Goal: Information Seeking & Learning: Learn about a topic

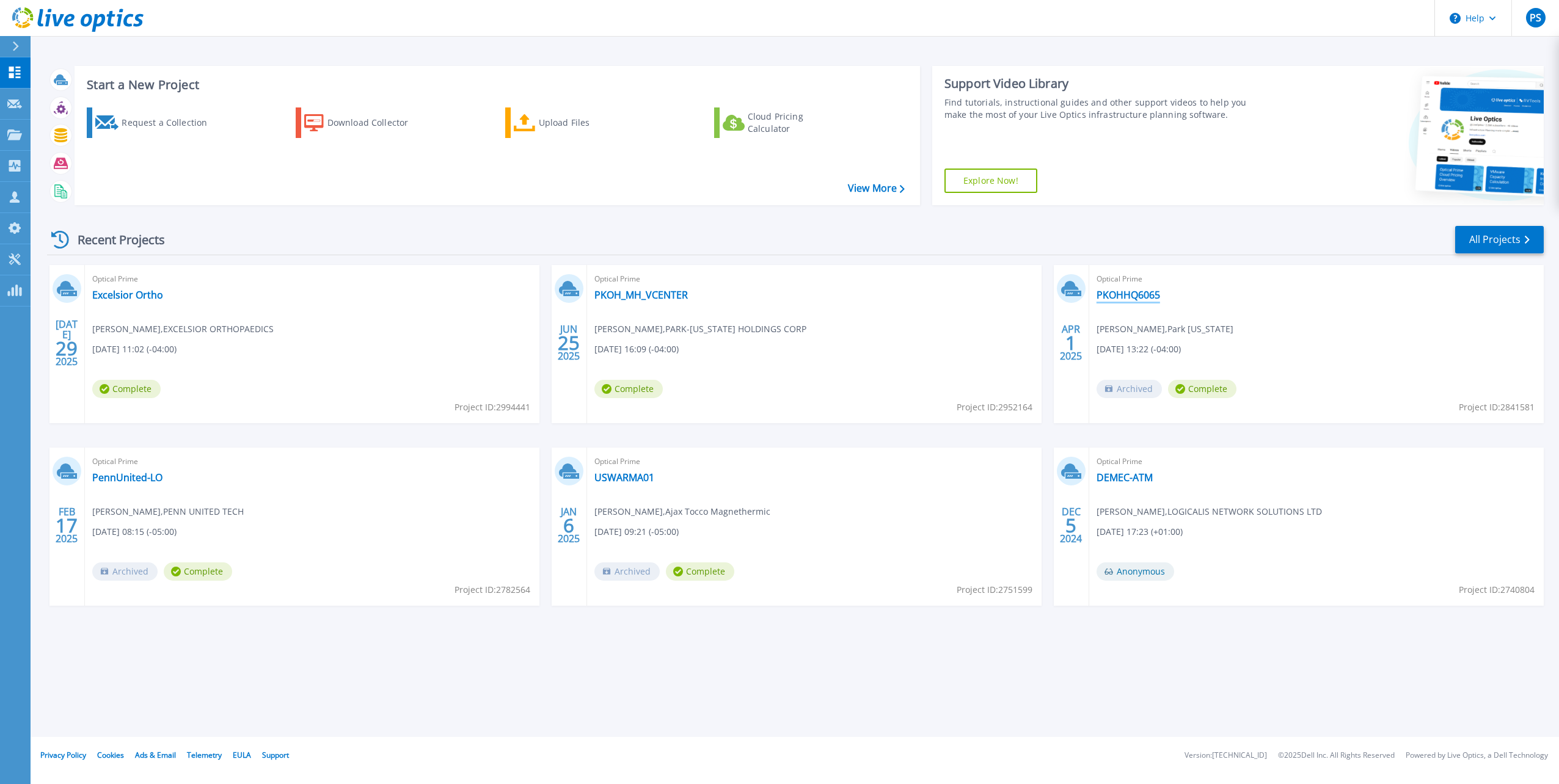
click at [1126, 289] on link "PKOHHQ6065" at bounding box center [1129, 294] width 64 height 12
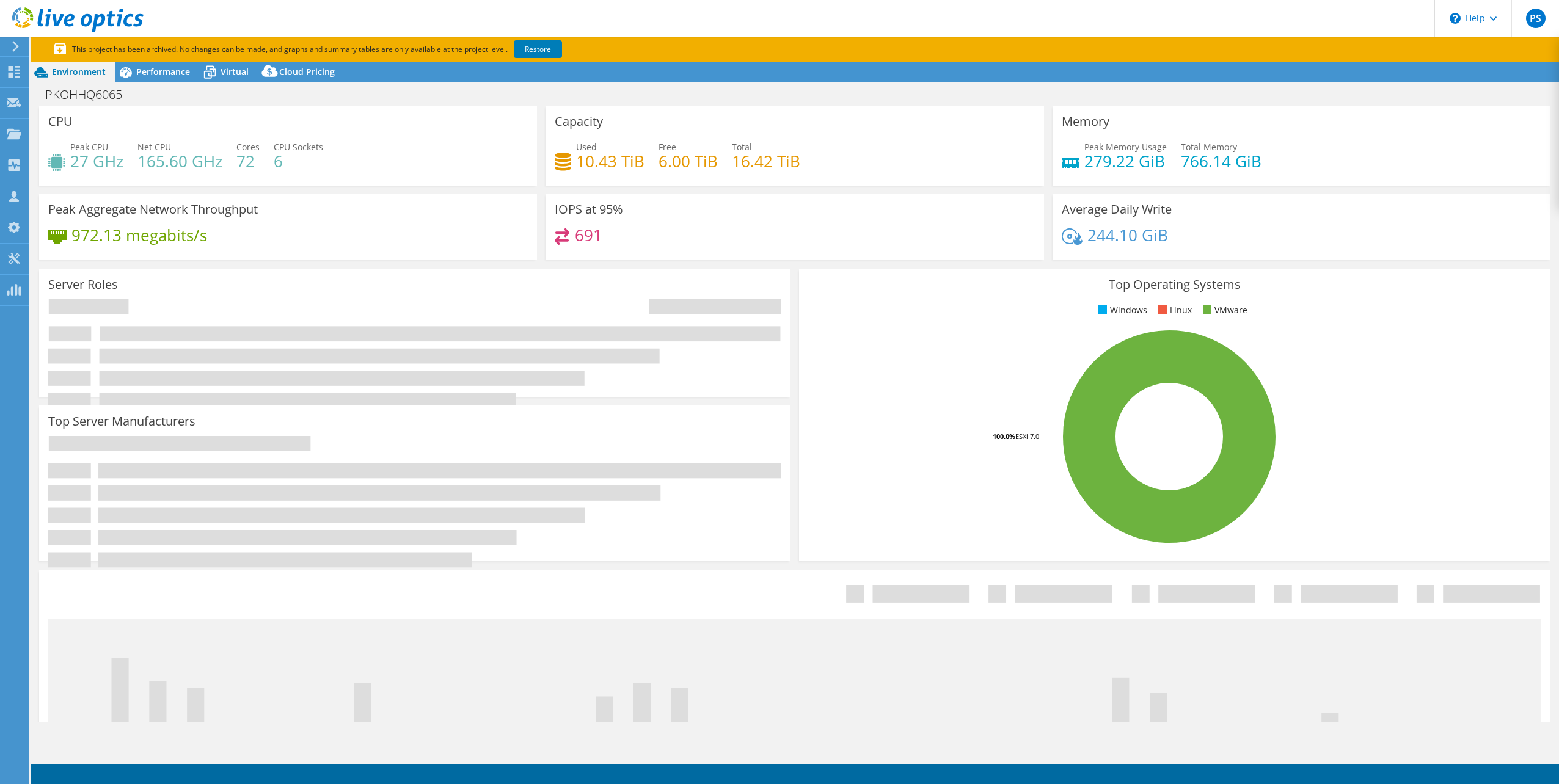
select select "USD"
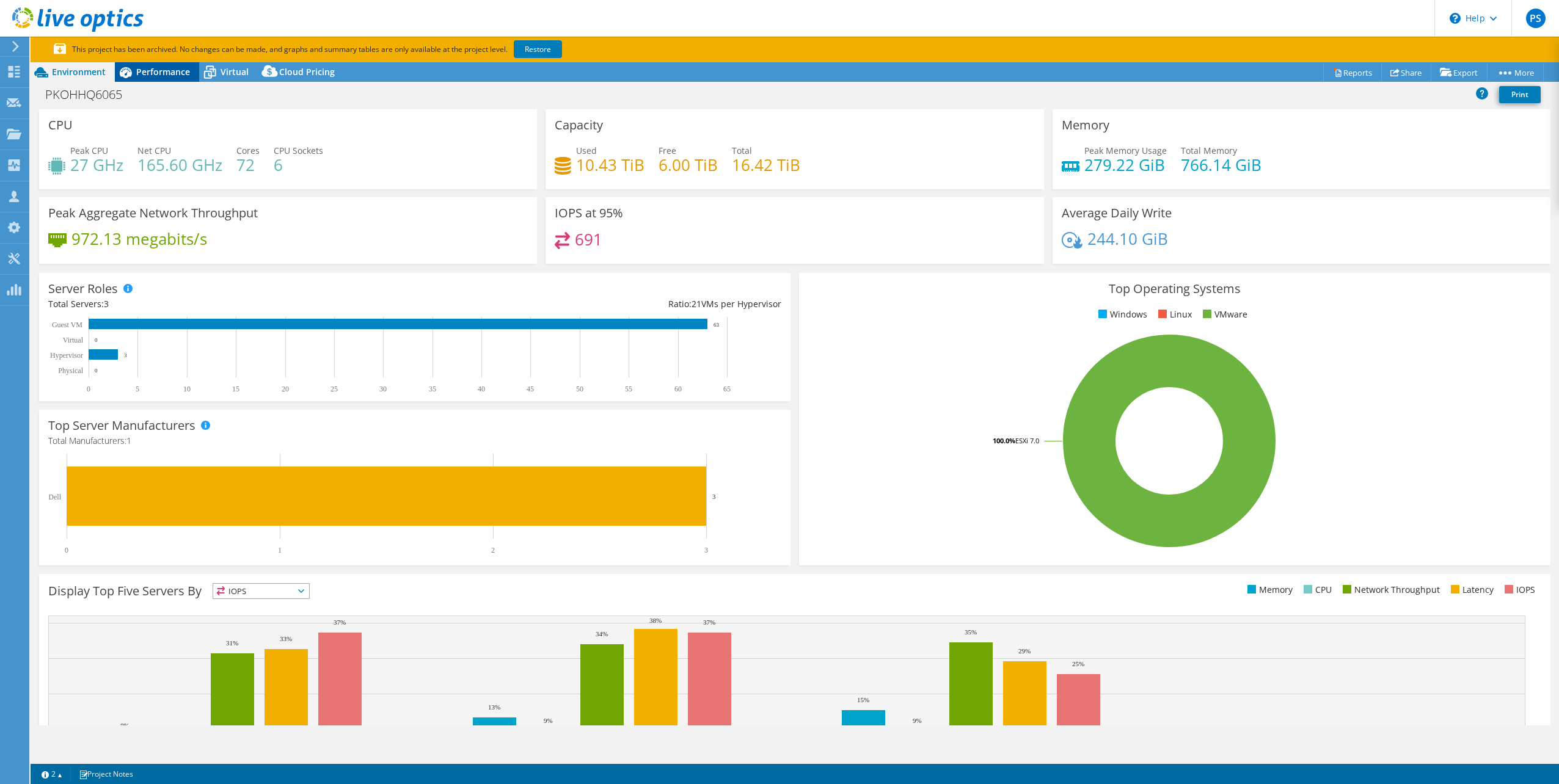
click at [168, 69] on span "Performance" at bounding box center [162, 71] width 54 height 12
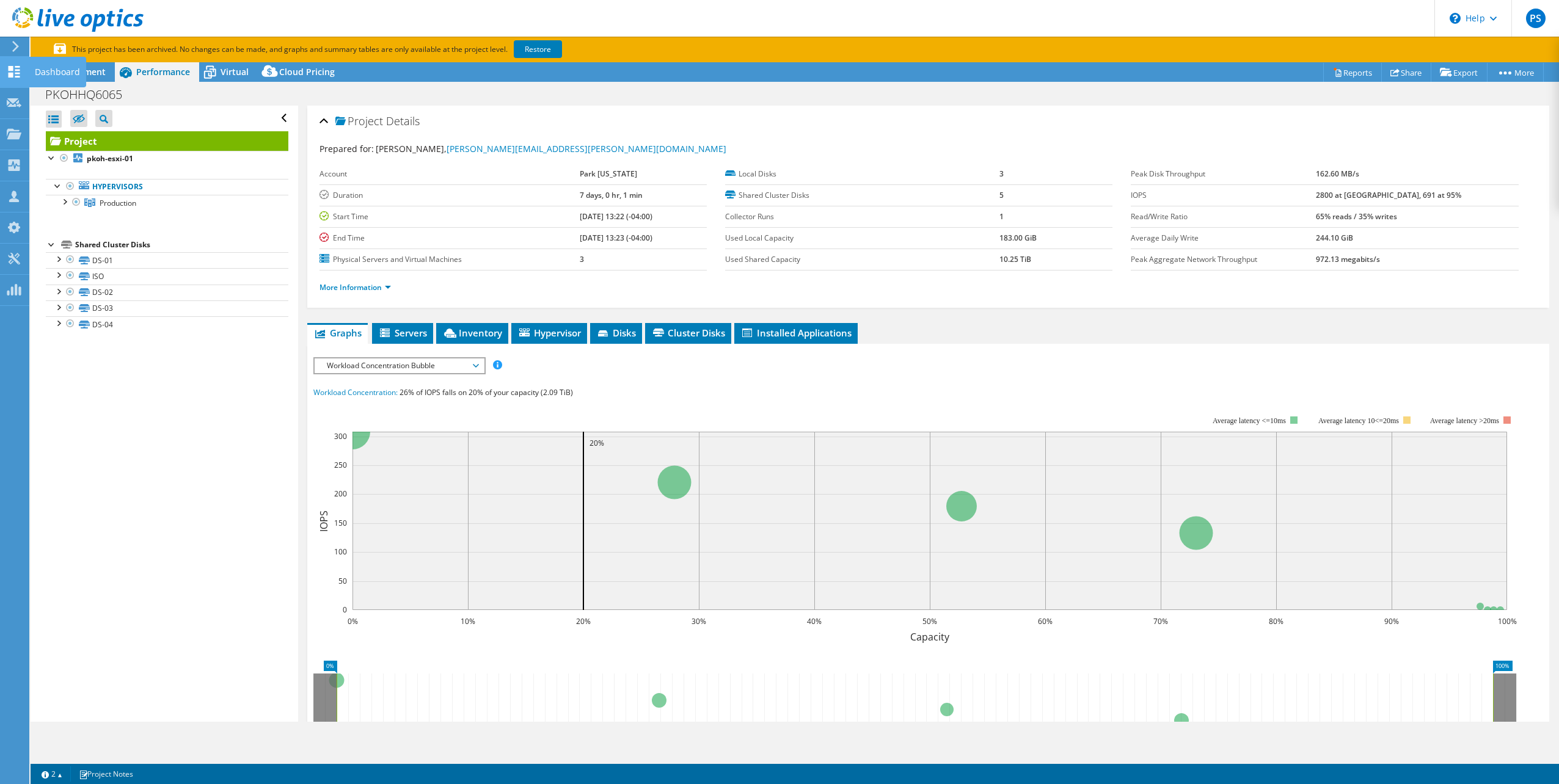
click at [49, 69] on div "Dashboard" at bounding box center [57, 71] width 57 height 30
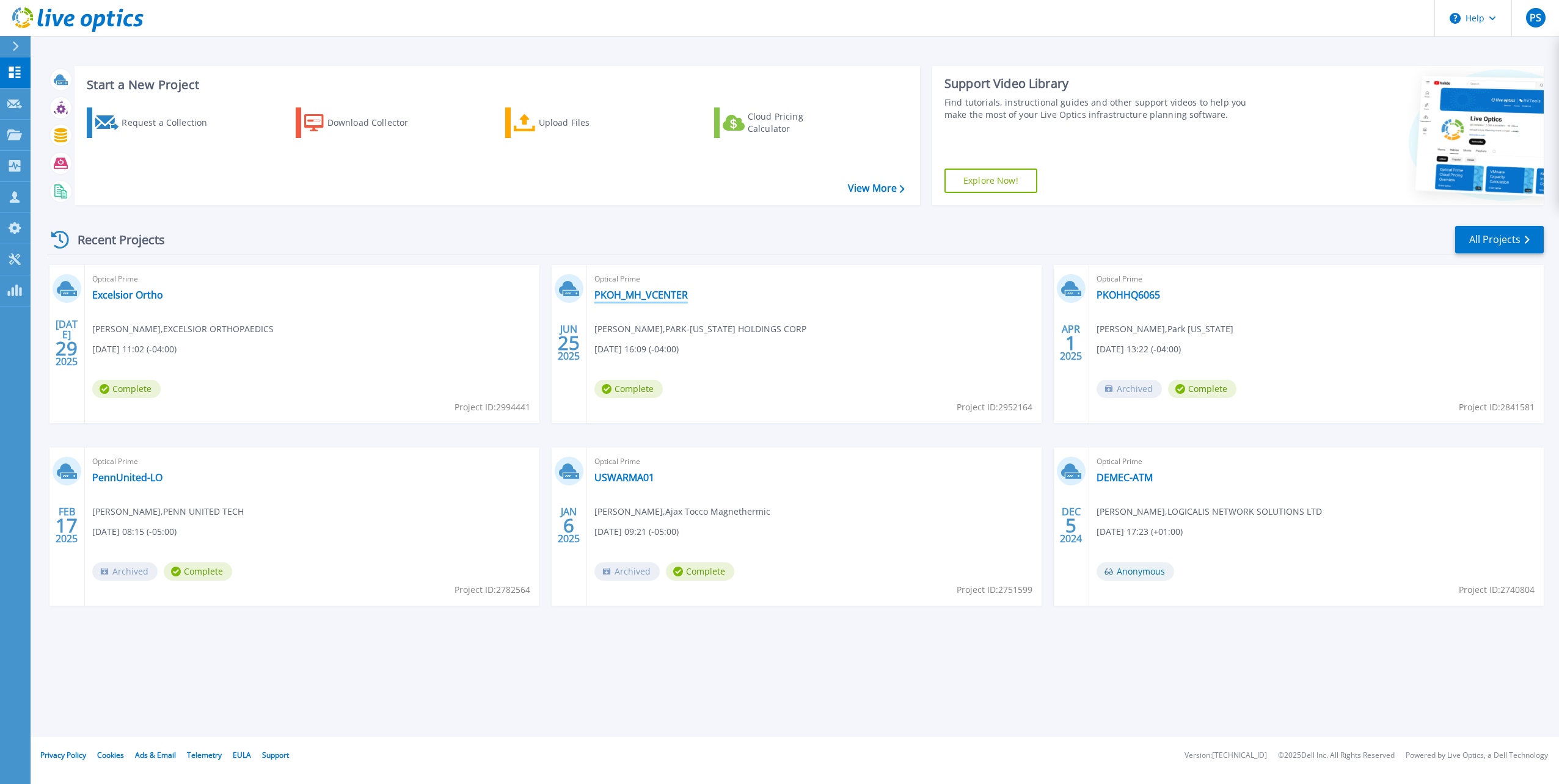
click at [651, 296] on link "PKOH_MH_VCENTER" at bounding box center [641, 294] width 94 height 12
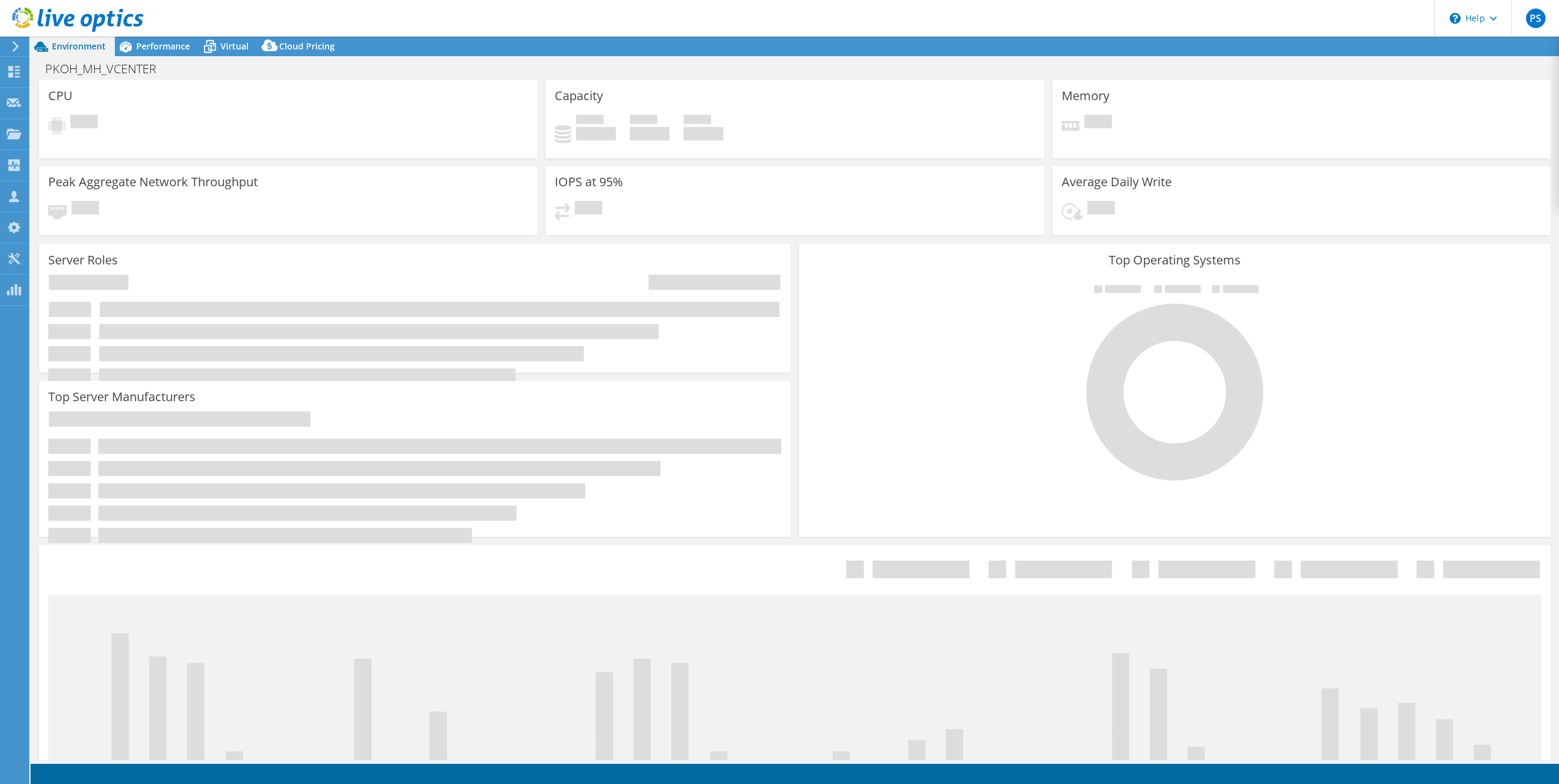
select select "USD"
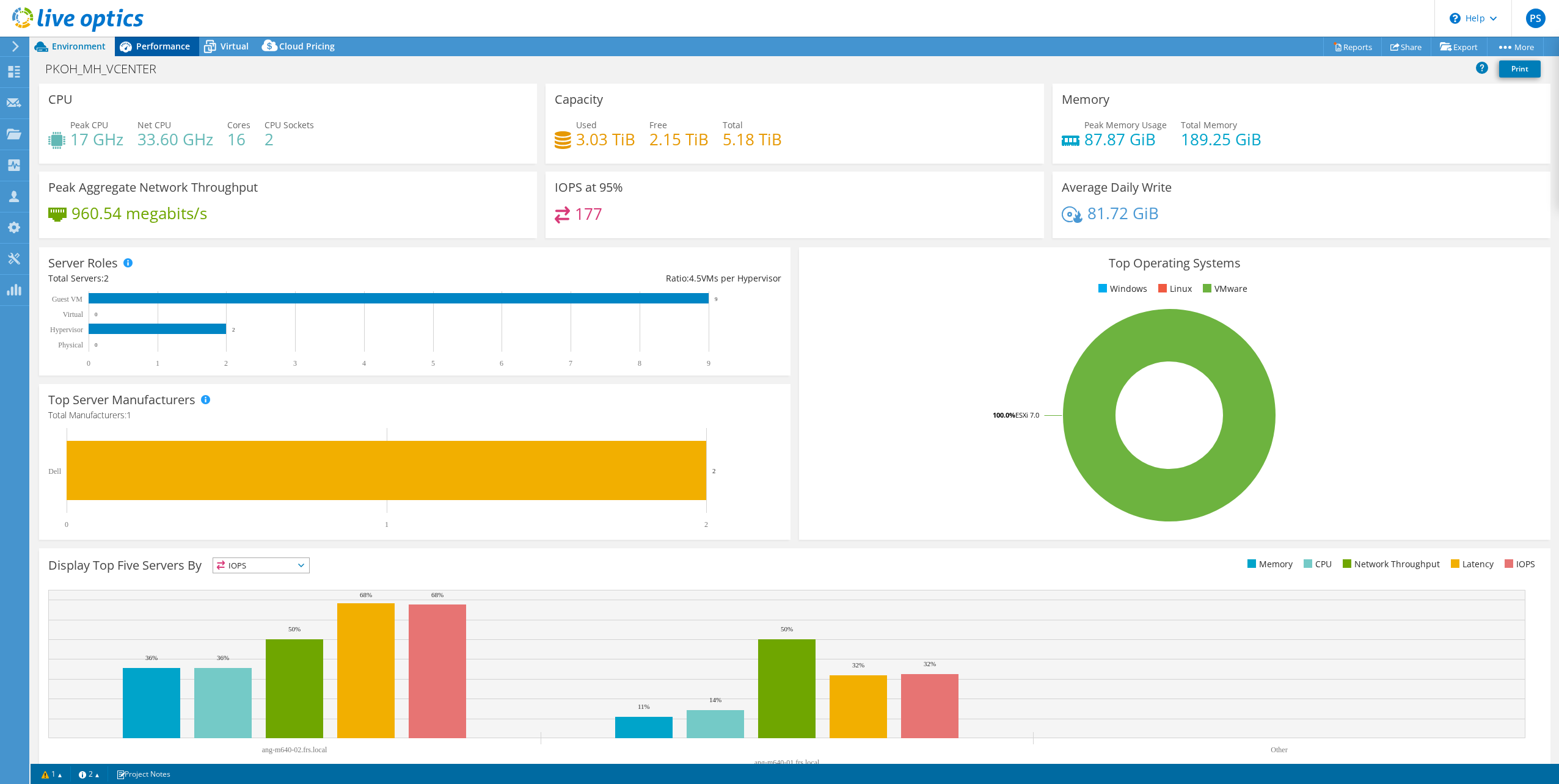
click at [146, 46] on span "Performance" at bounding box center [162, 46] width 54 height 12
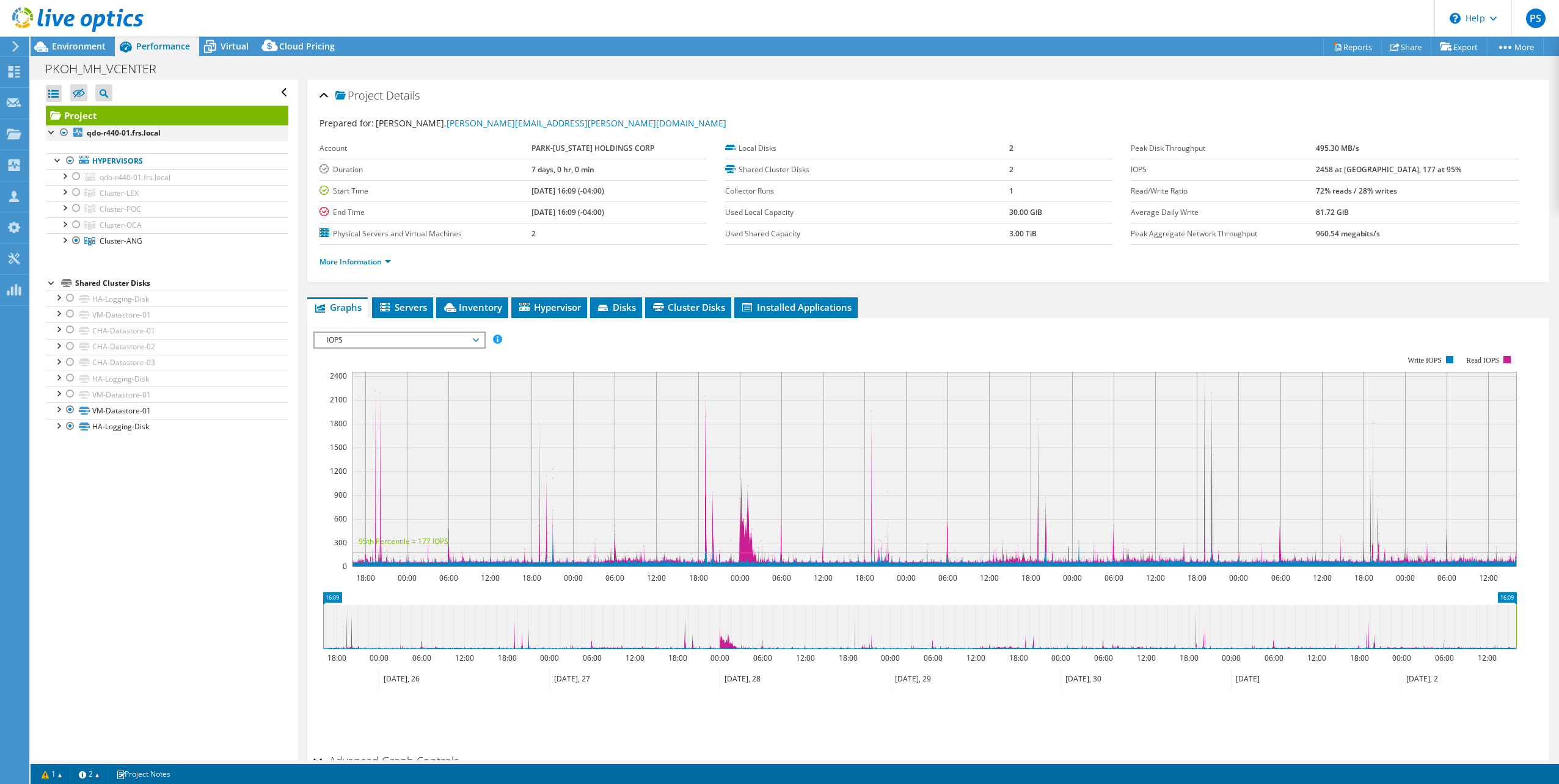
click at [53, 130] on div at bounding box center [51, 130] width 12 height 12
click at [66, 222] on div at bounding box center [64, 223] width 12 height 12
click at [66, 207] on div at bounding box center [64, 206] width 12 height 12
click at [110, 199] on span "Cluster-POC" at bounding box center [119, 192] width 39 height 10
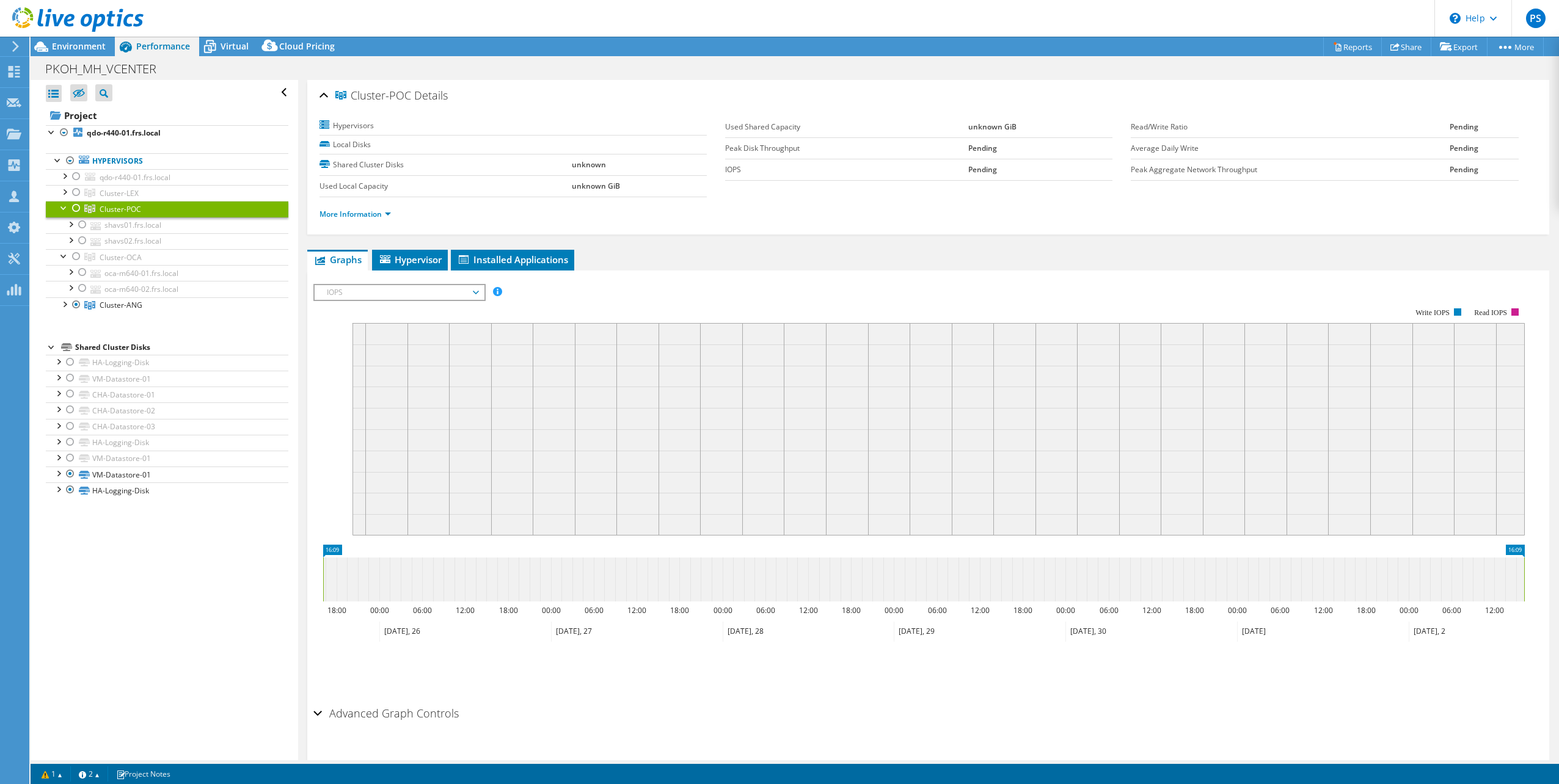
click at [112, 205] on span "Cluster-POC" at bounding box center [120, 209] width 42 height 10
click at [116, 220] on link "shavs01.frs.local" at bounding box center [167, 225] width 243 height 15
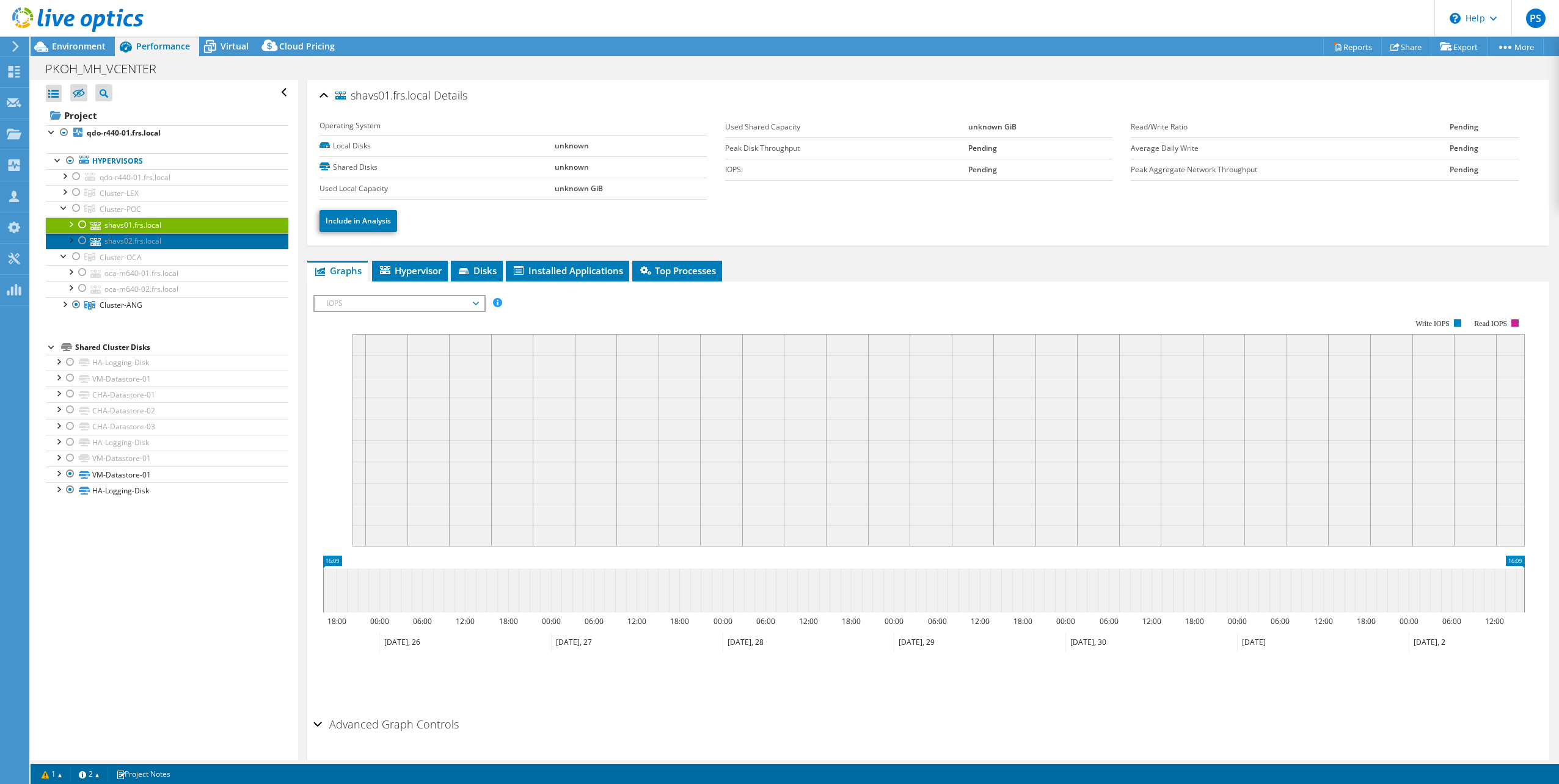
click at [122, 242] on link "shavs02.frs.local" at bounding box center [167, 241] width 243 height 15
click at [121, 229] on link "shavs01.frs.local" at bounding box center [167, 225] width 243 height 15
click at [119, 199] on span "Cluster-POC" at bounding box center [119, 192] width 39 height 10
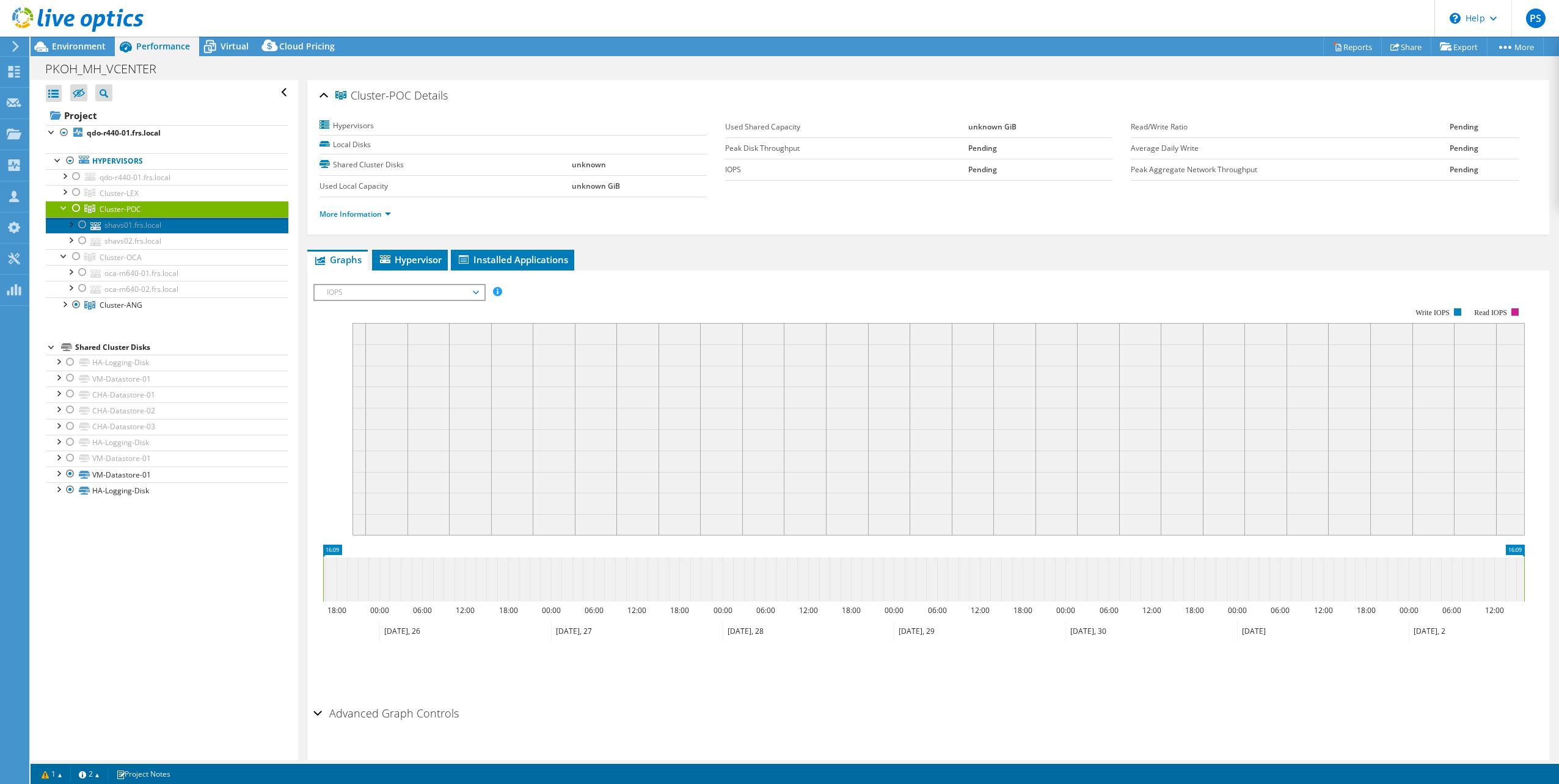
click at [121, 227] on link "shavs01.frs.local" at bounding box center [167, 225] width 243 height 15
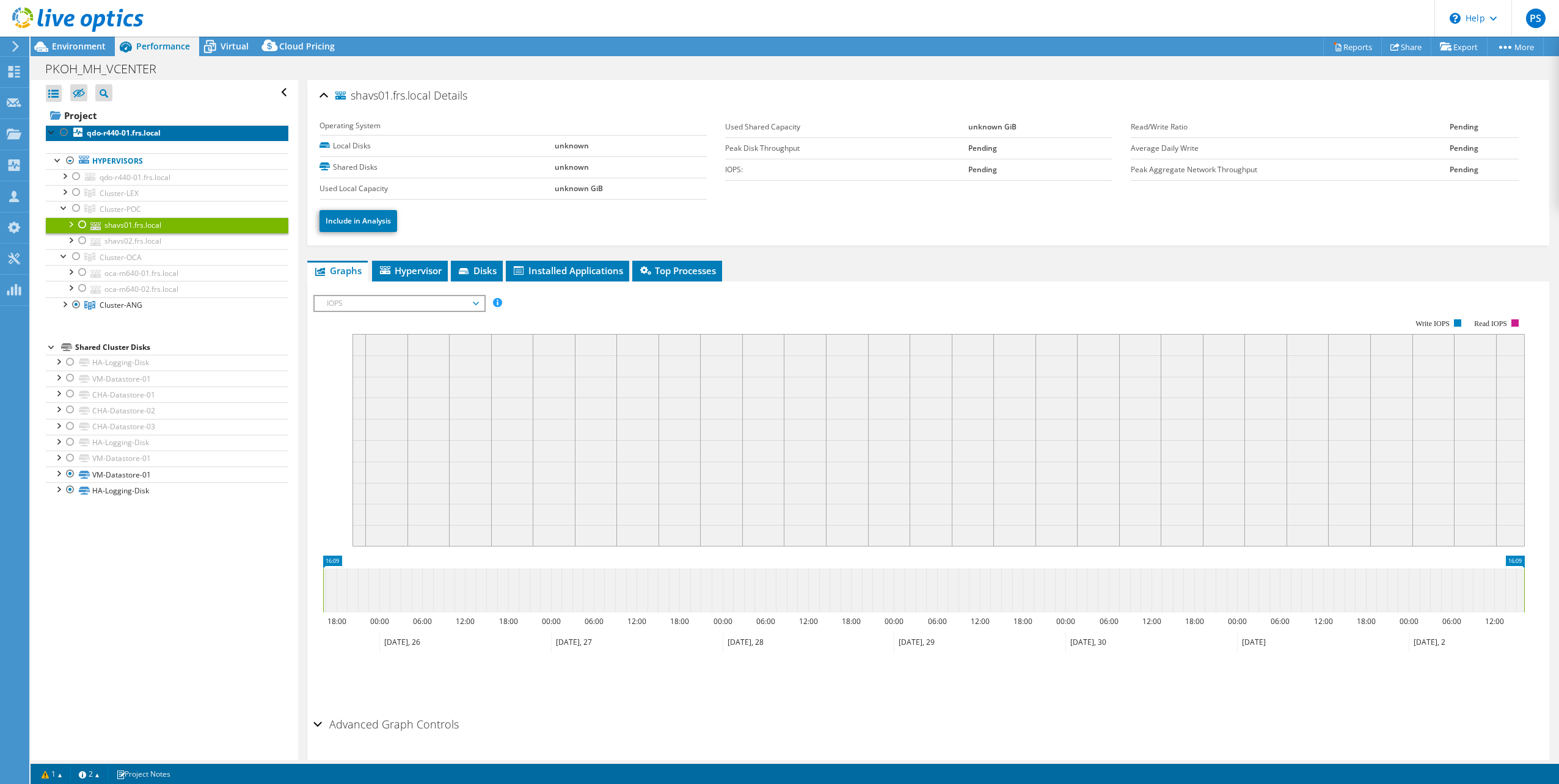
click at [138, 134] on b "qdo-r440-01.frs.local" at bounding box center [123, 132] width 74 height 10
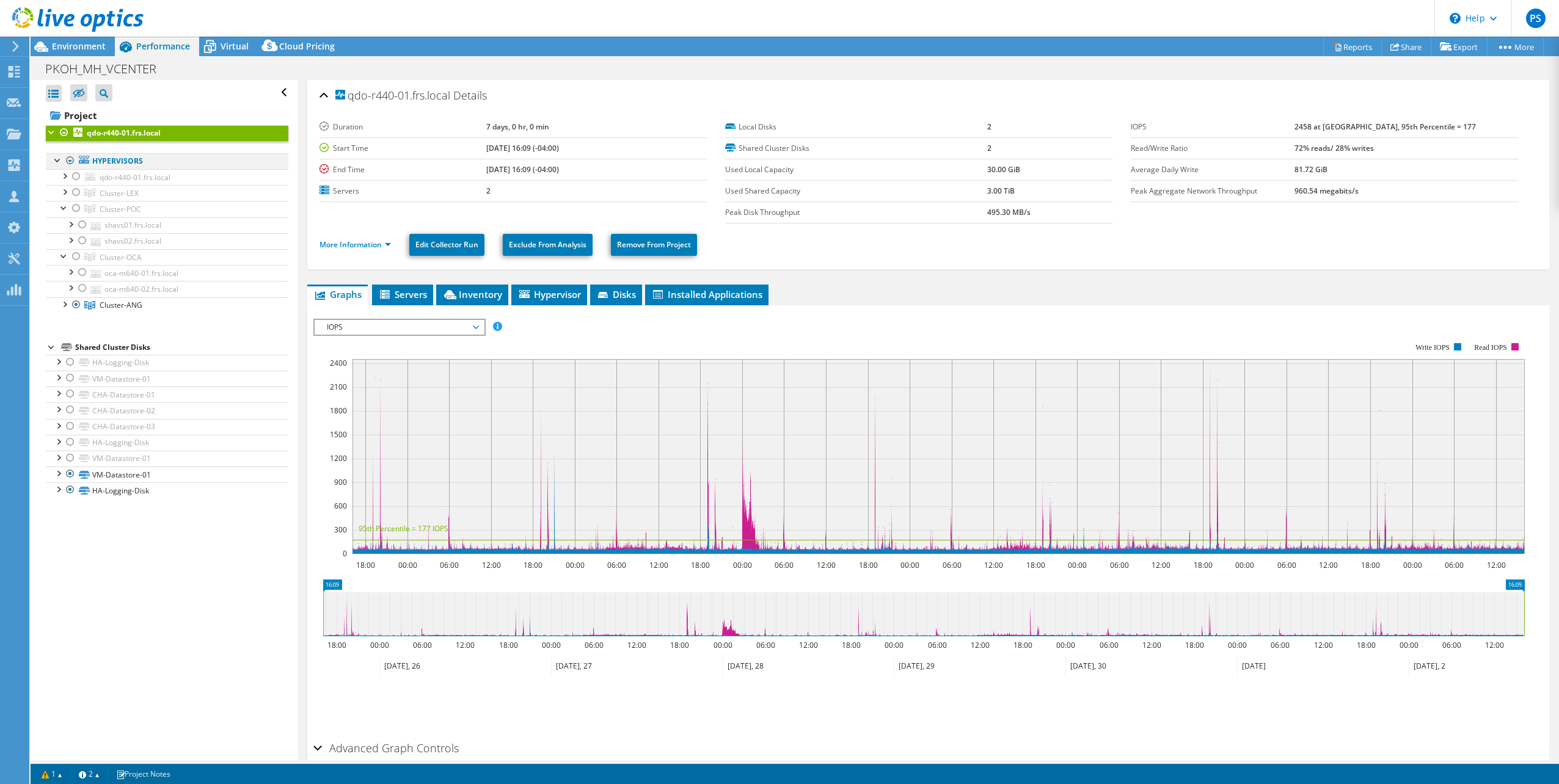
click at [57, 160] on div at bounding box center [57, 159] width 12 height 12
click at [73, 46] on span "Environment" at bounding box center [78, 46] width 54 height 12
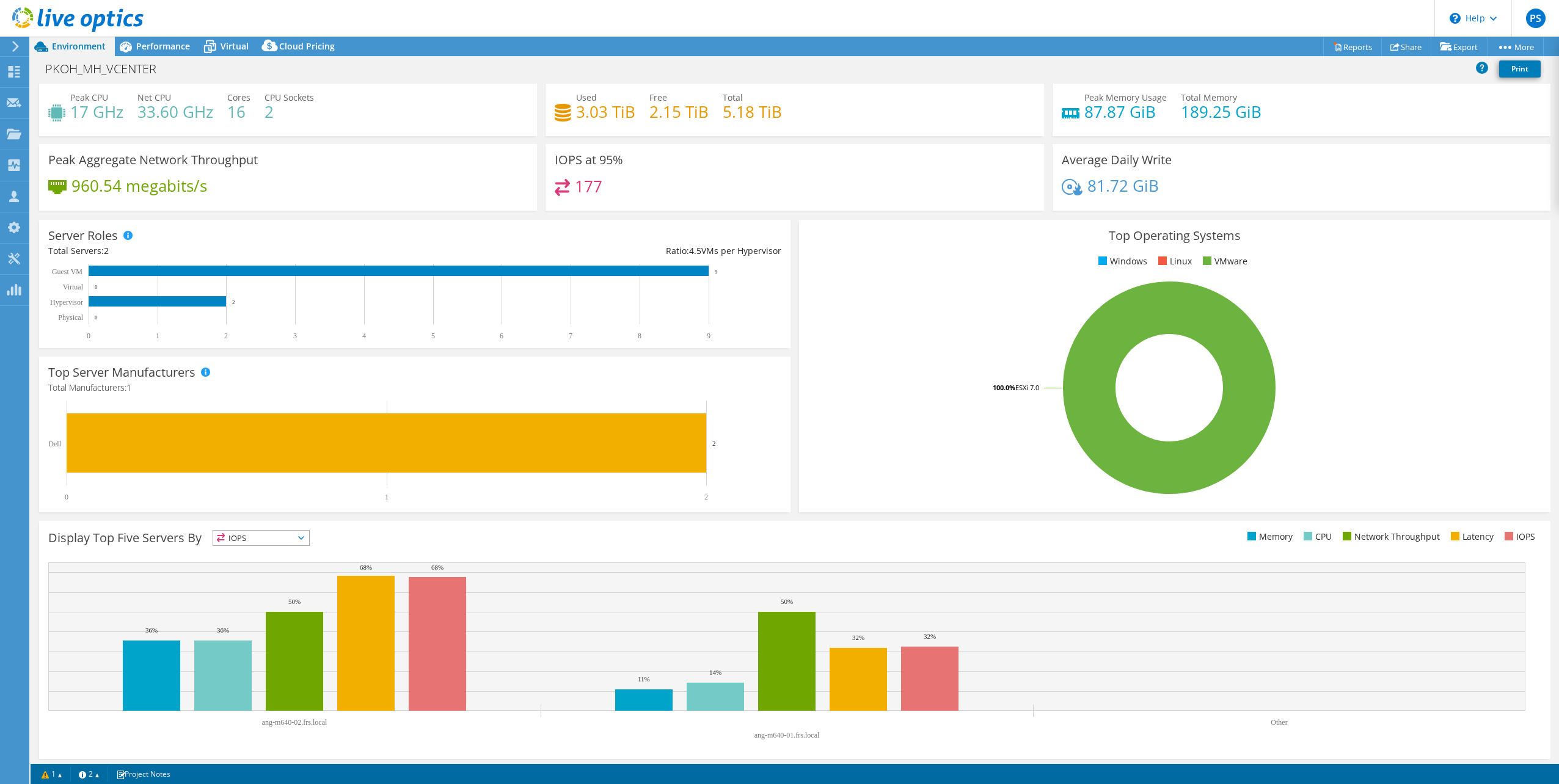
scroll to position [31, 0]
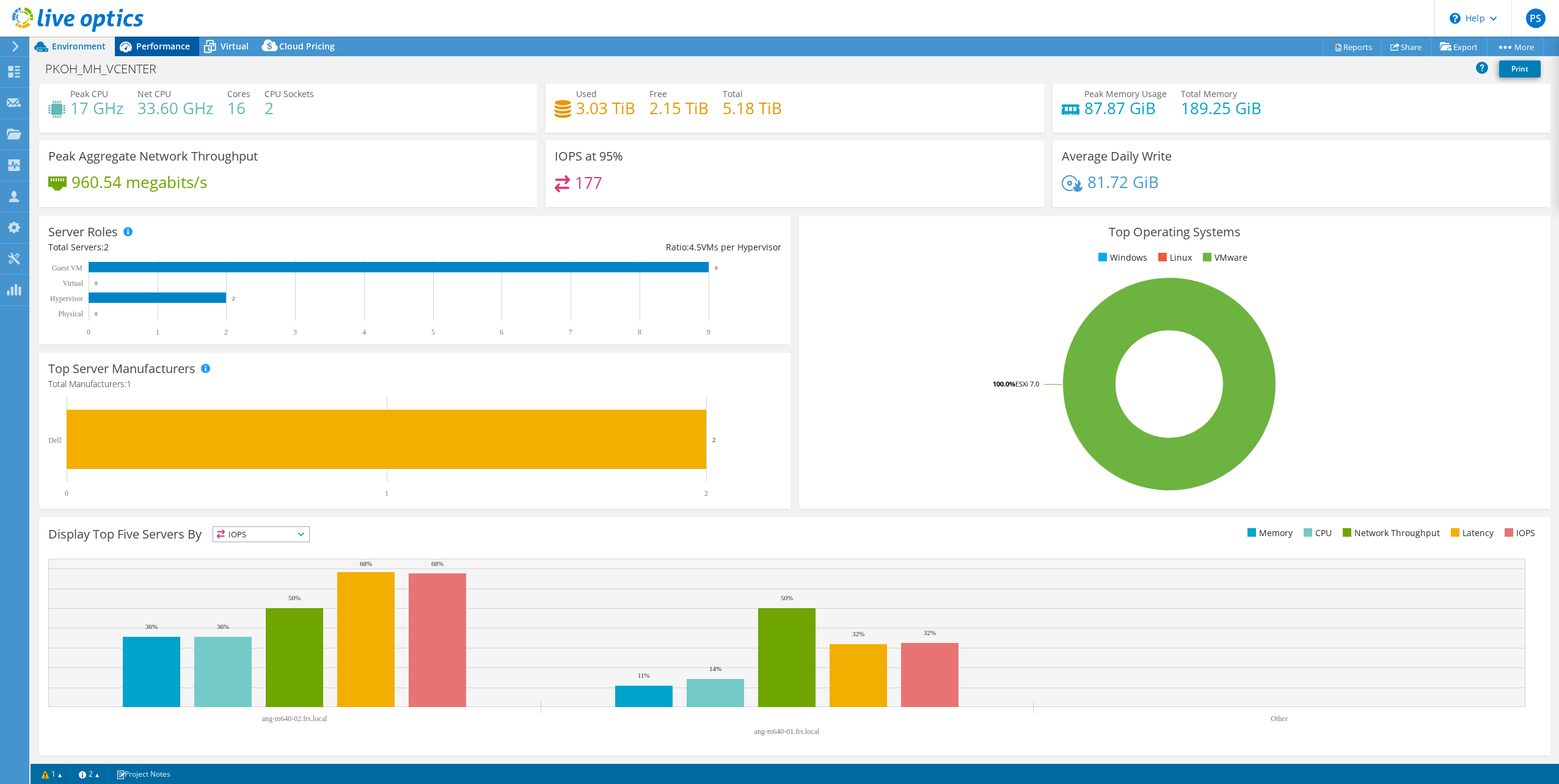
click at [159, 47] on span "Performance" at bounding box center [162, 46] width 54 height 12
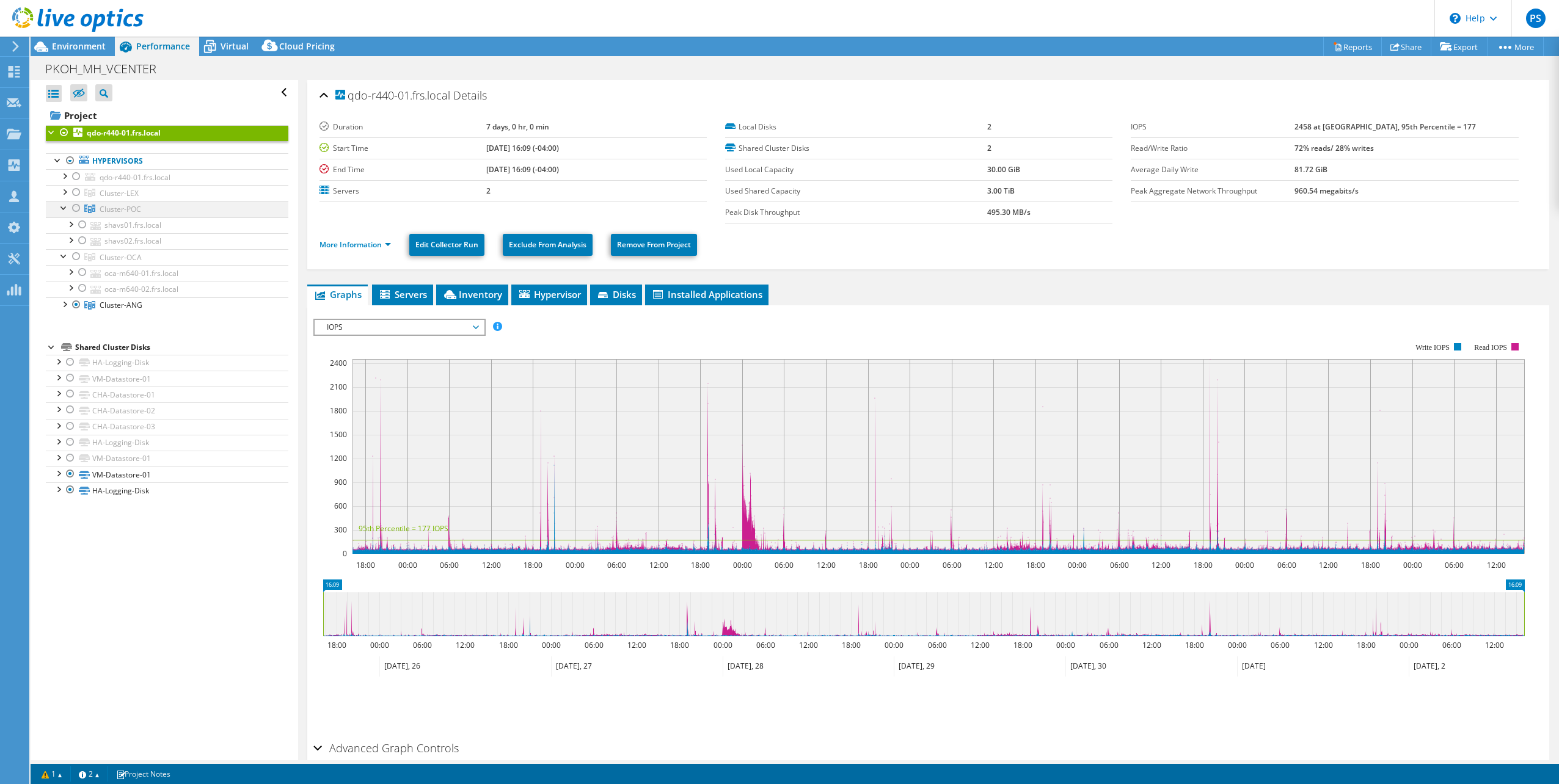
click at [74, 207] on div at bounding box center [76, 208] width 12 height 15
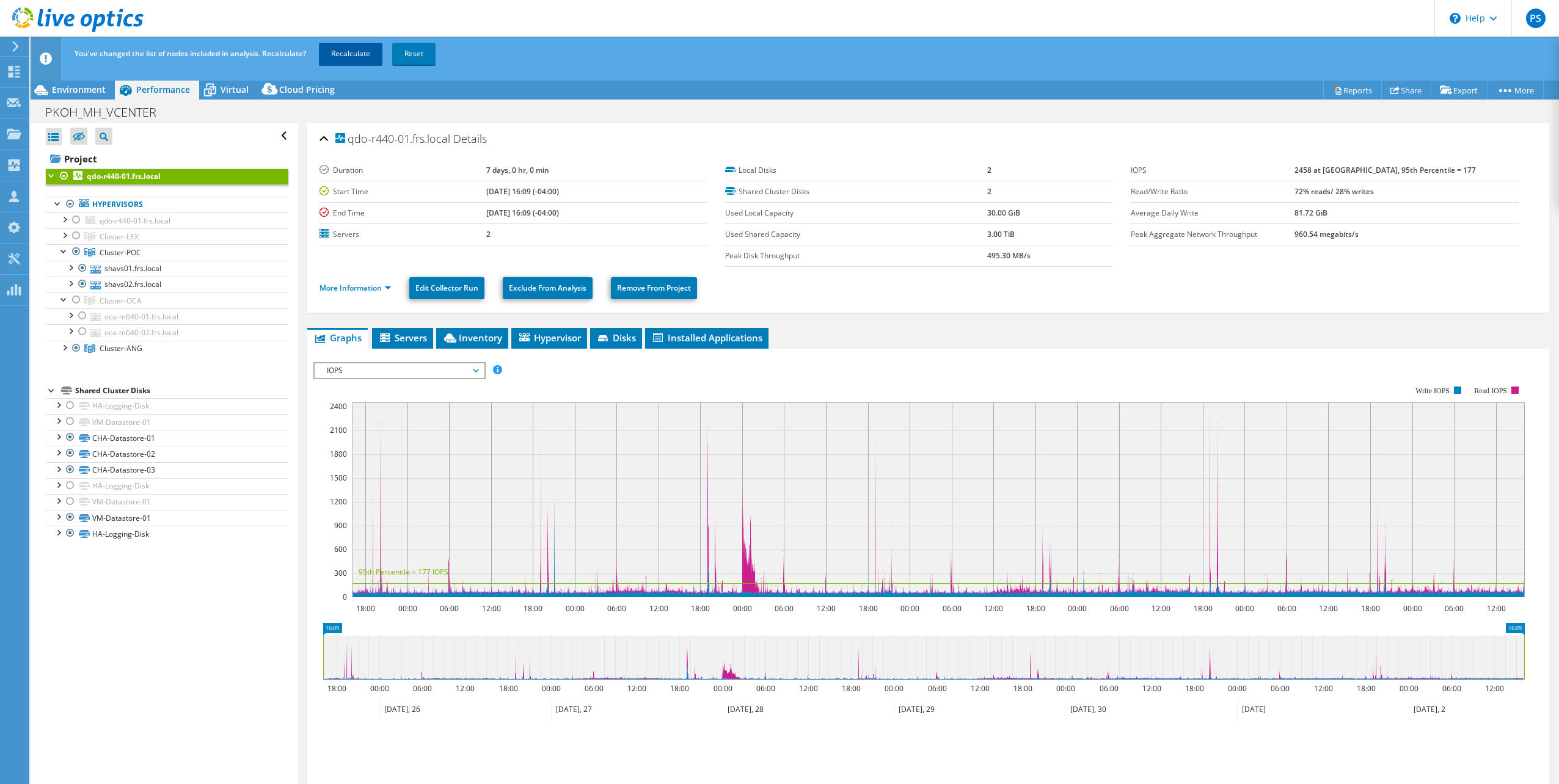
click at [352, 47] on link "Recalculate" at bounding box center [351, 54] width 64 height 22
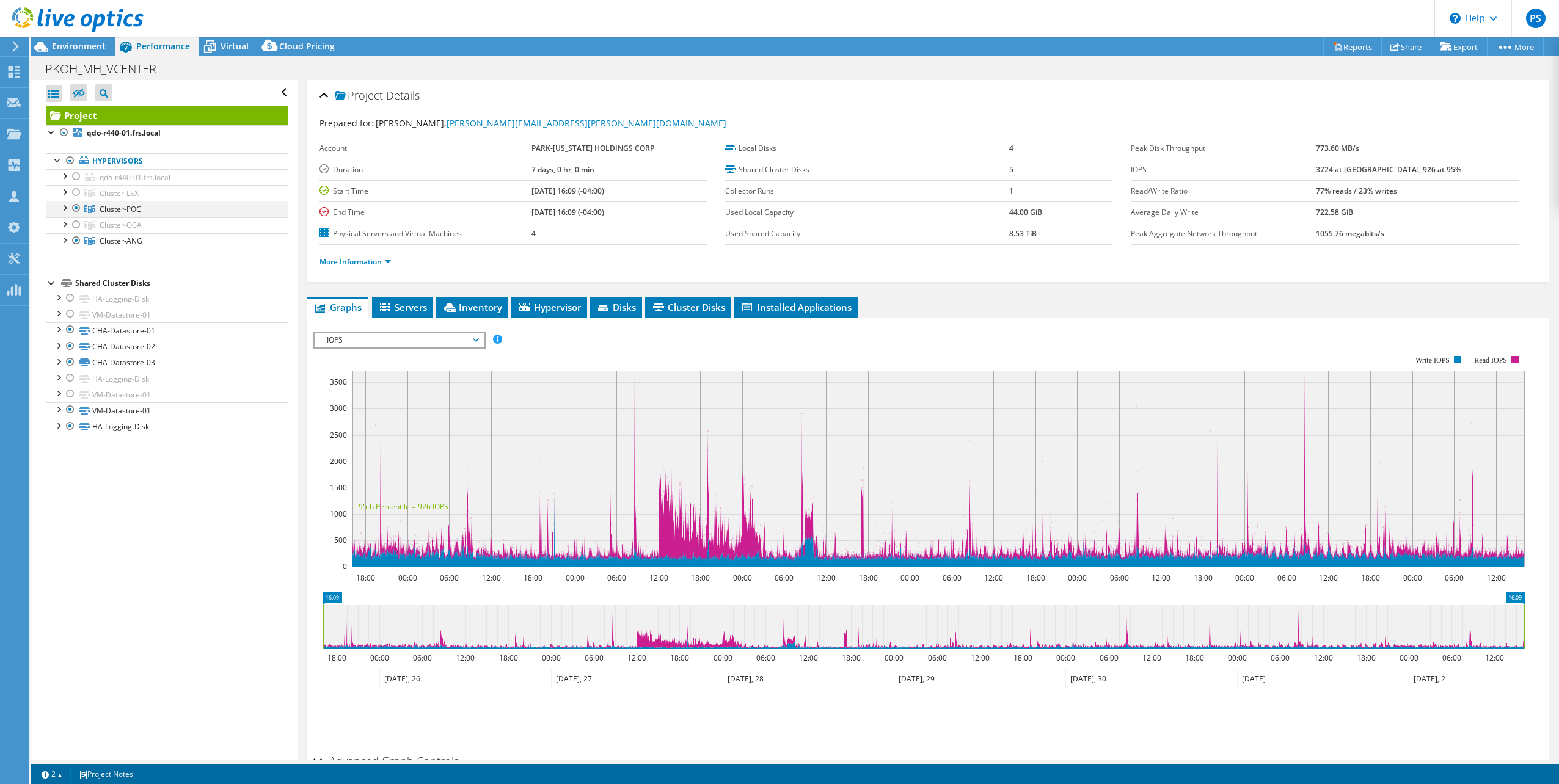
click at [67, 206] on div at bounding box center [64, 206] width 12 height 12
click at [412, 308] on span "Servers" at bounding box center [403, 306] width 49 height 12
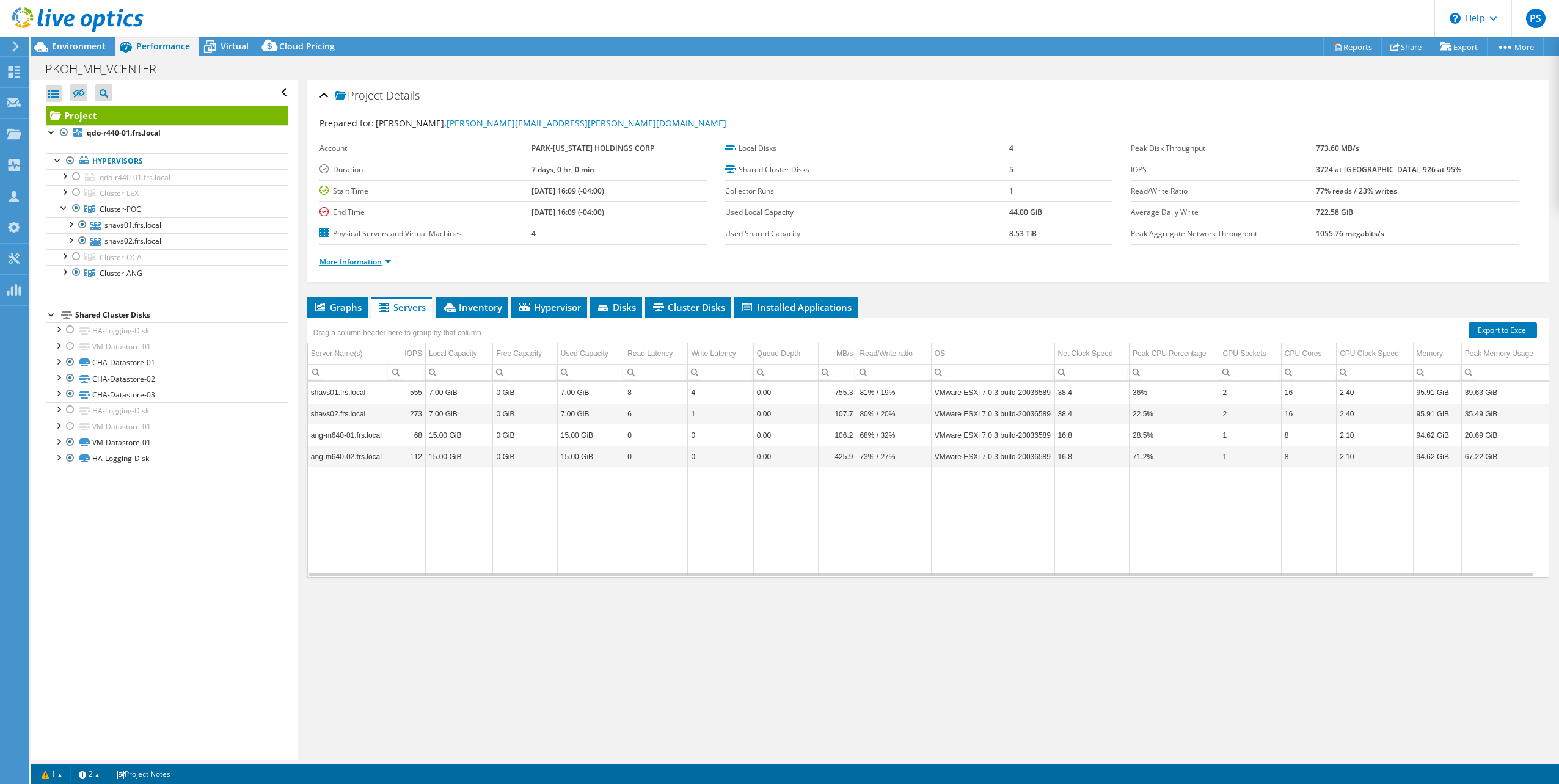
click at [385, 261] on link "More Information" at bounding box center [355, 261] width 71 height 10
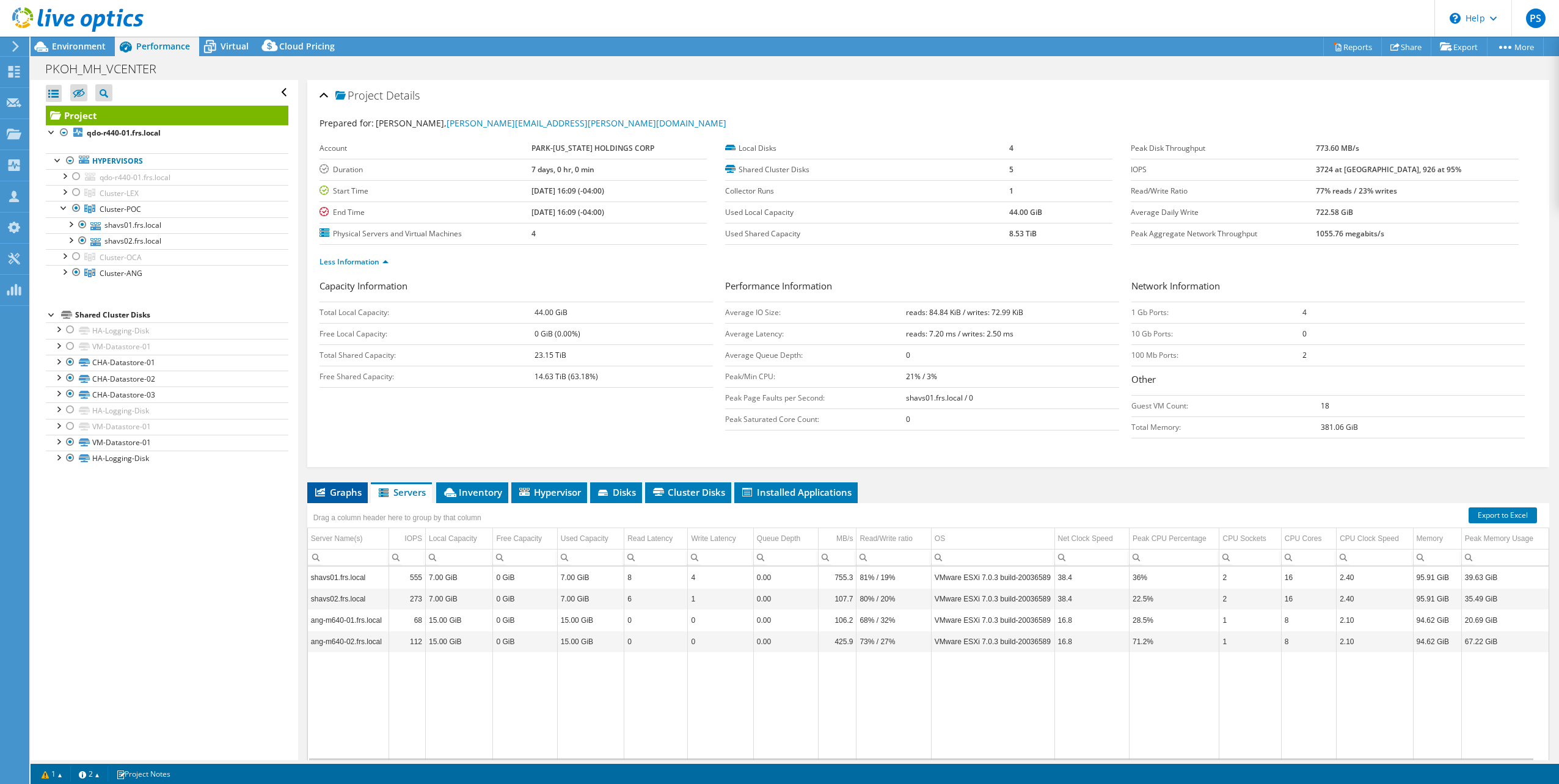
click at [334, 490] on span "Graphs" at bounding box center [337, 491] width 48 height 12
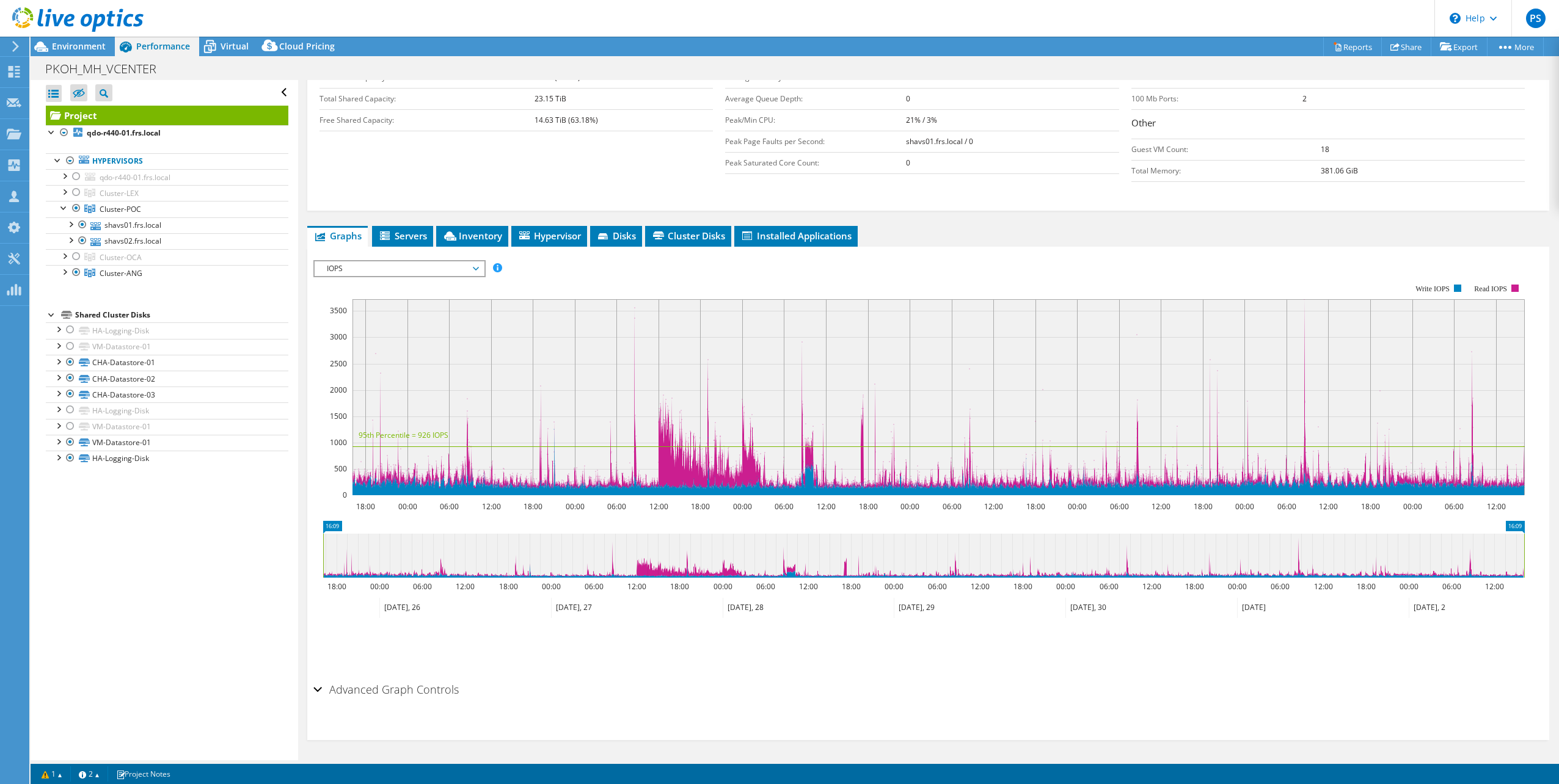
scroll to position [258, 0]
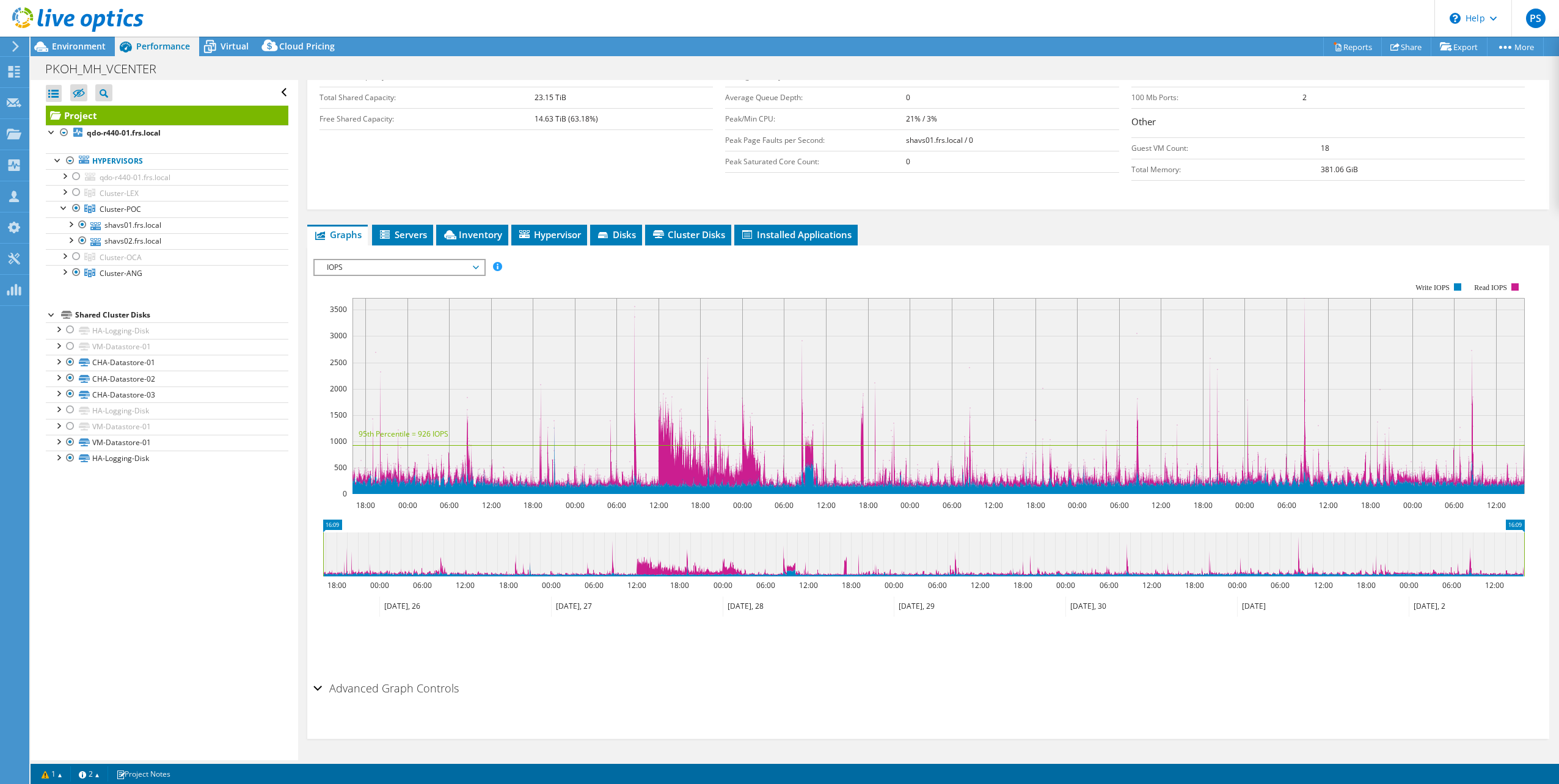
click at [319, 691] on div "Advanced Graph Controls" at bounding box center [928, 689] width 1230 height 26
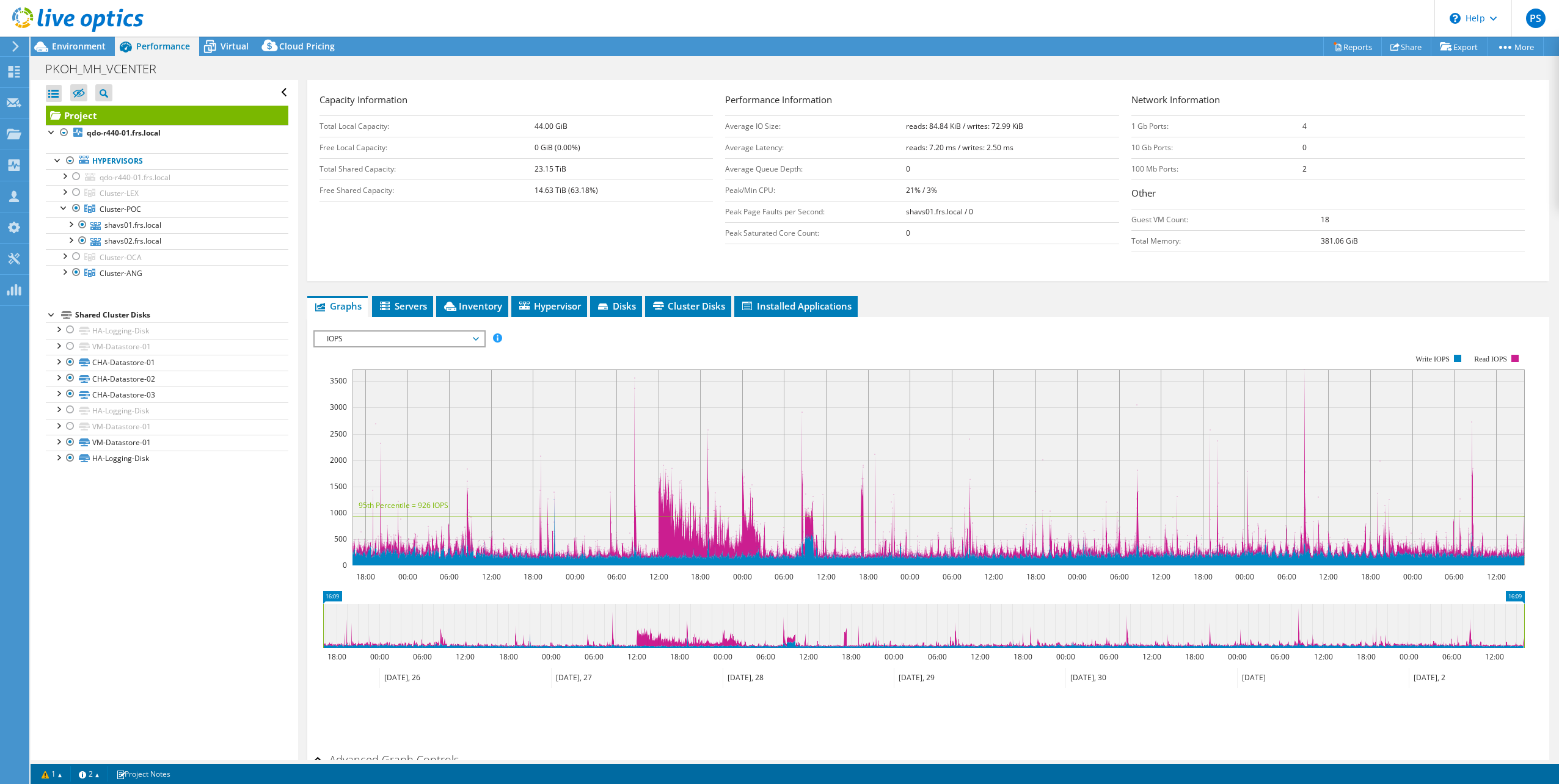
scroll to position [186, 0]
click at [389, 303] on icon at bounding box center [386, 307] width 12 height 10
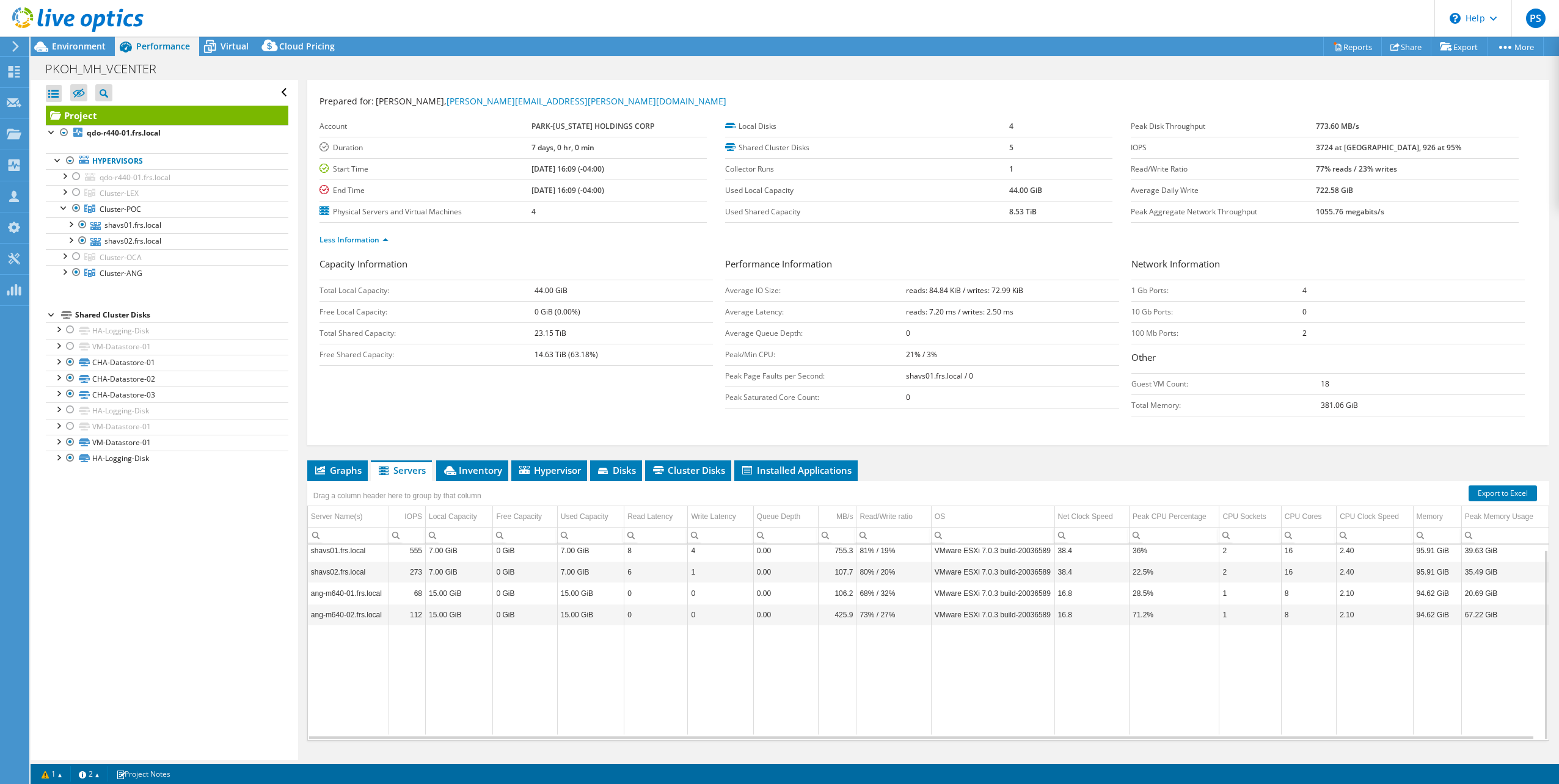
scroll to position [49, 0]
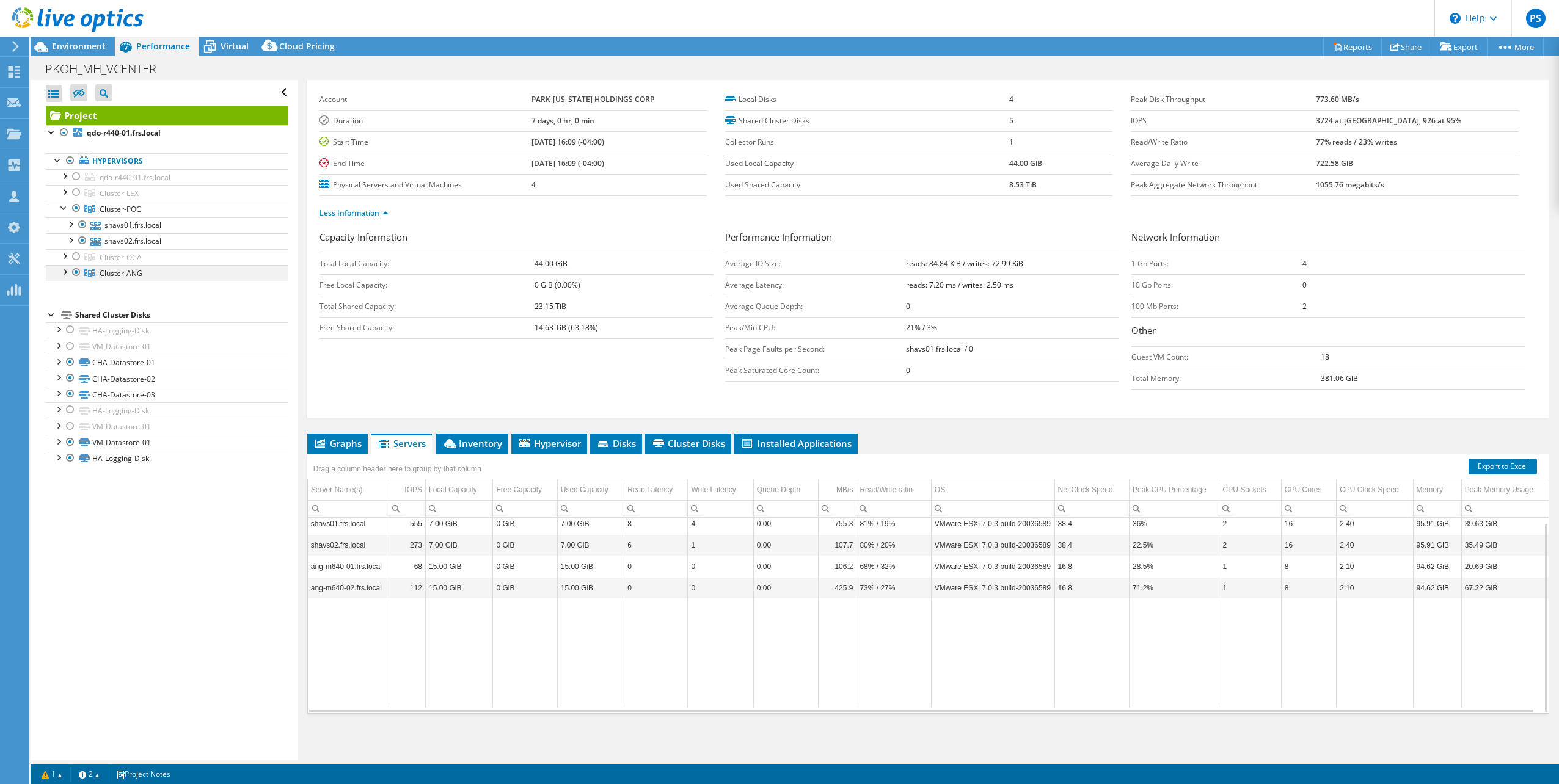
click at [77, 273] on div at bounding box center [76, 273] width 12 height 15
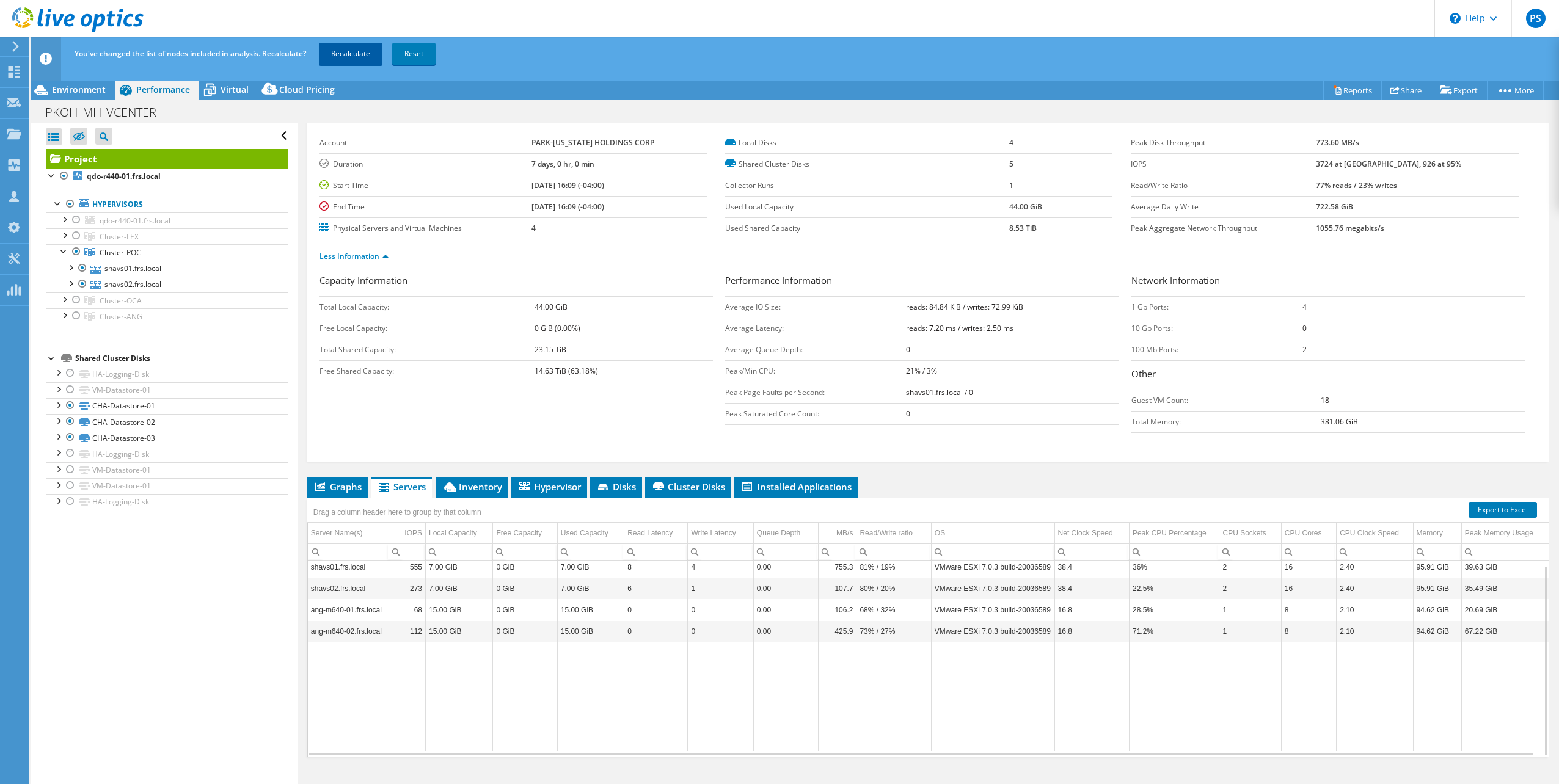
click at [360, 51] on link "Recalculate" at bounding box center [351, 54] width 64 height 22
click at [69, 267] on div at bounding box center [69, 266] width 12 height 12
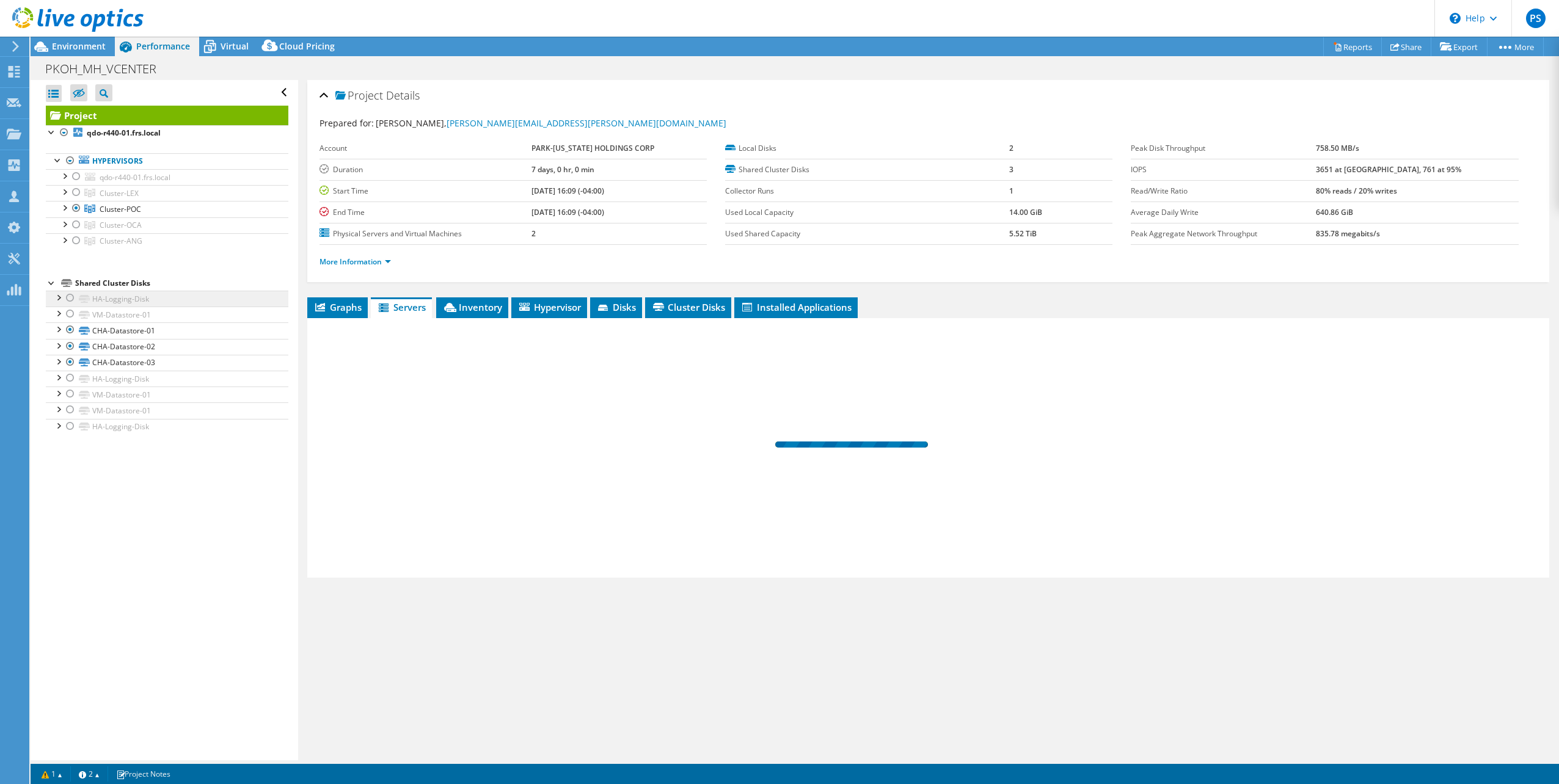
scroll to position [0, 0]
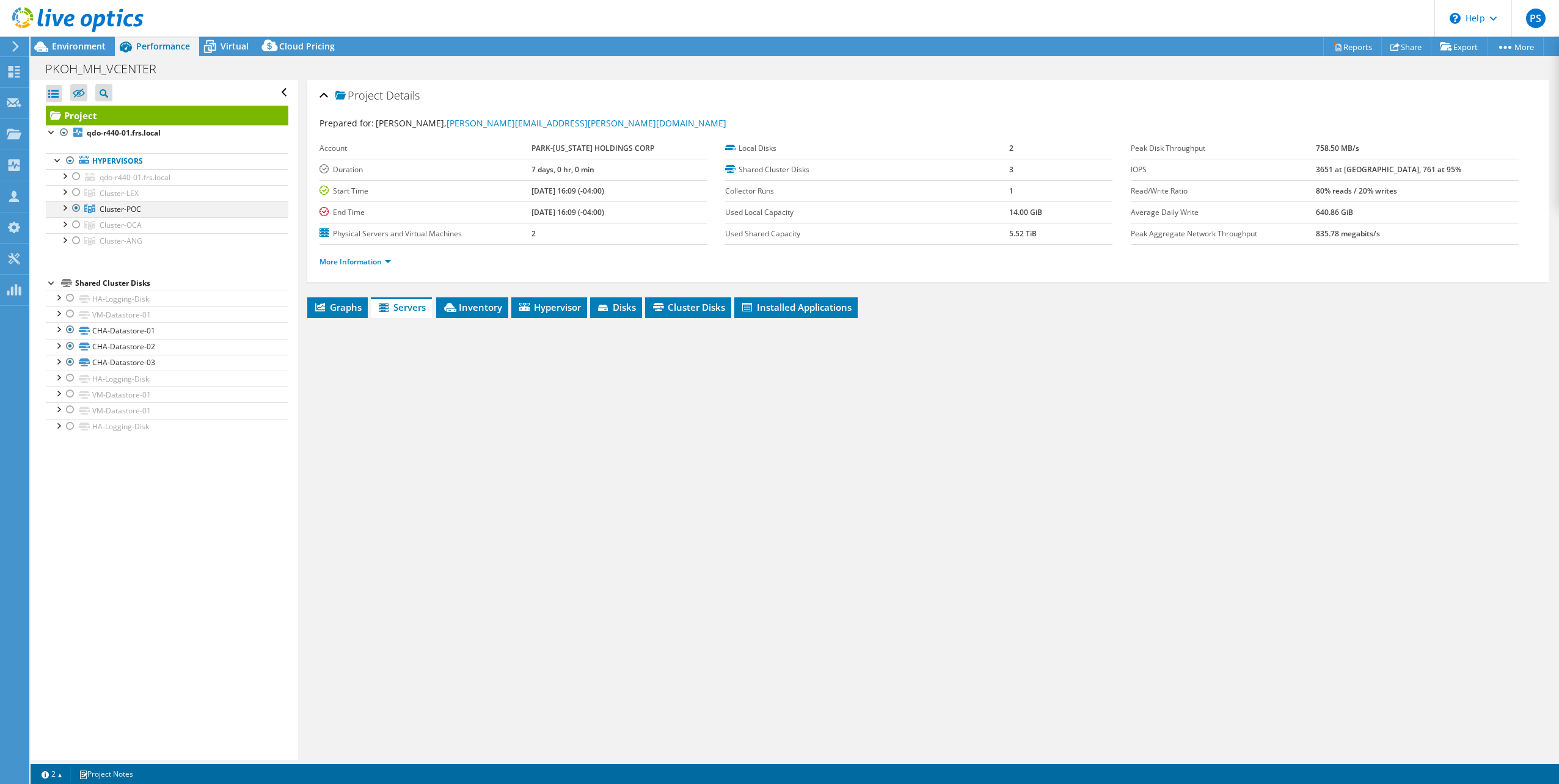
click at [64, 207] on div at bounding box center [64, 206] width 12 height 12
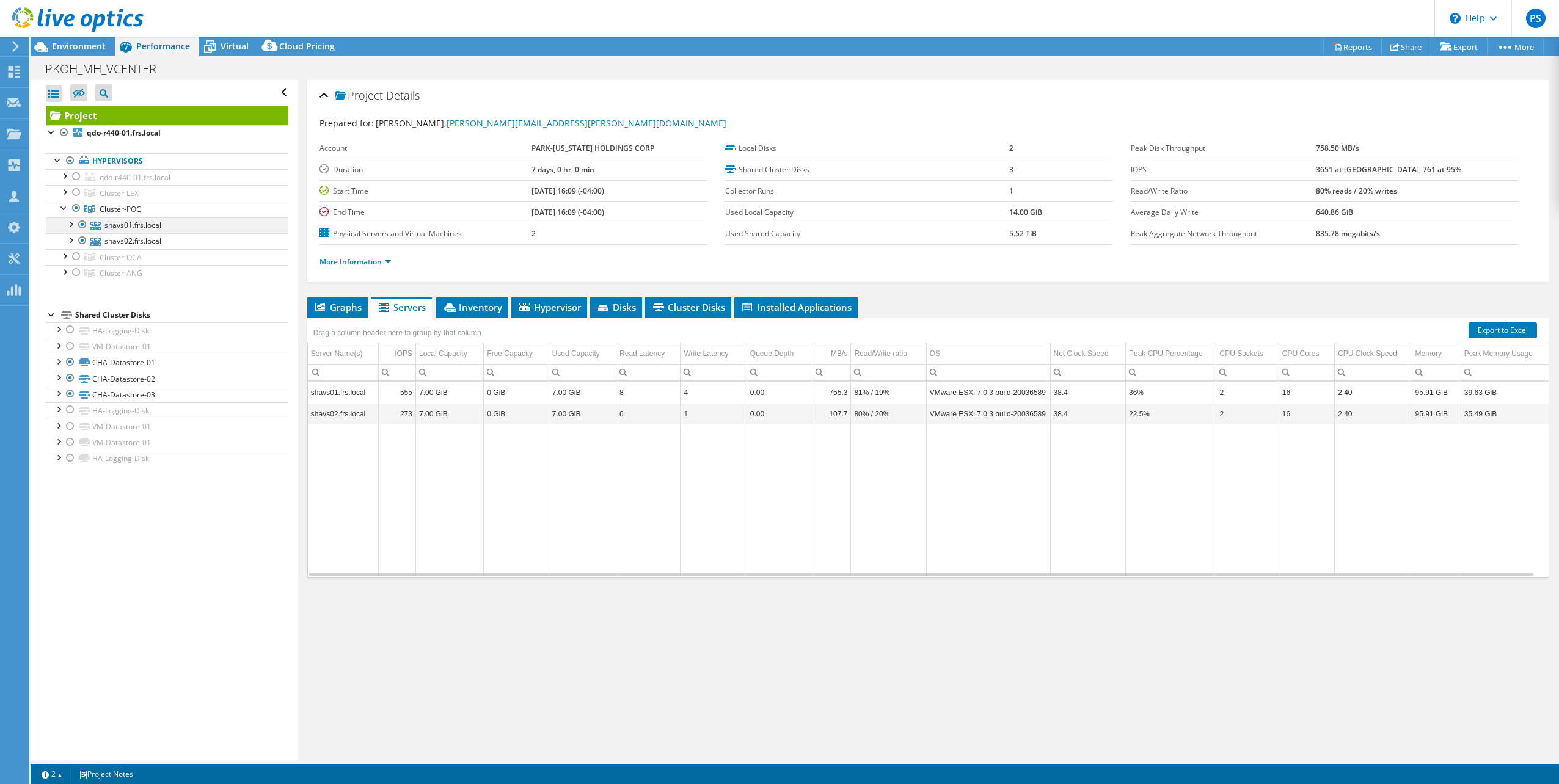
click at [72, 222] on div at bounding box center [69, 223] width 12 height 12
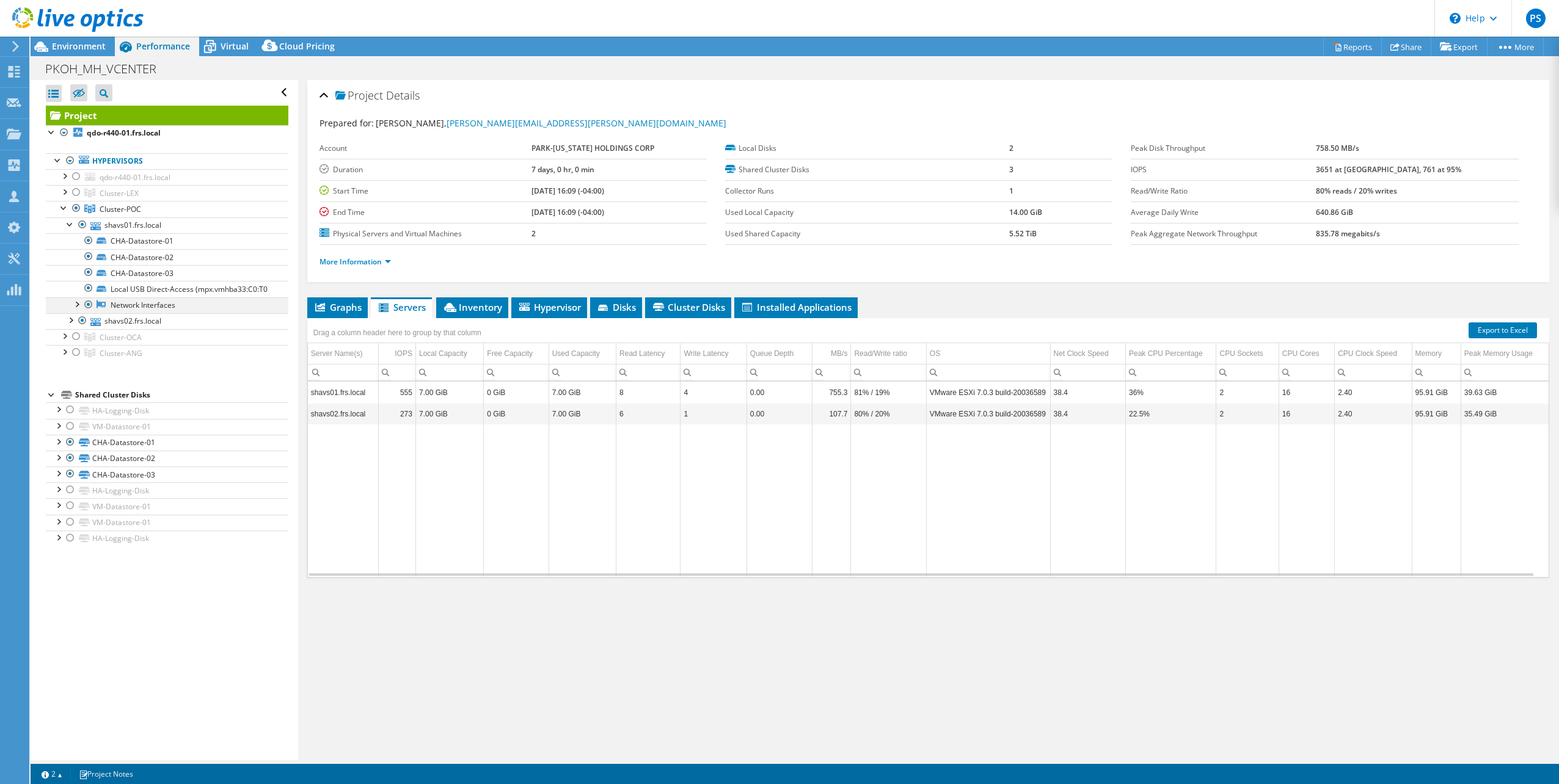
click at [77, 310] on div at bounding box center [76, 303] width 12 height 12
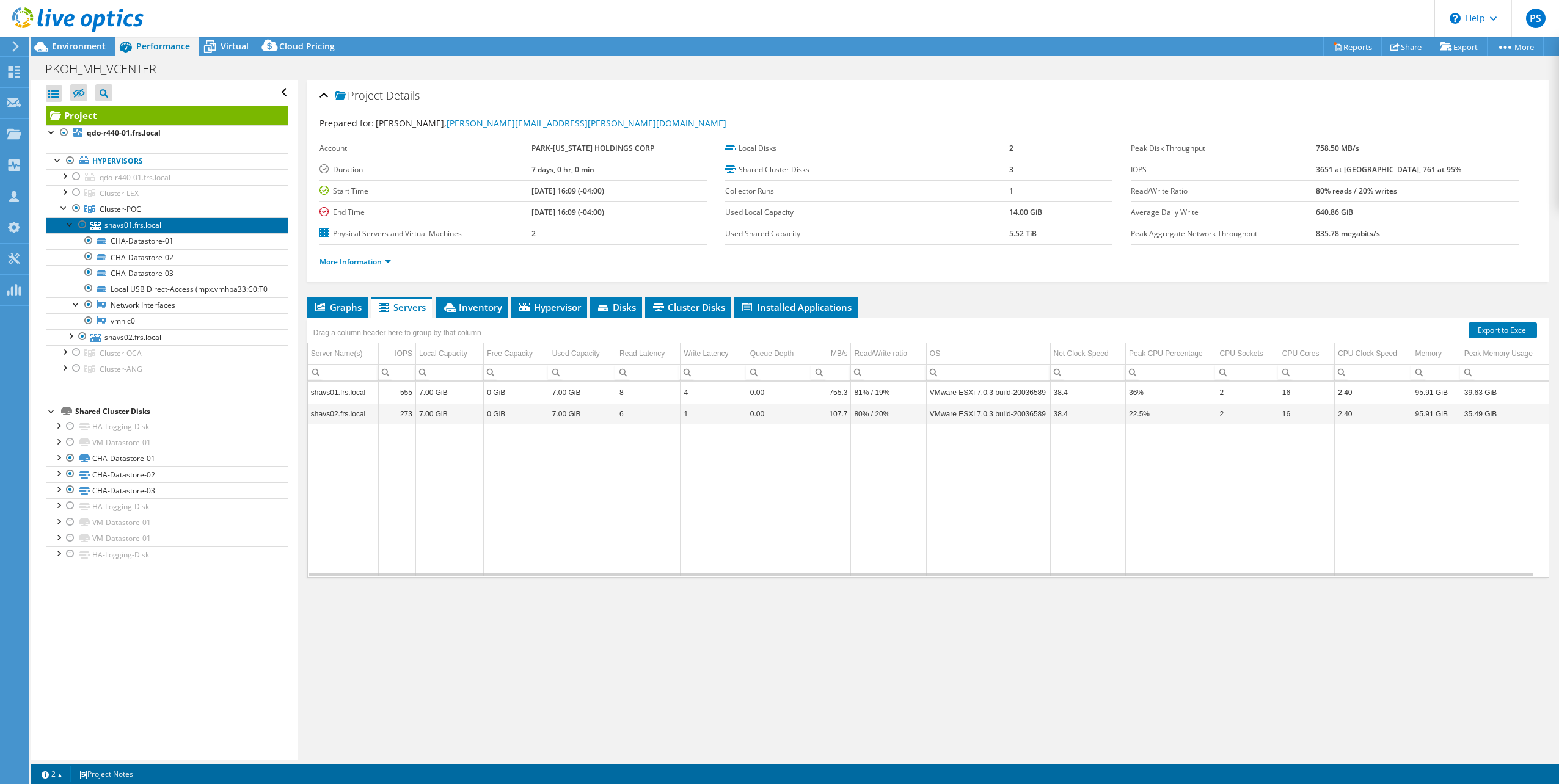
click at [121, 225] on link "shavs01.frs.local" at bounding box center [167, 225] width 243 height 15
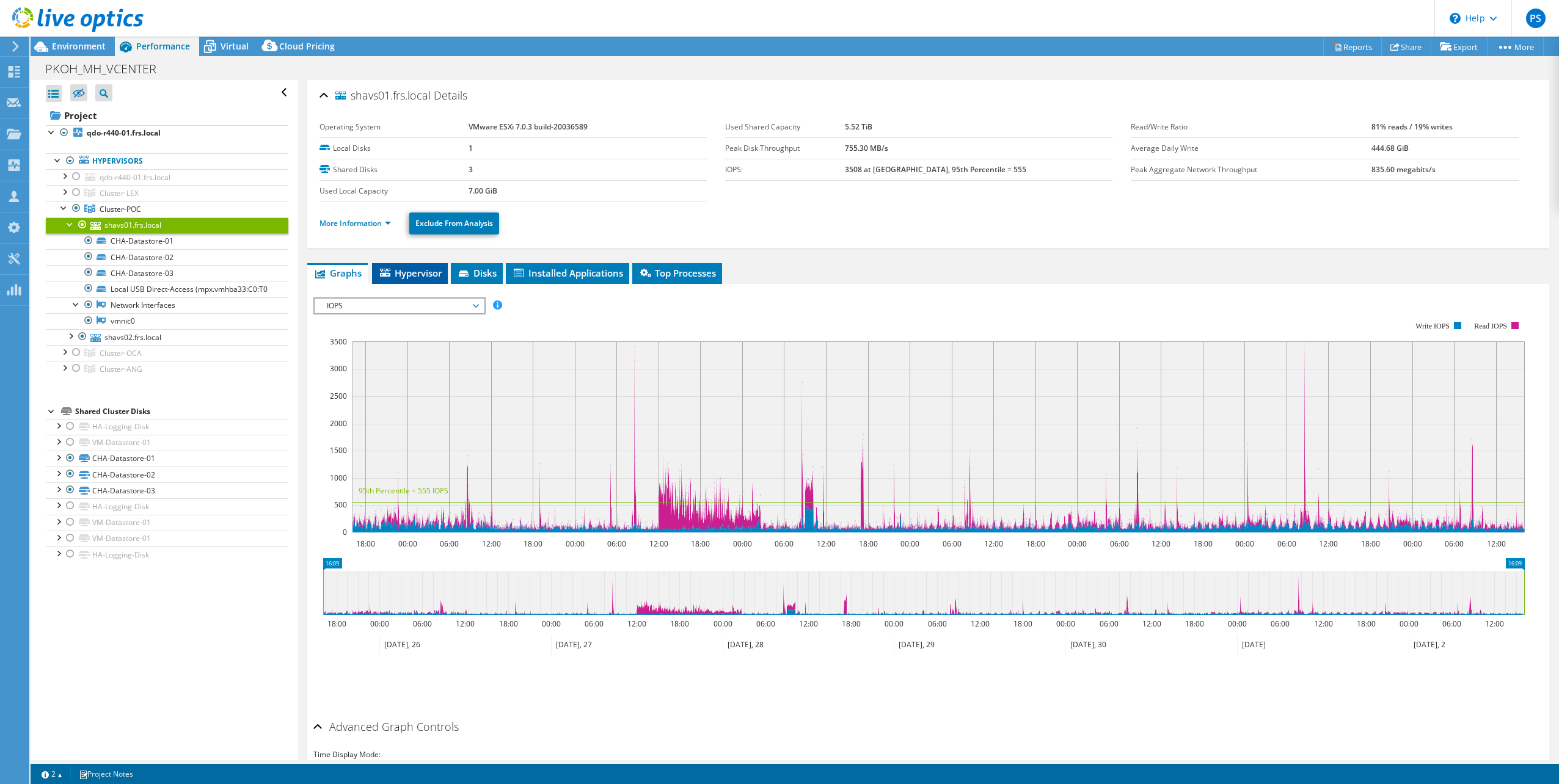
click at [396, 272] on span "Hypervisor" at bounding box center [410, 273] width 64 height 12
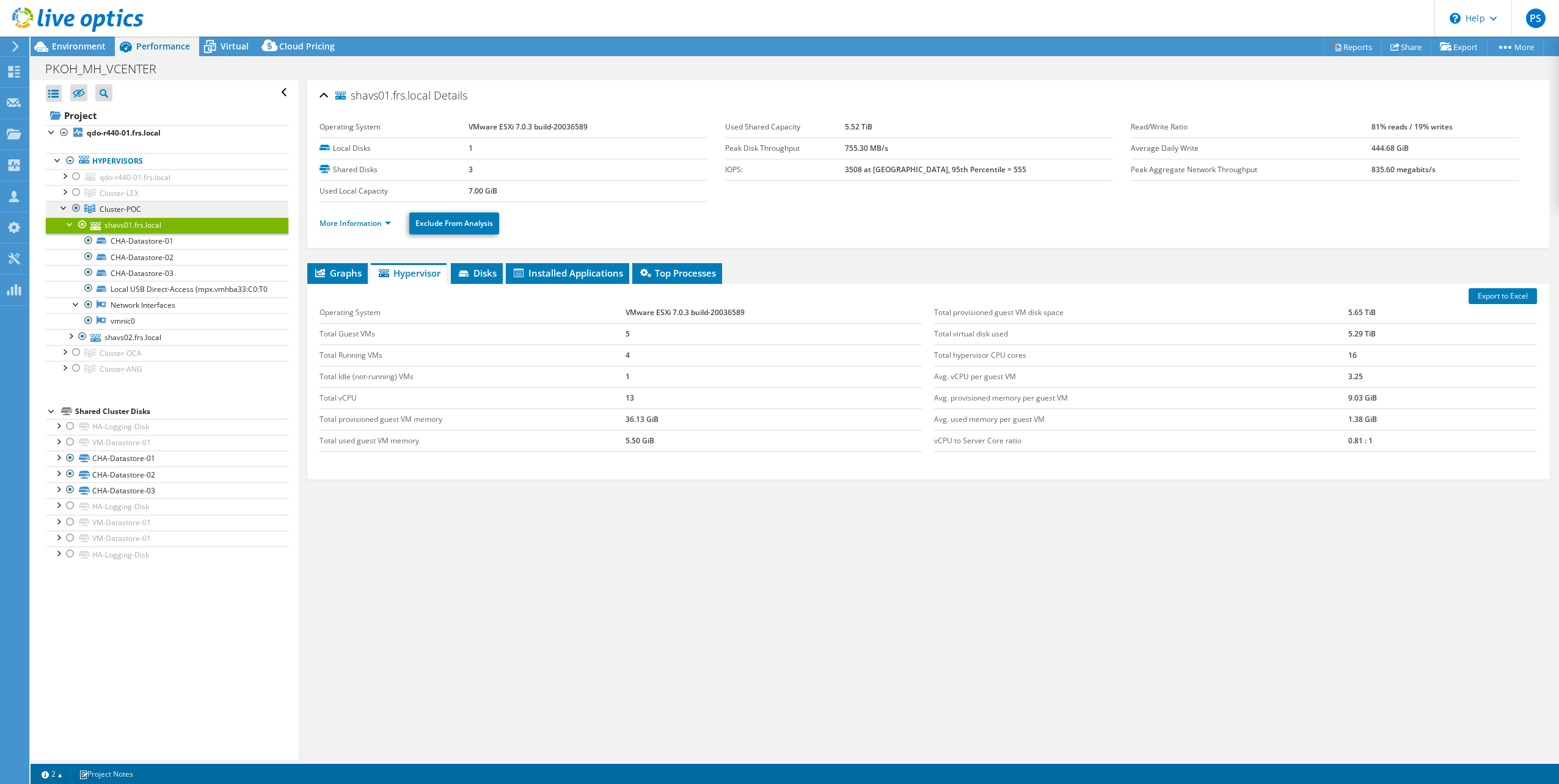
click at [123, 199] on span "Cluster-POC" at bounding box center [119, 192] width 39 height 10
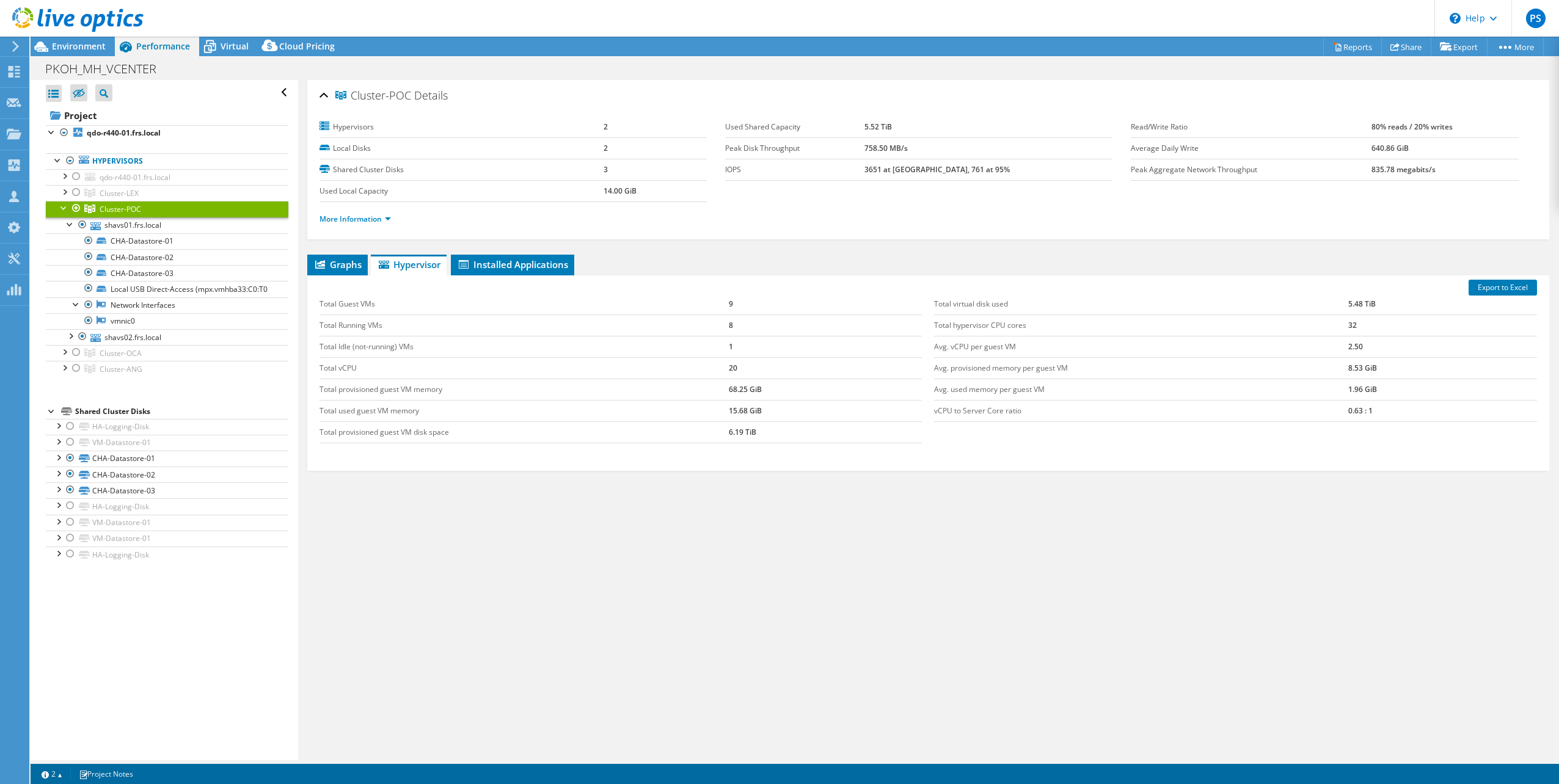
click at [114, 207] on span "Cluster-POC" at bounding box center [120, 209] width 42 height 10
click at [119, 223] on link "shavs01.frs.local" at bounding box center [167, 225] width 243 height 15
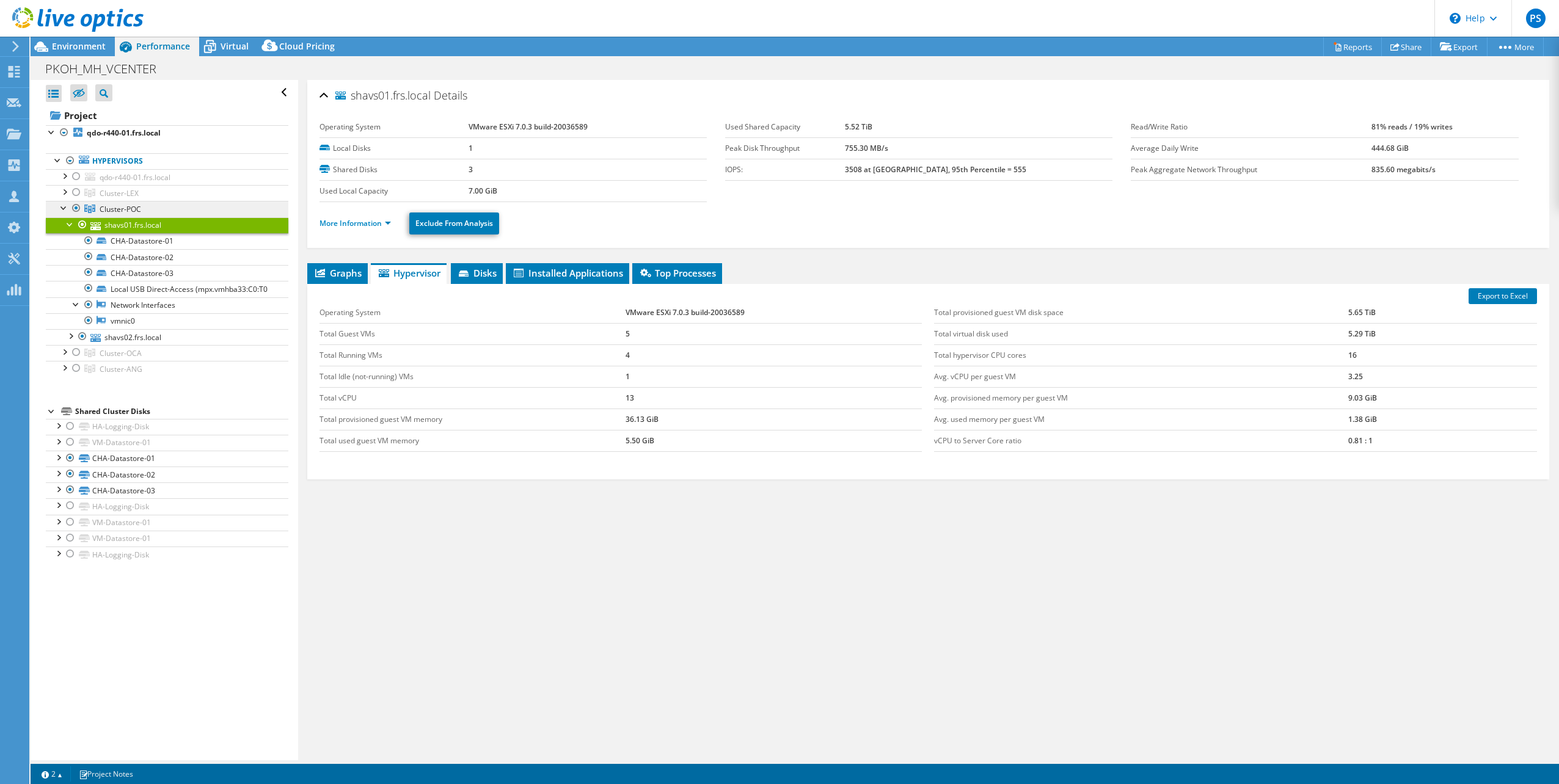
click at [95, 197] on icon at bounding box center [89, 192] width 11 height 8
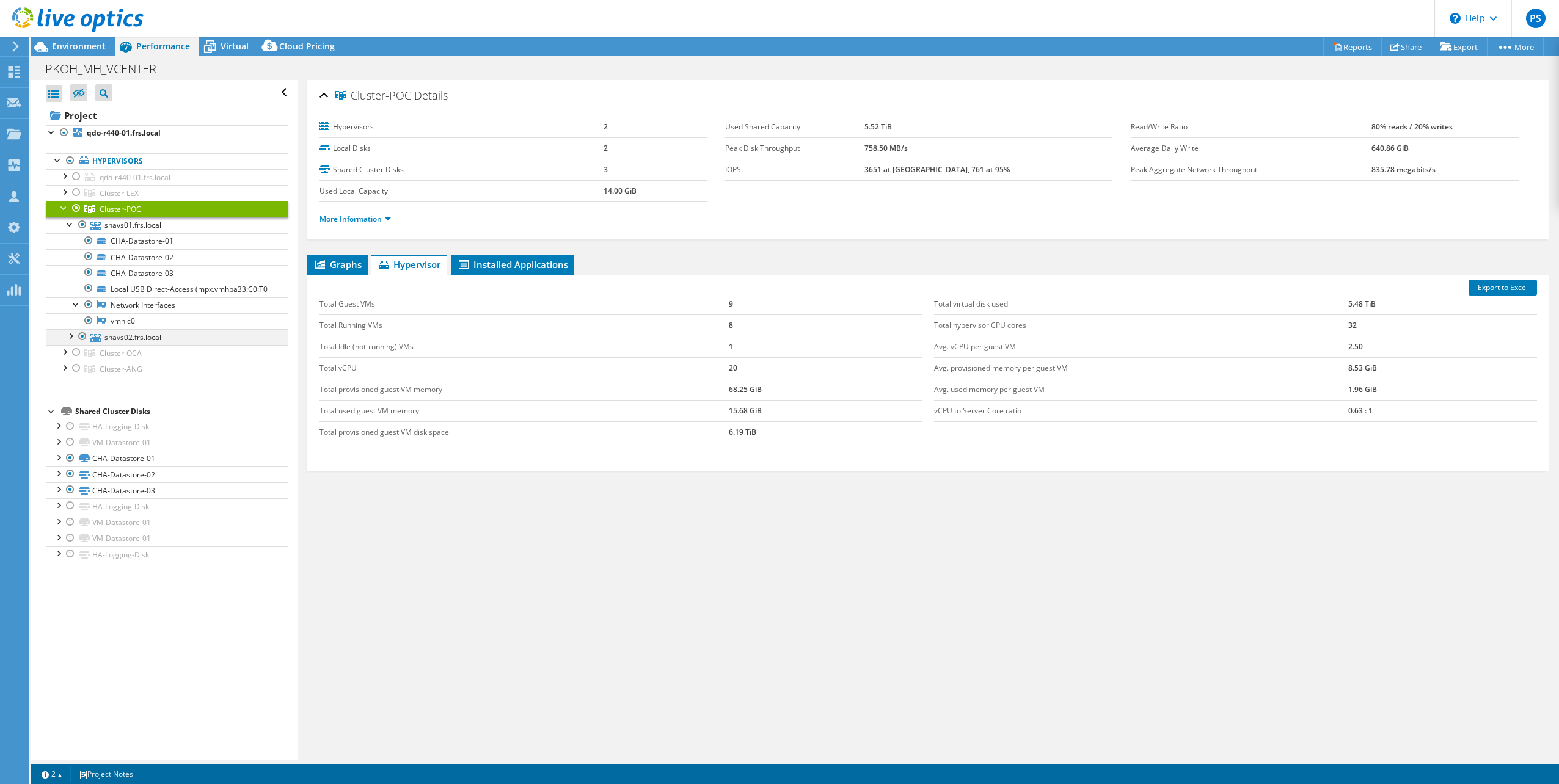
click at [71, 342] on div at bounding box center [69, 335] width 12 height 12
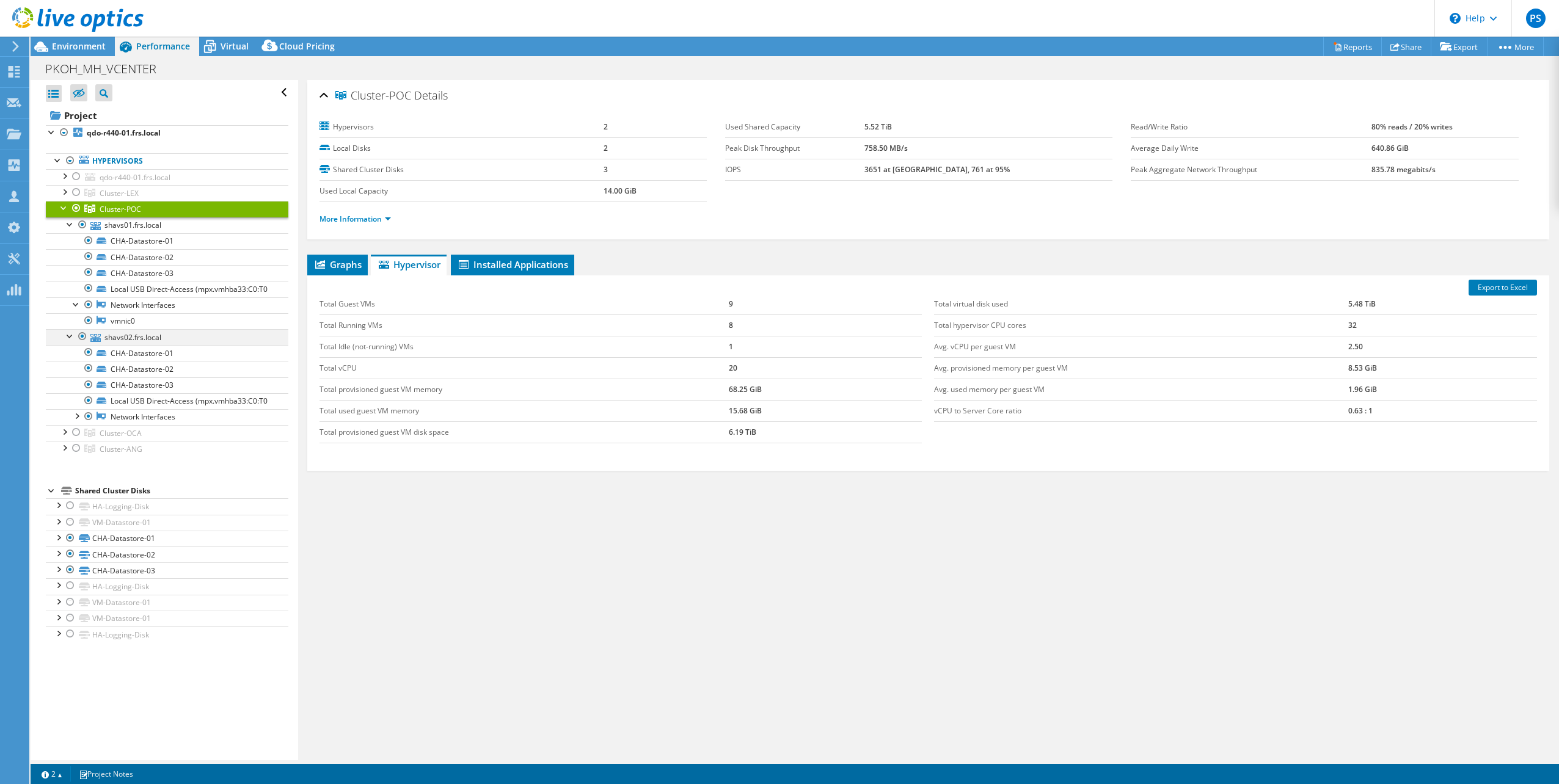
click at [73, 342] on div at bounding box center [69, 335] width 12 height 12
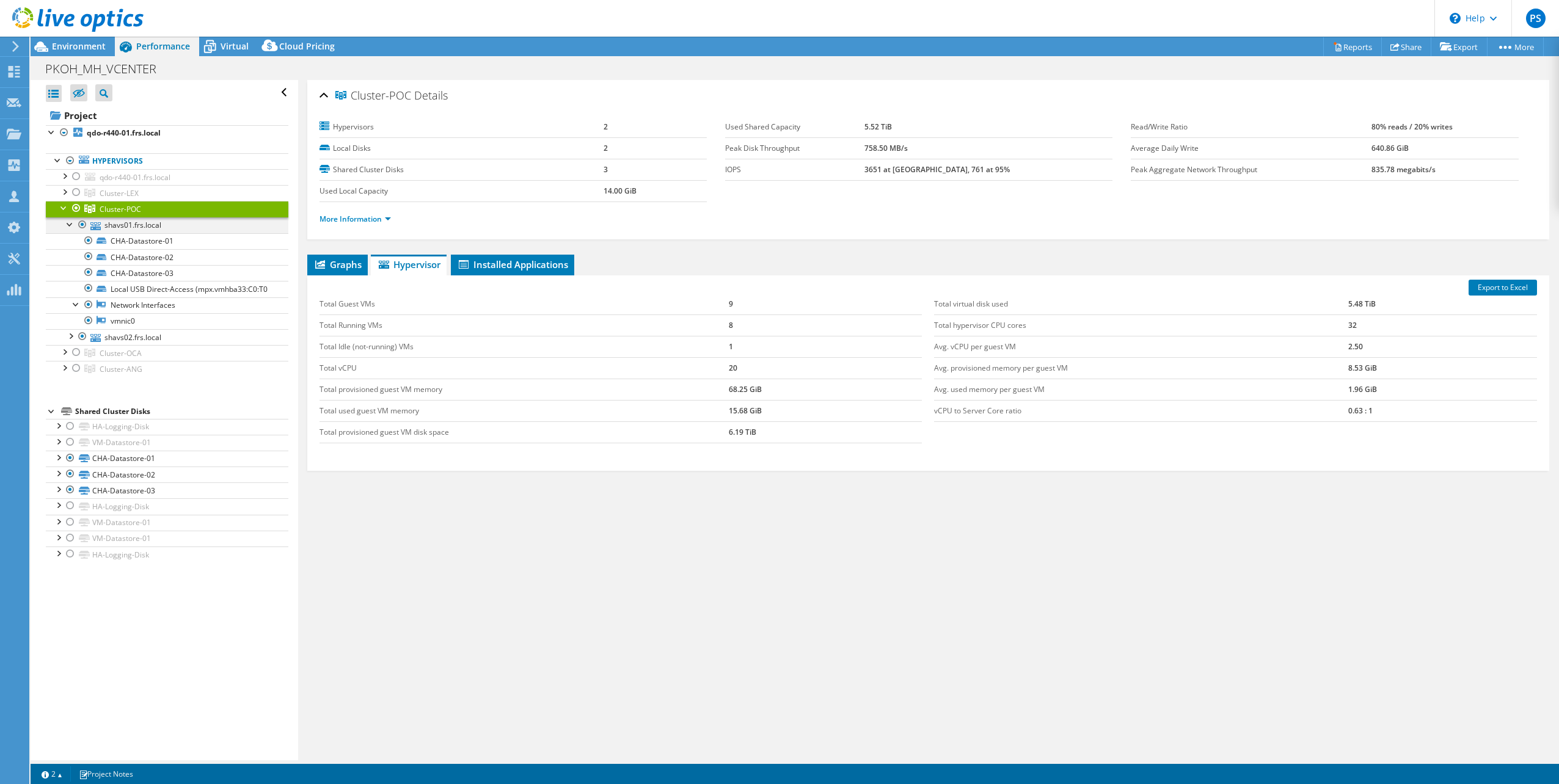
click at [71, 225] on div at bounding box center [69, 223] width 12 height 12
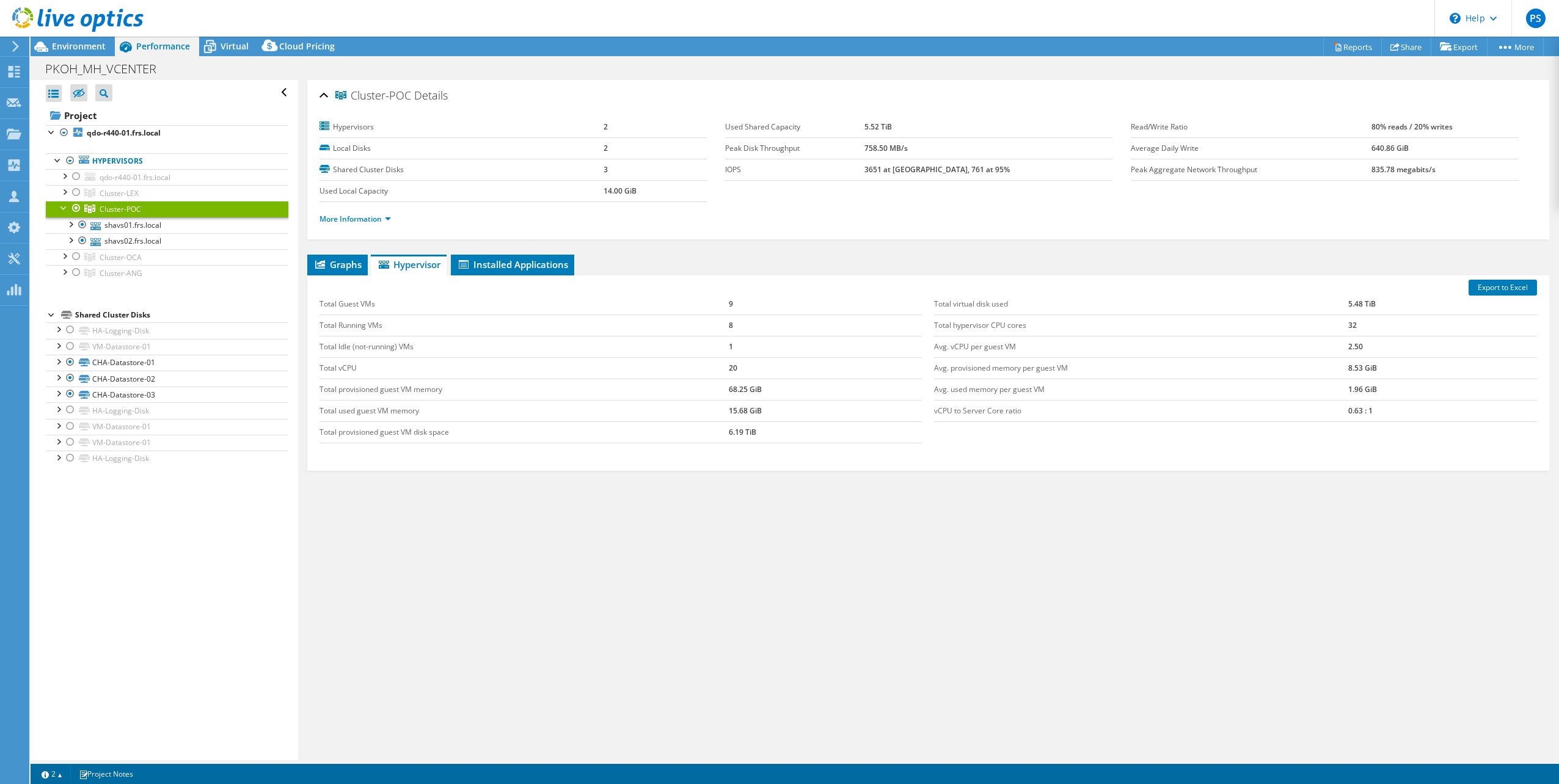
click at [108, 204] on span "Cluster-POC" at bounding box center [120, 209] width 42 height 10
click at [341, 261] on span "Graphs" at bounding box center [337, 263] width 48 height 12
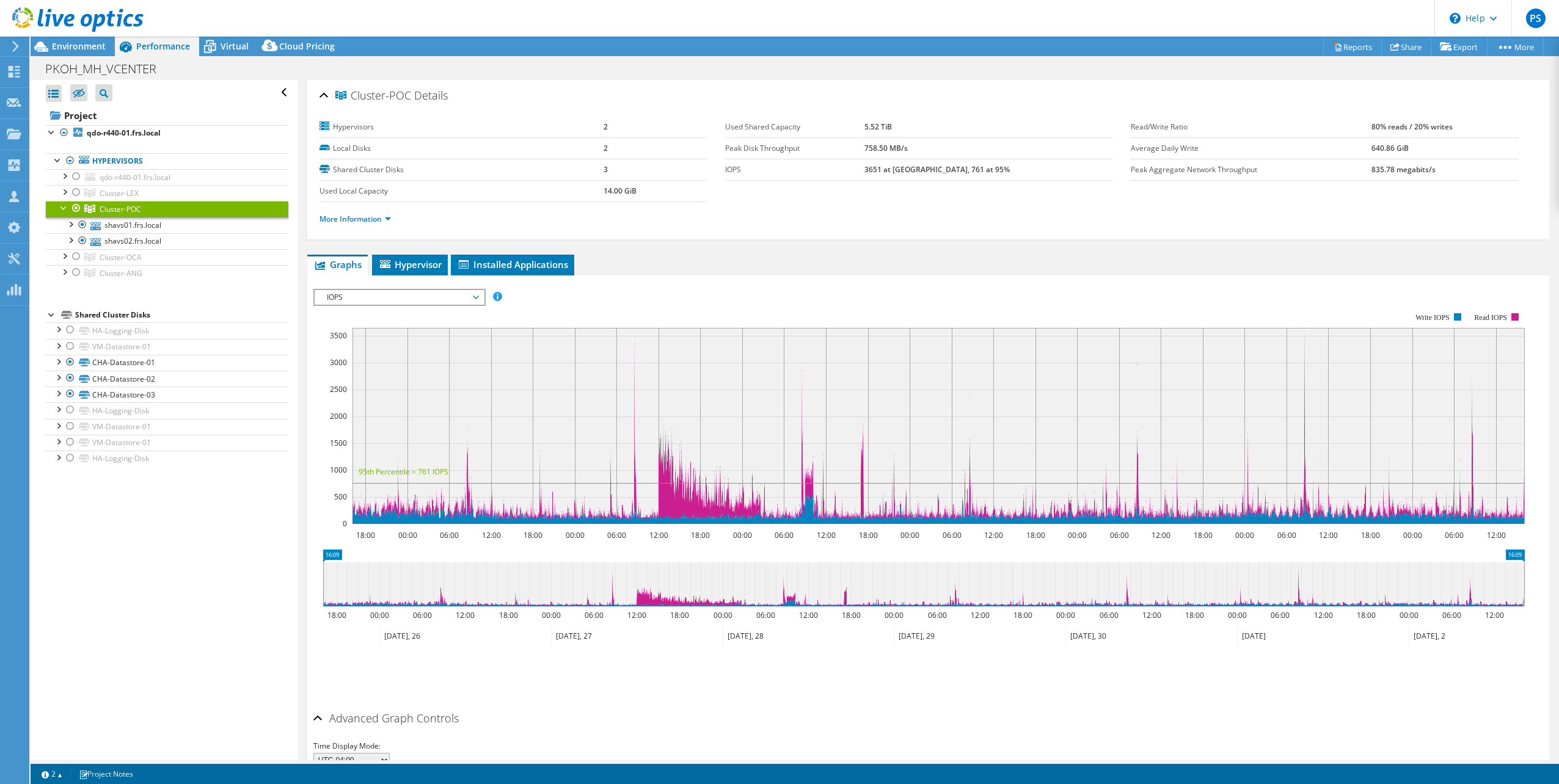
click at [480, 298] on span "IOPS" at bounding box center [399, 297] width 170 height 15
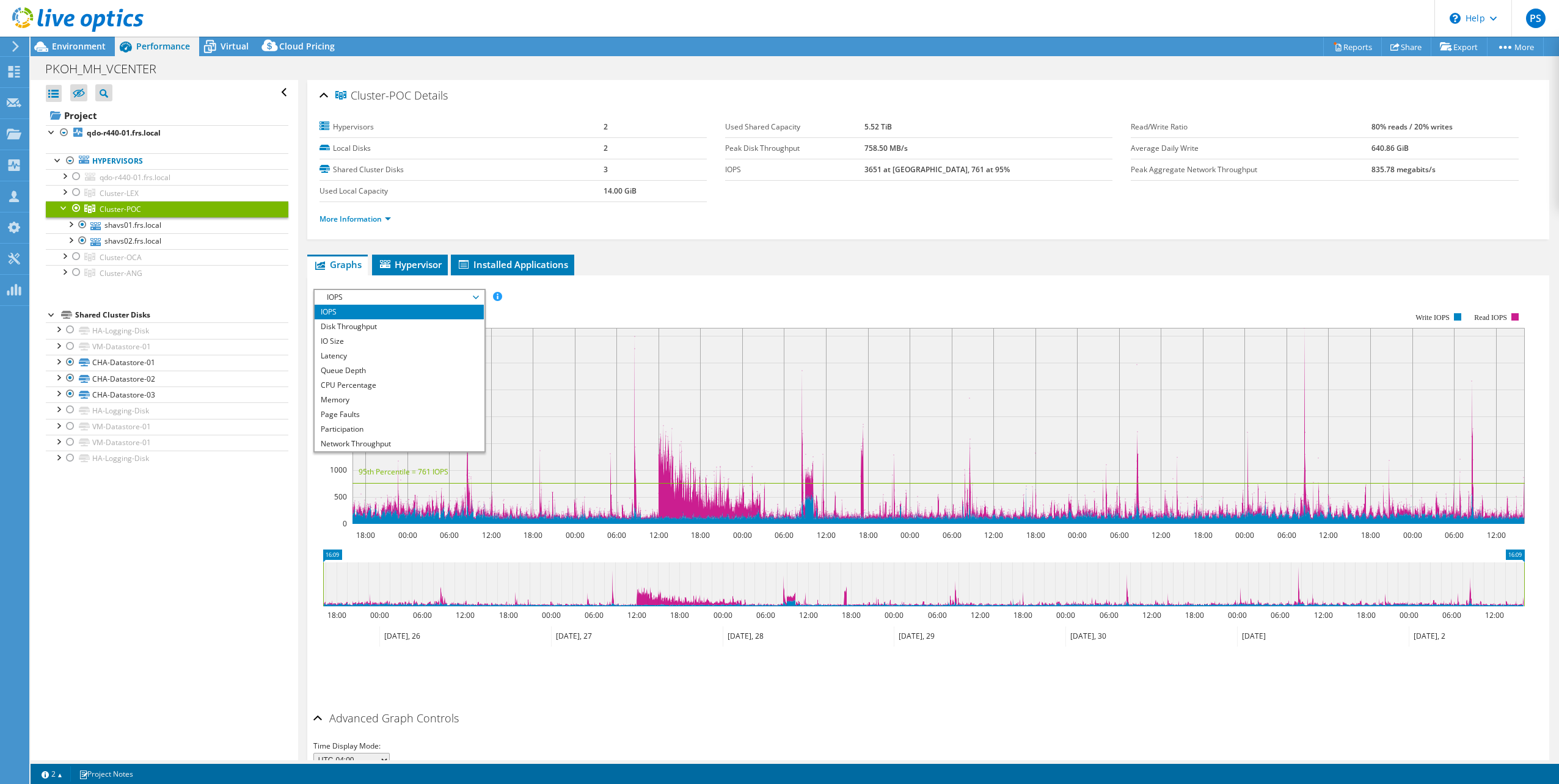
click at [480, 298] on span "IOPS" at bounding box center [399, 297] width 170 height 15
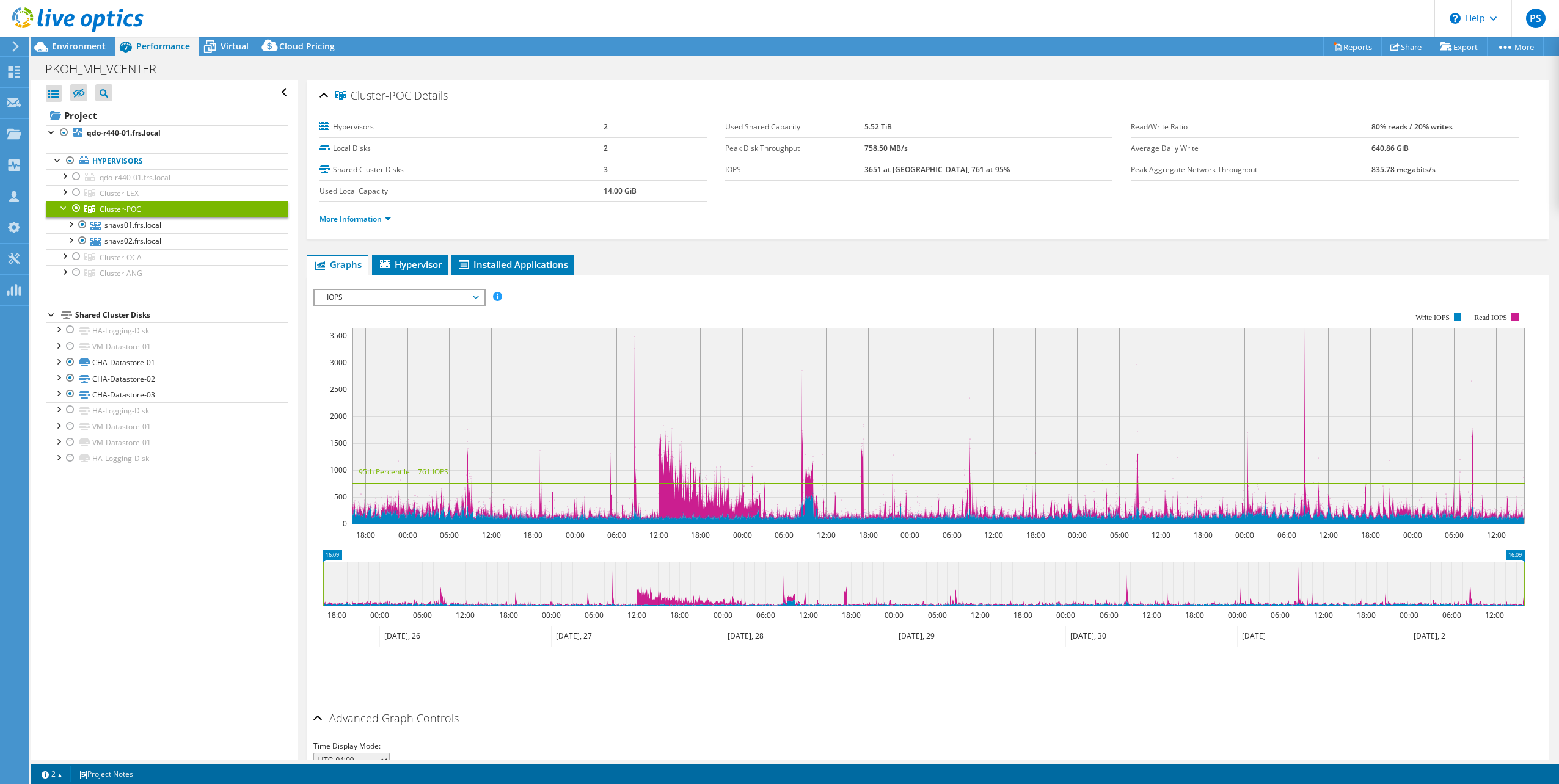
click at [557, 312] on rect at bounding box center [919, 418] width 1212 height 244
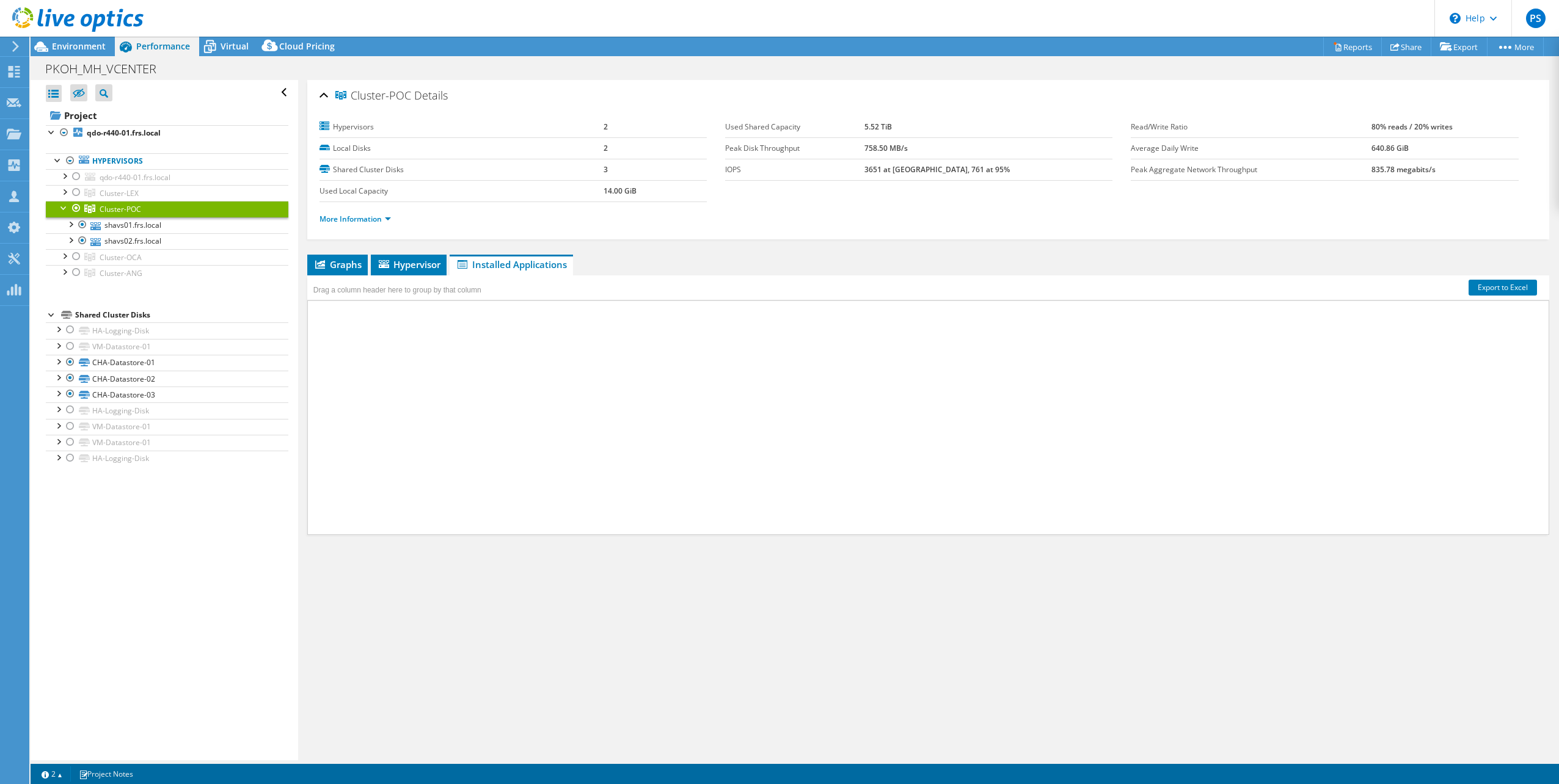
select select "USD"
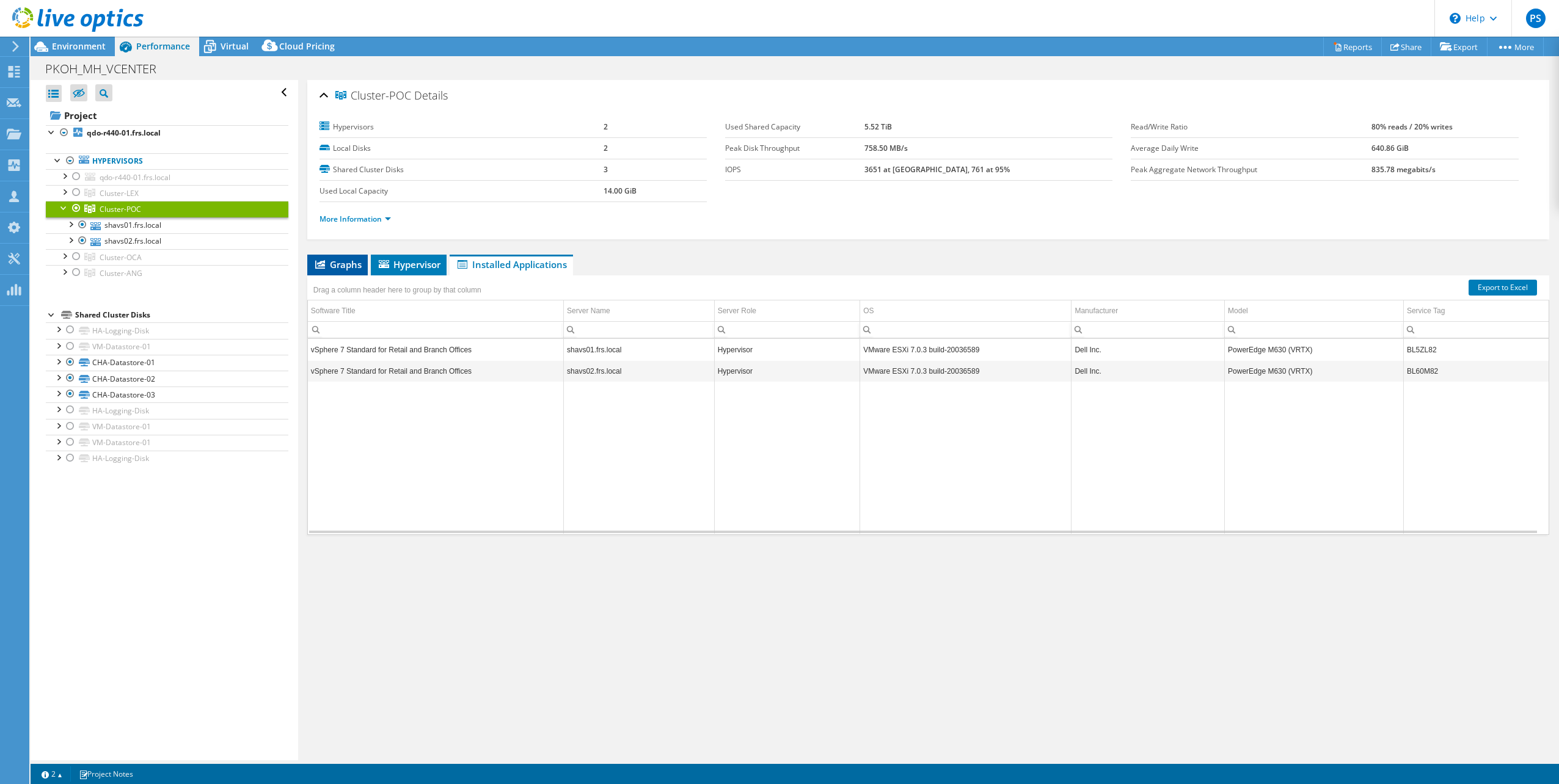
click at [346, 268] on span "Graphs" at bounding box center [337, 263] width 48 height 12
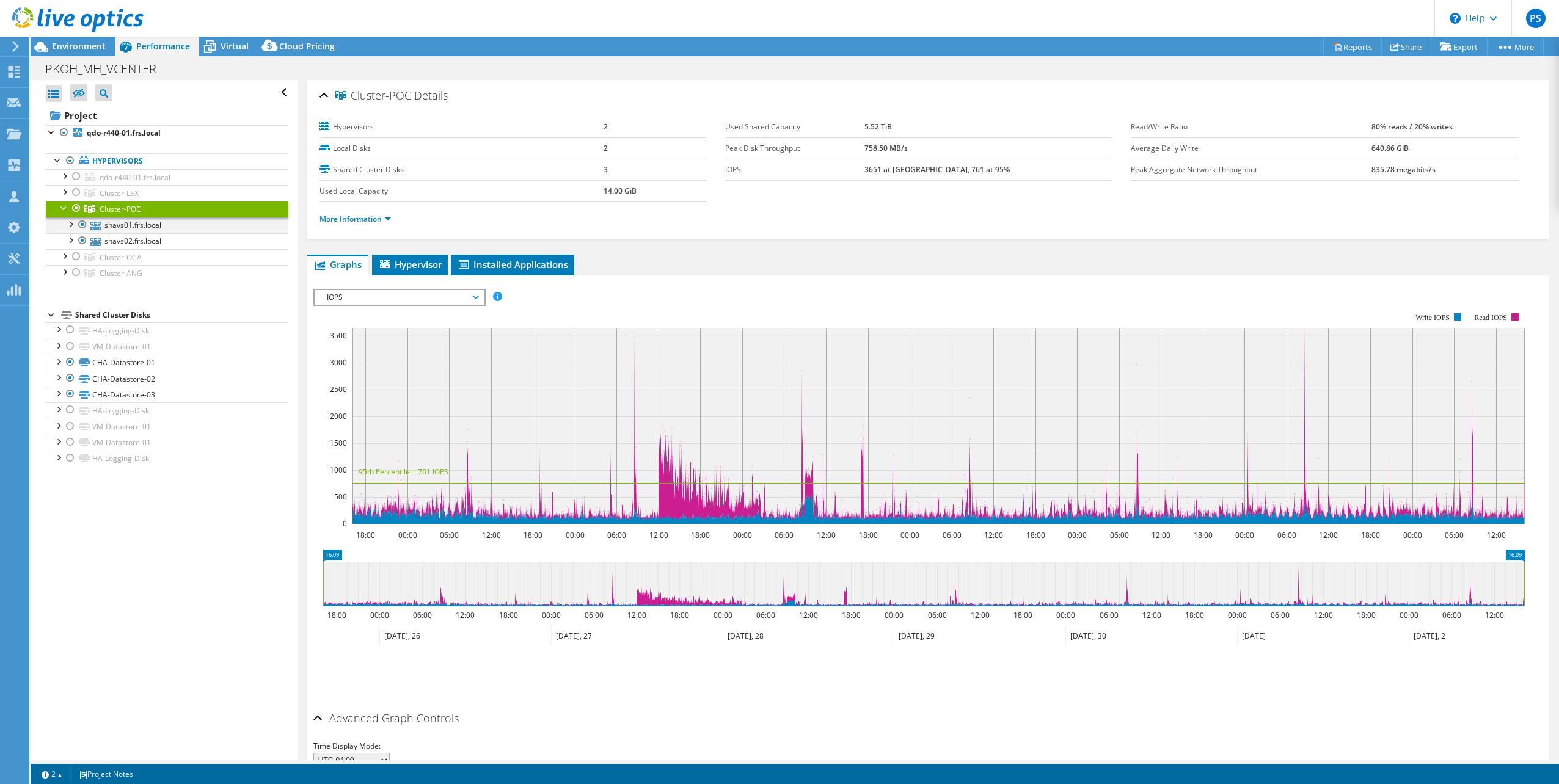
click at [72, 224] on div at bounding box center [69, 223] width 12 height 12
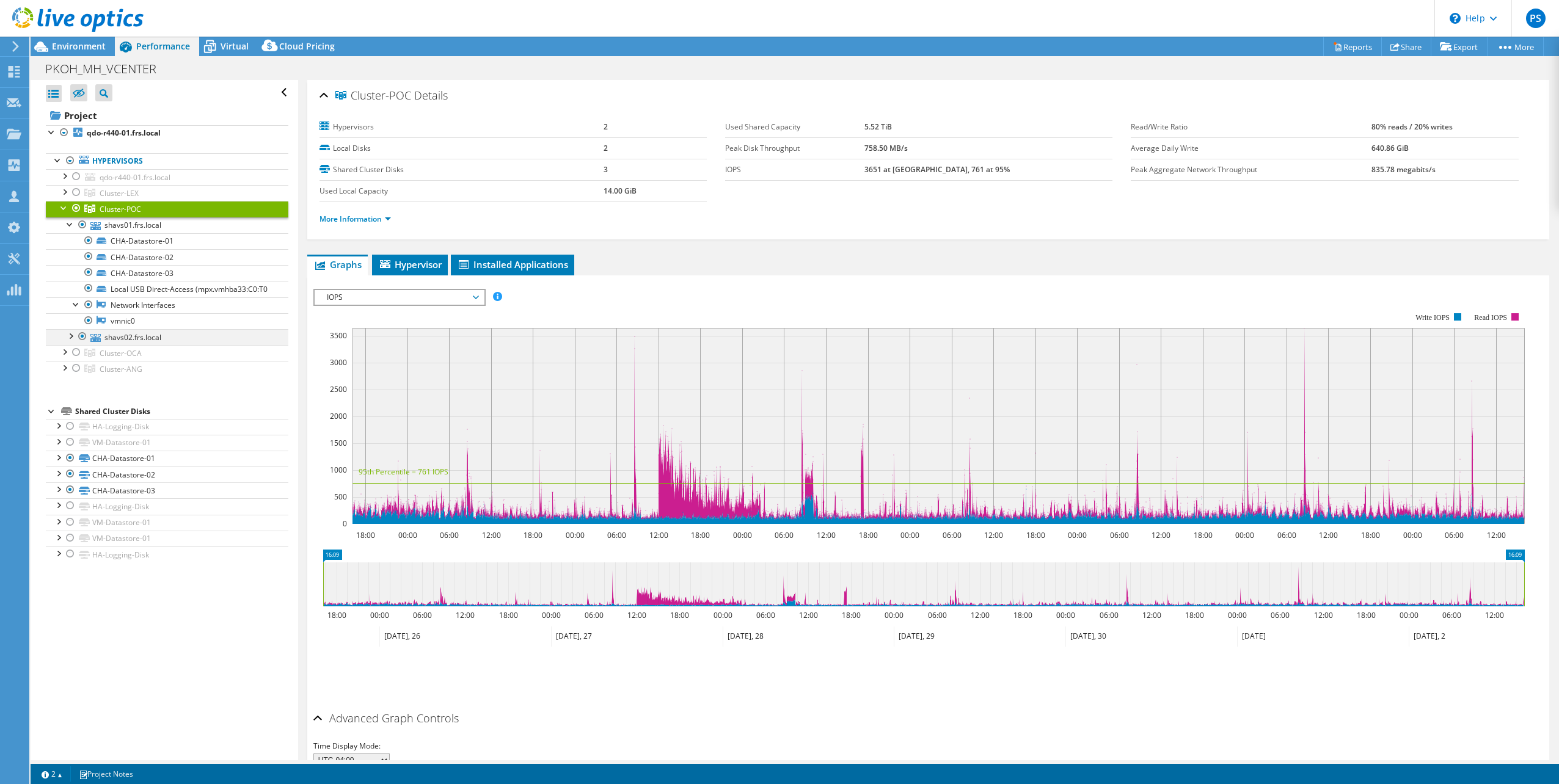
click at [70, 342] on div at bounding box center [69, 335] width 12 height 12
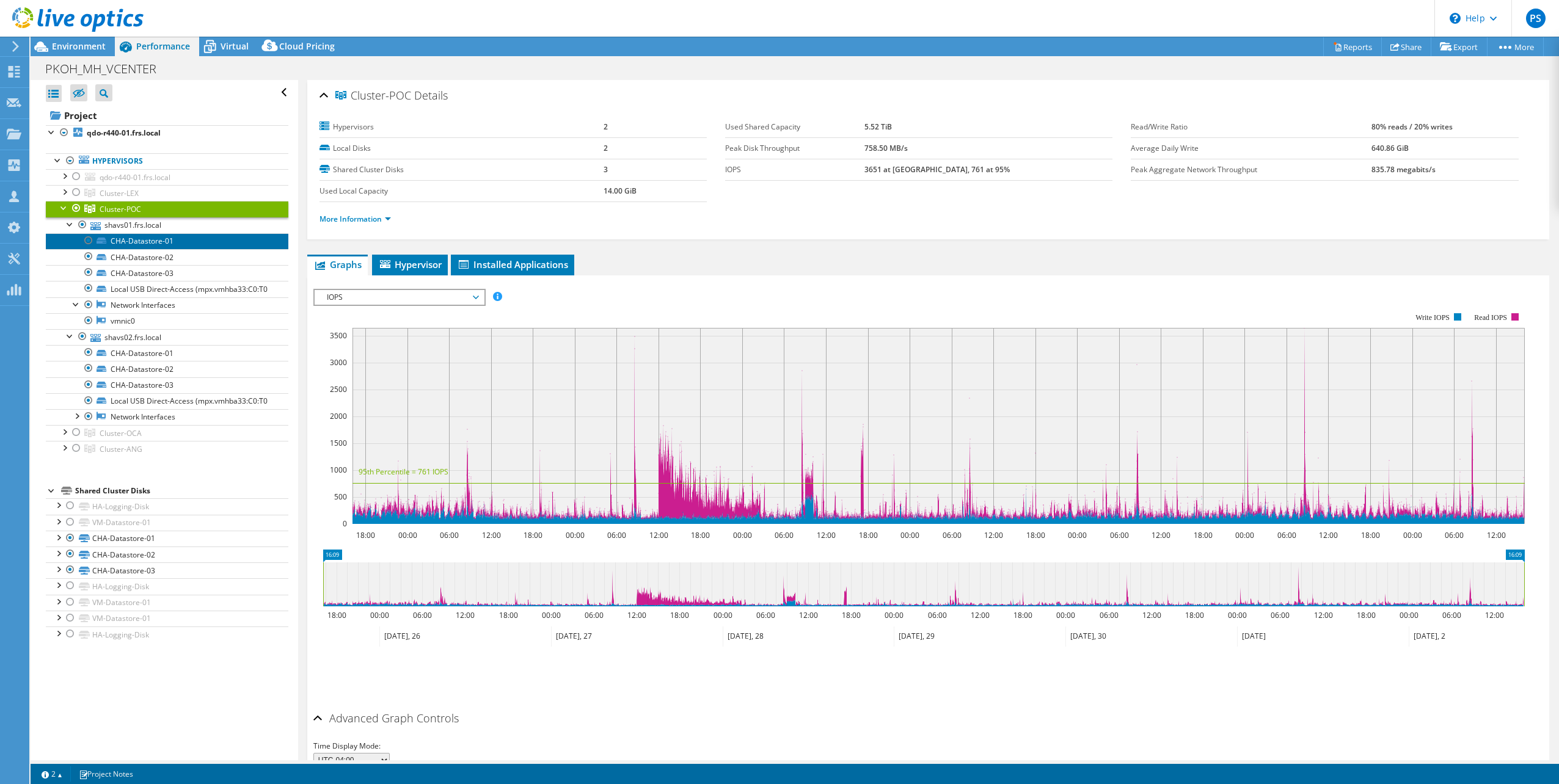
click at [131, 240] on link "CHA-Datastore-01" at bounding box center [167, 241] width 243 height 15
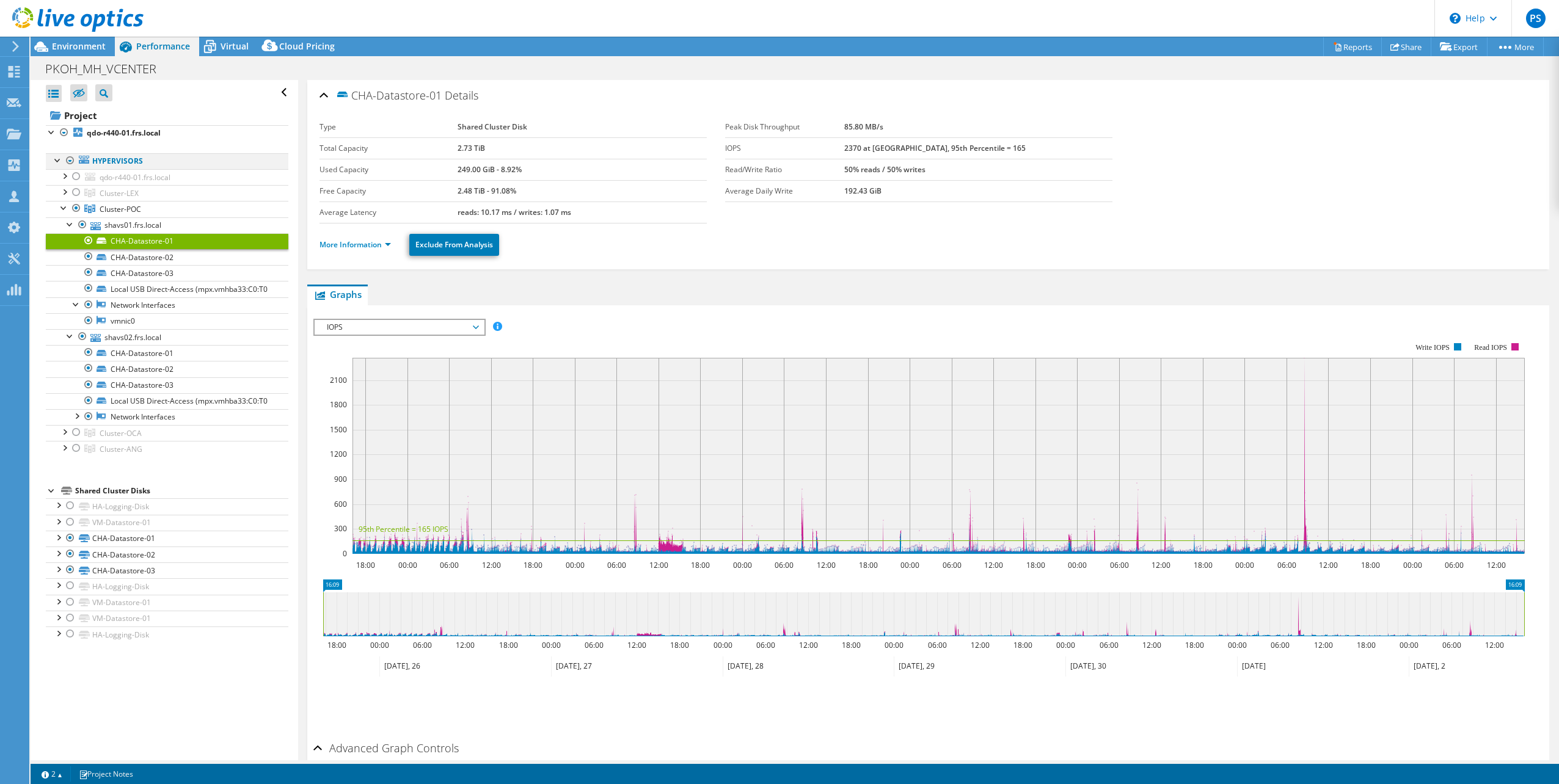
click at [56, 159] on div at bounding box center [57, 159] width 12 height 12
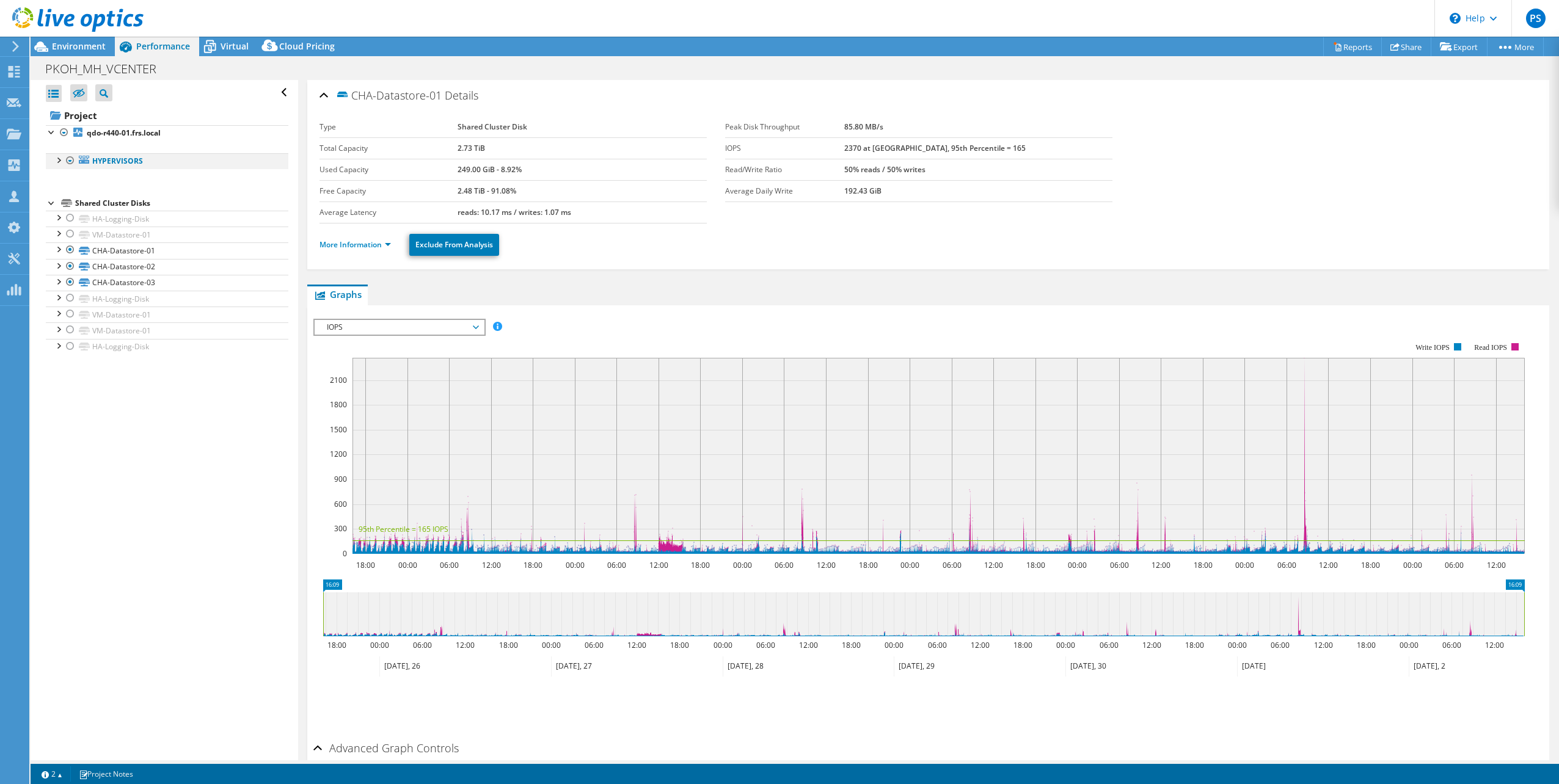
click at [56, 159] on div at bounding box center [57, 159] width 12 height 12
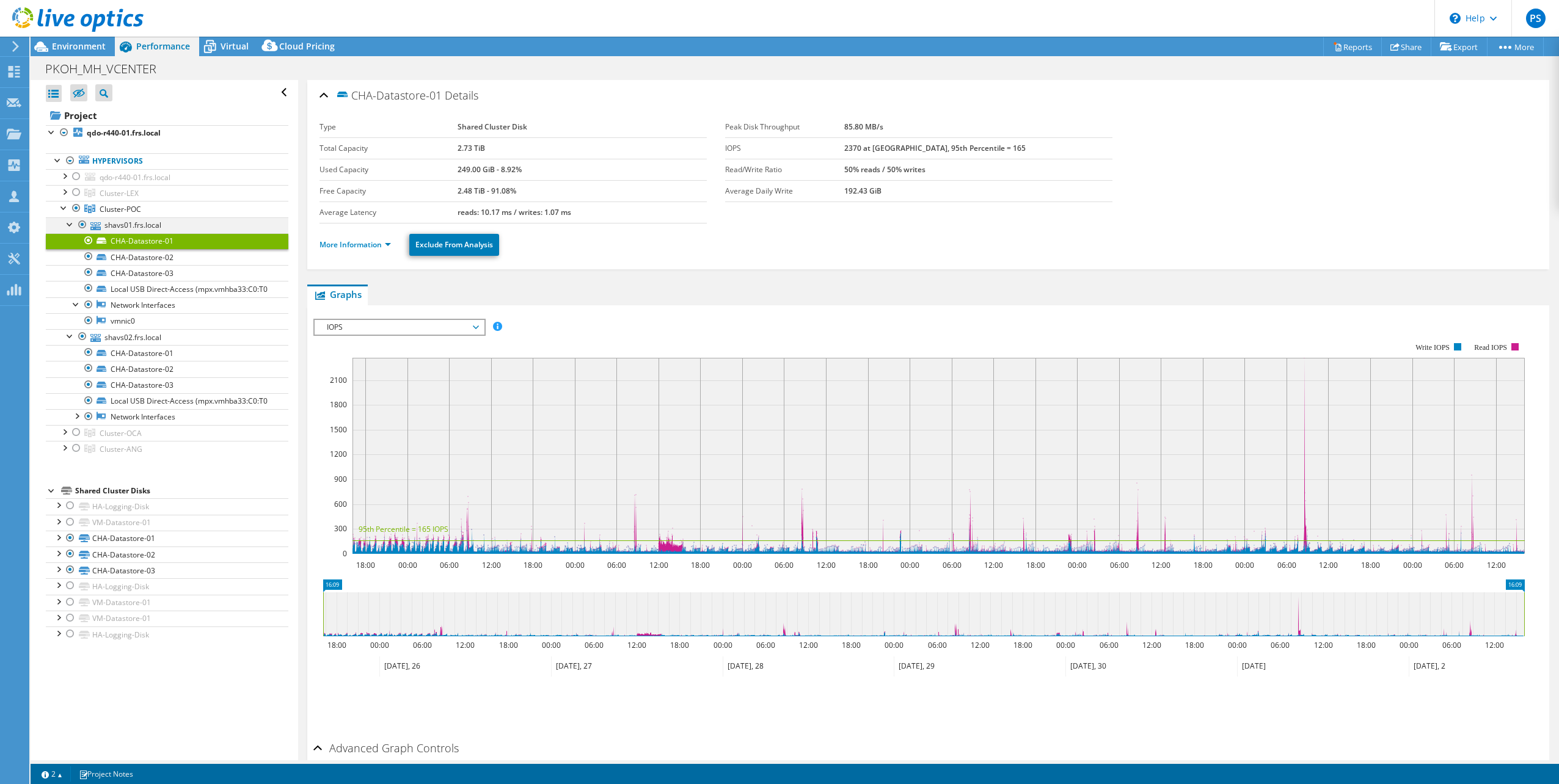
click at [66, 223] on div at bounding box center [69, 223] width 12 height 12
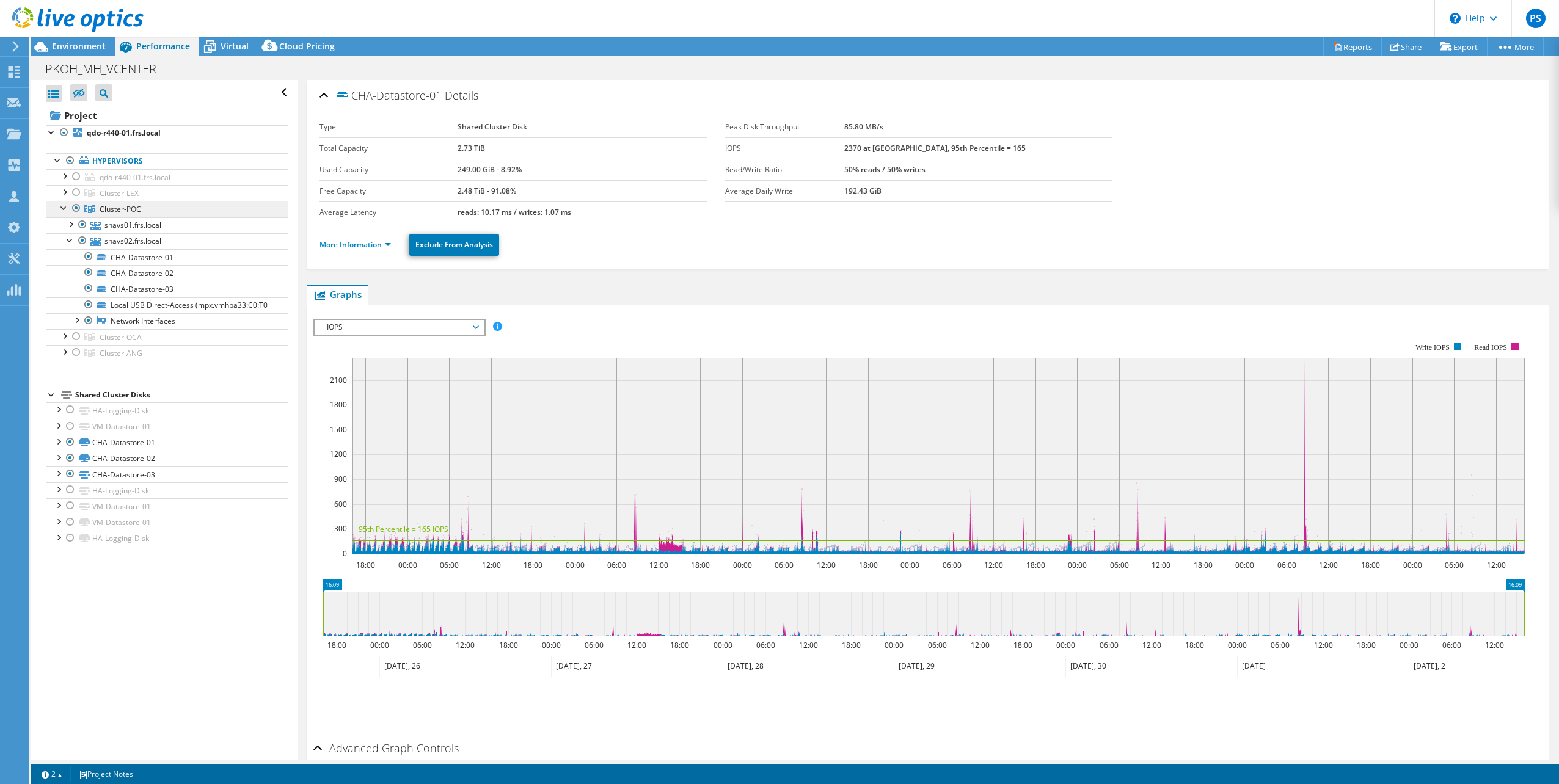
click at [110, 199] on span "Cluster-POC" at bounding box center [119, 192] width 39 height 10
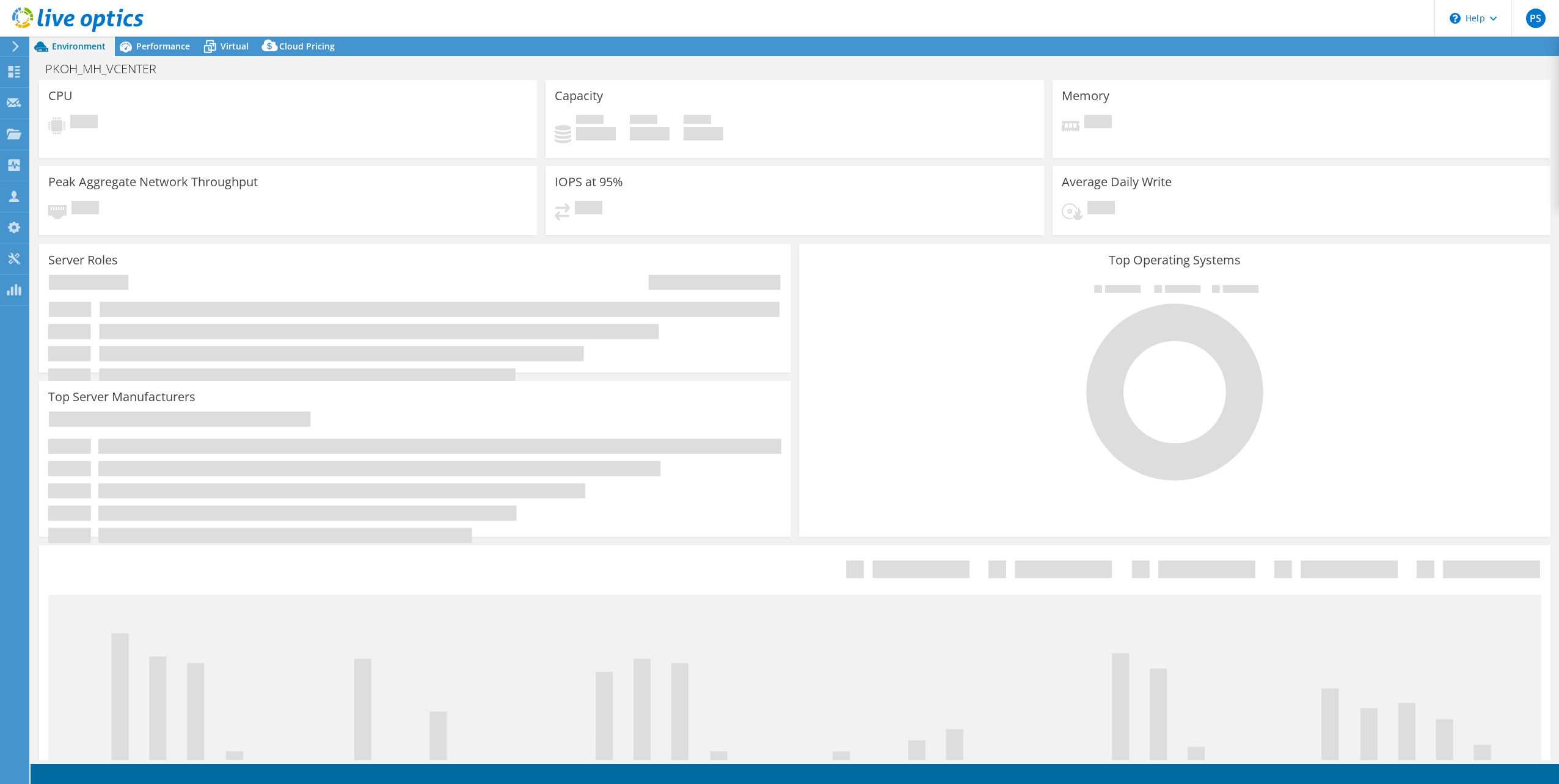
select select "USD"
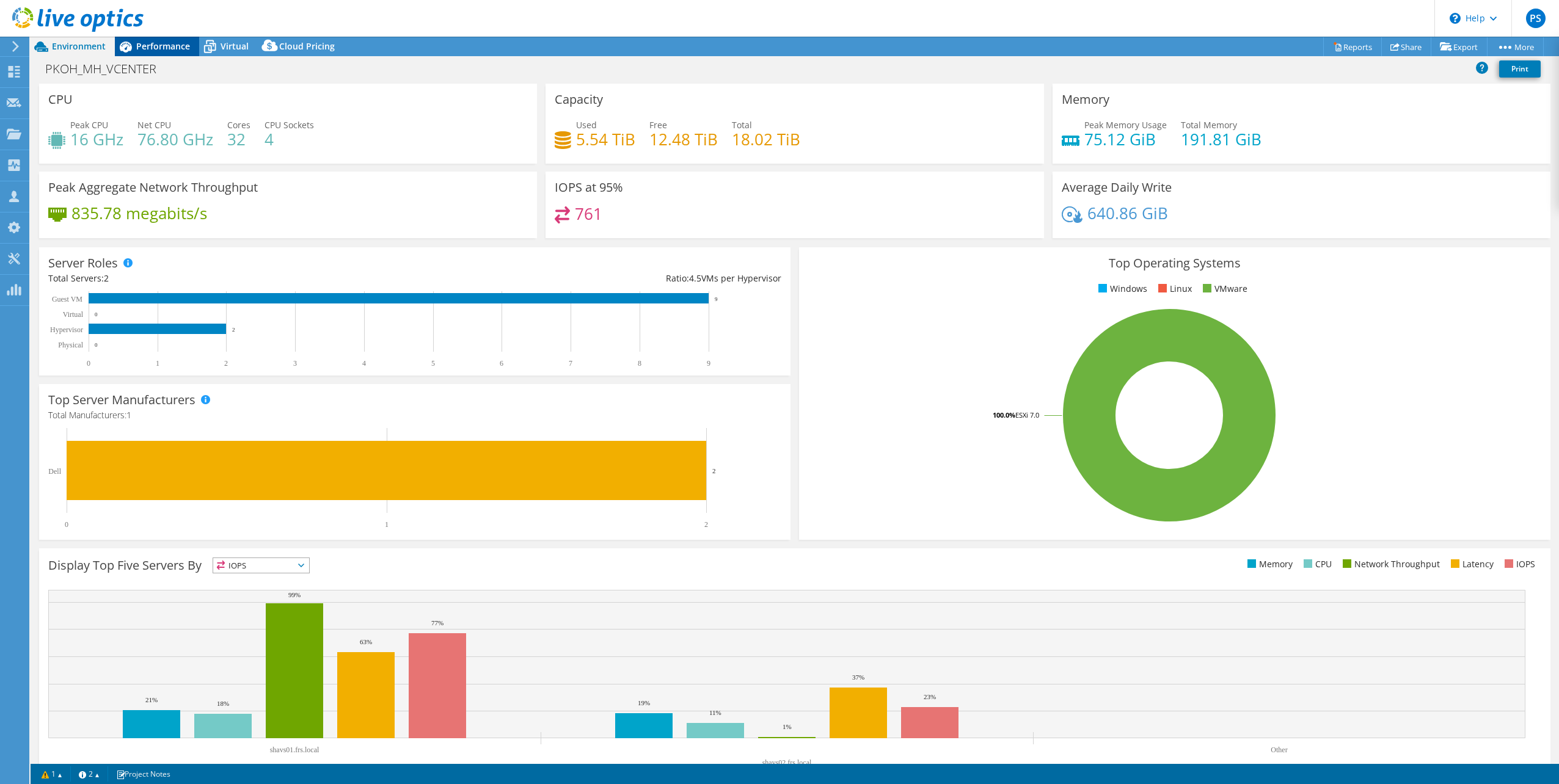
click at [166, 50] on span "Performance" at bounding box center [162, 46] width 54 height 12
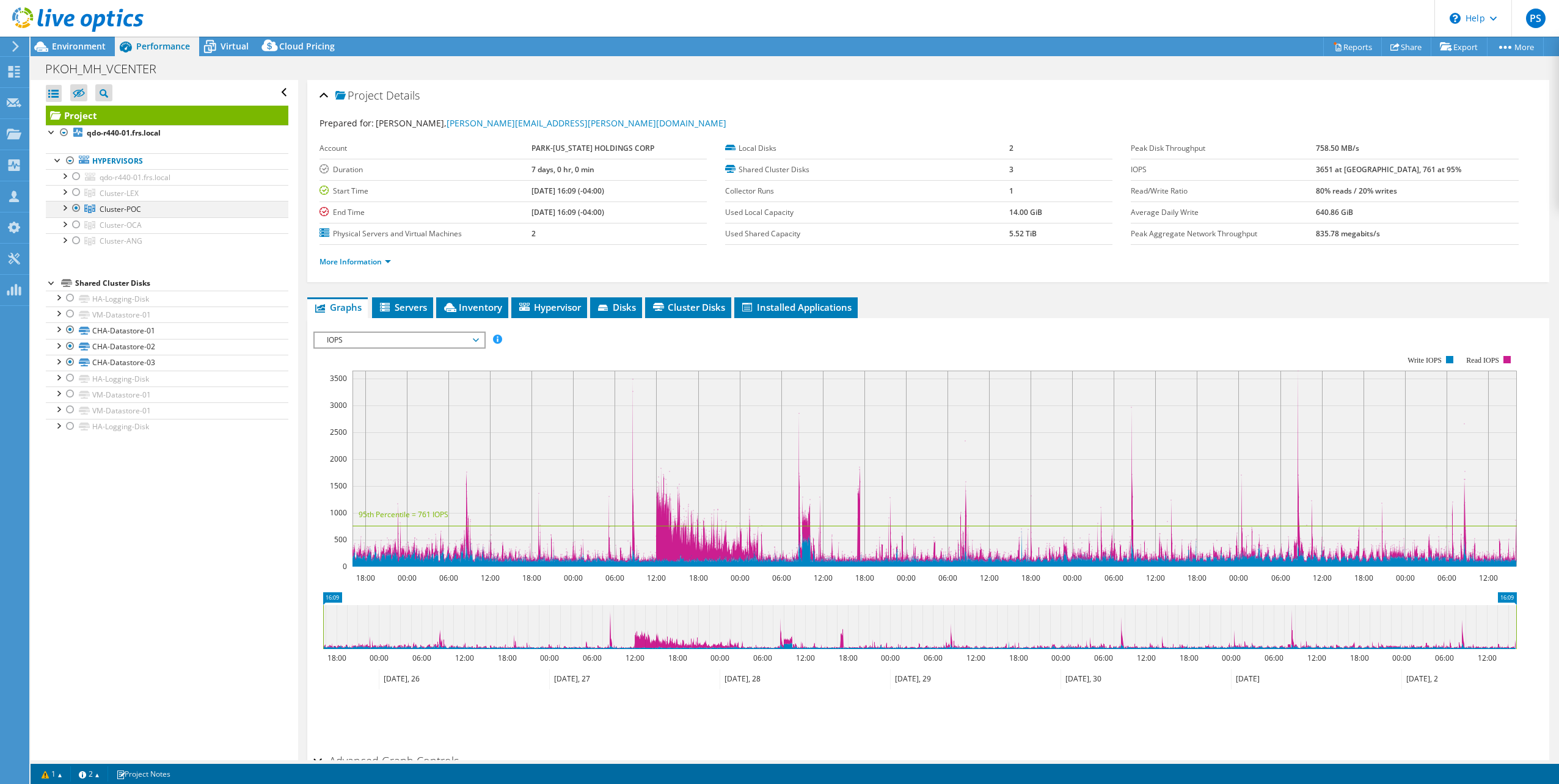
click at [64, 209] on div at bounding box center [64, 206] width 12 height 12
click at [105, 199] on span "Cluster-POC" at bounding box center [119, 192] width 39 height 10
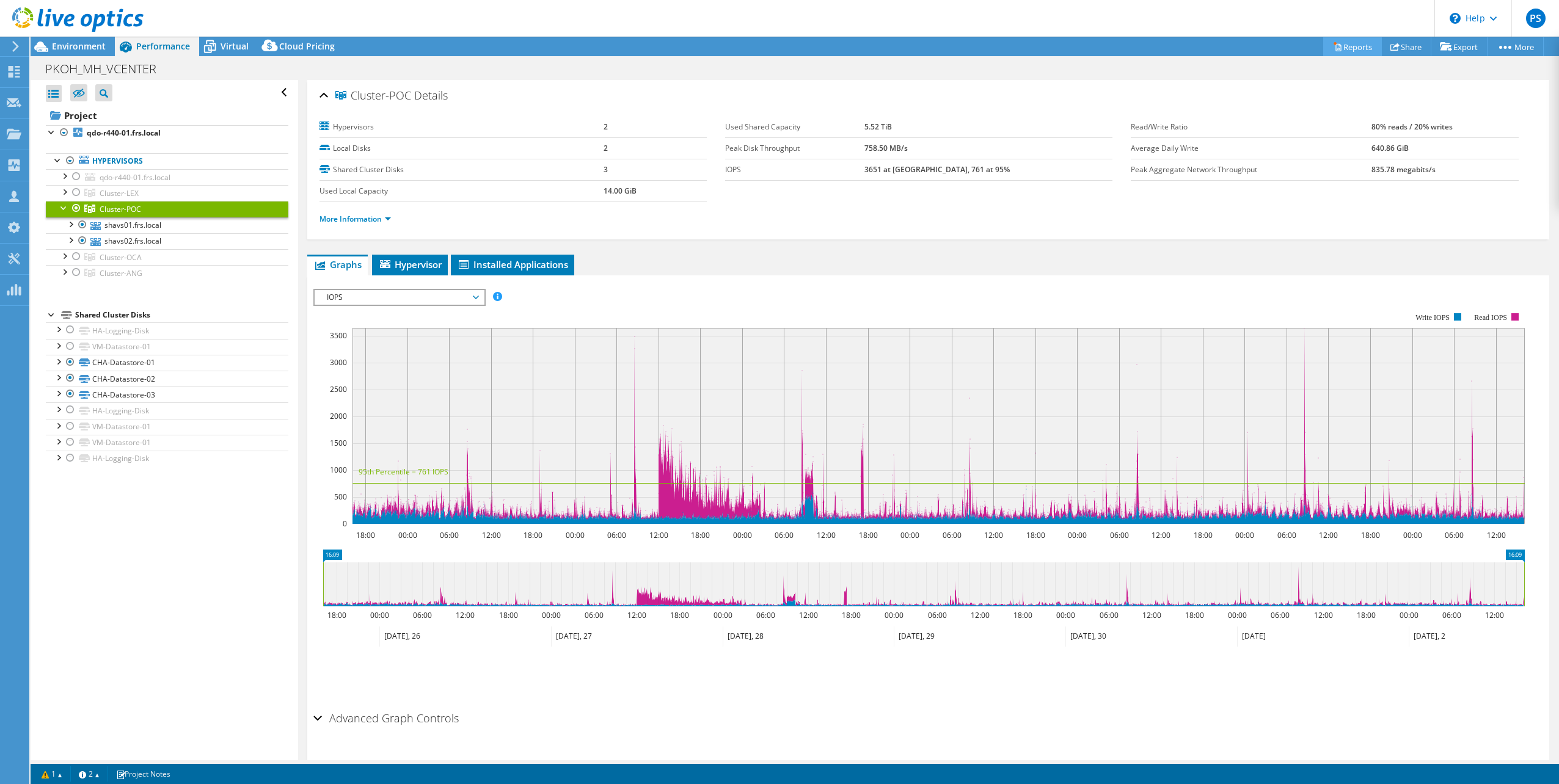
click at [1351, 46] on link "Reports" at bounding box center [1352, 46] width 58 height 19
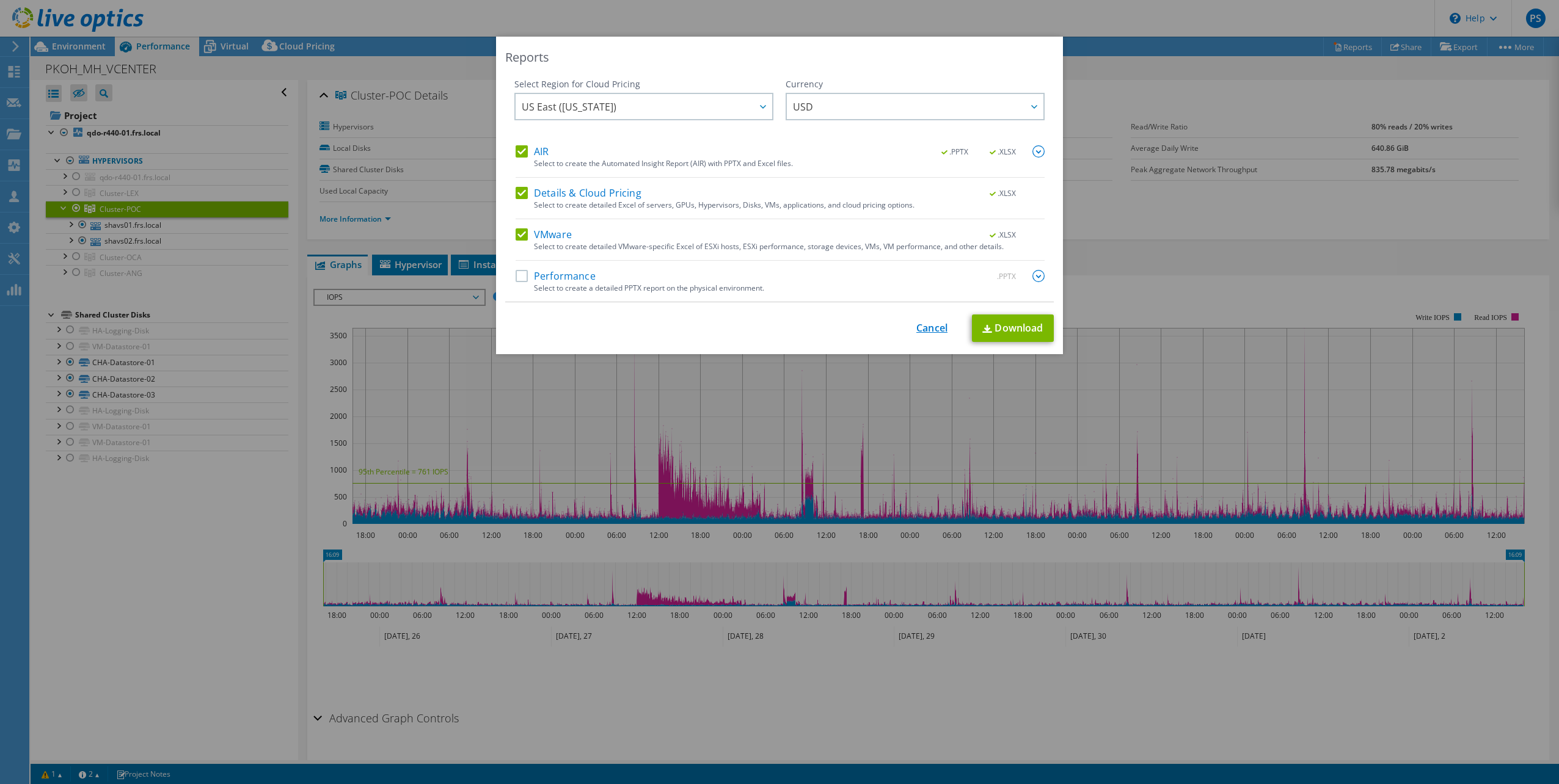
click at [929, 325] on link "Cancel" at bounding box center [932, 328] width 31 height 12
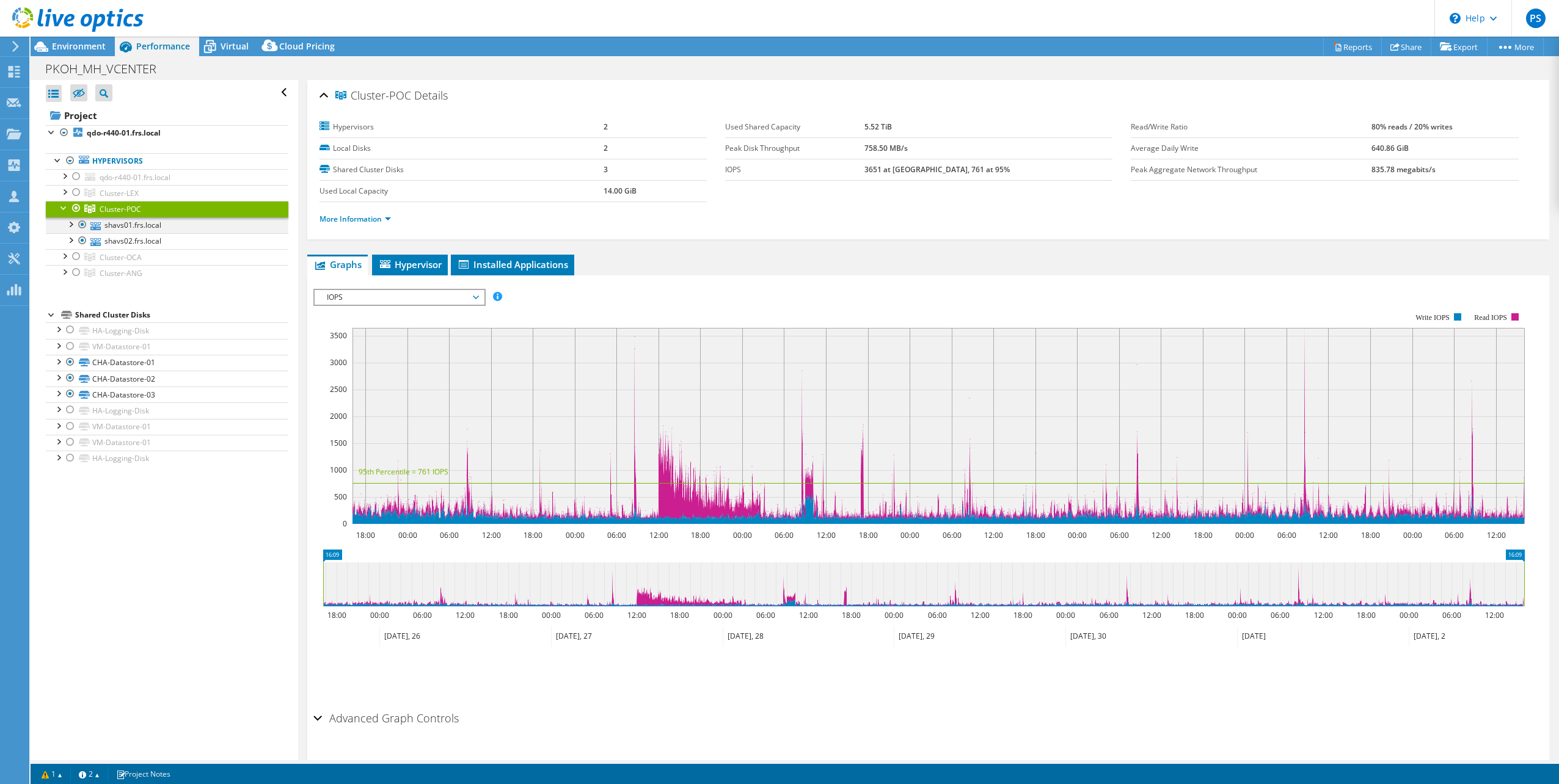
click at [68, 223] on div at bounding box center [69, 223] width 12 height 12
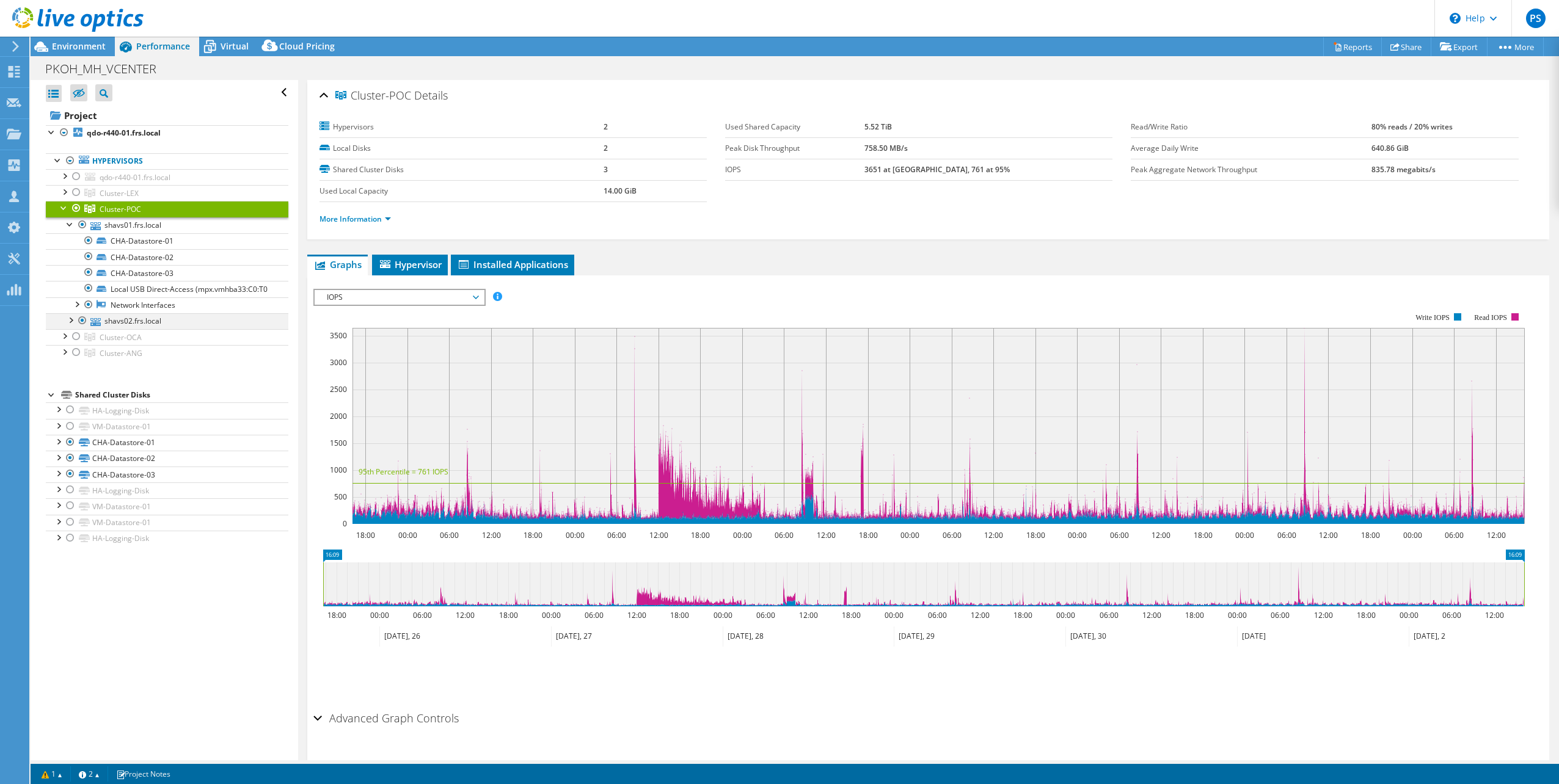
click at [71, 325] on div at bounding box center [69, 319] width 12 height 12
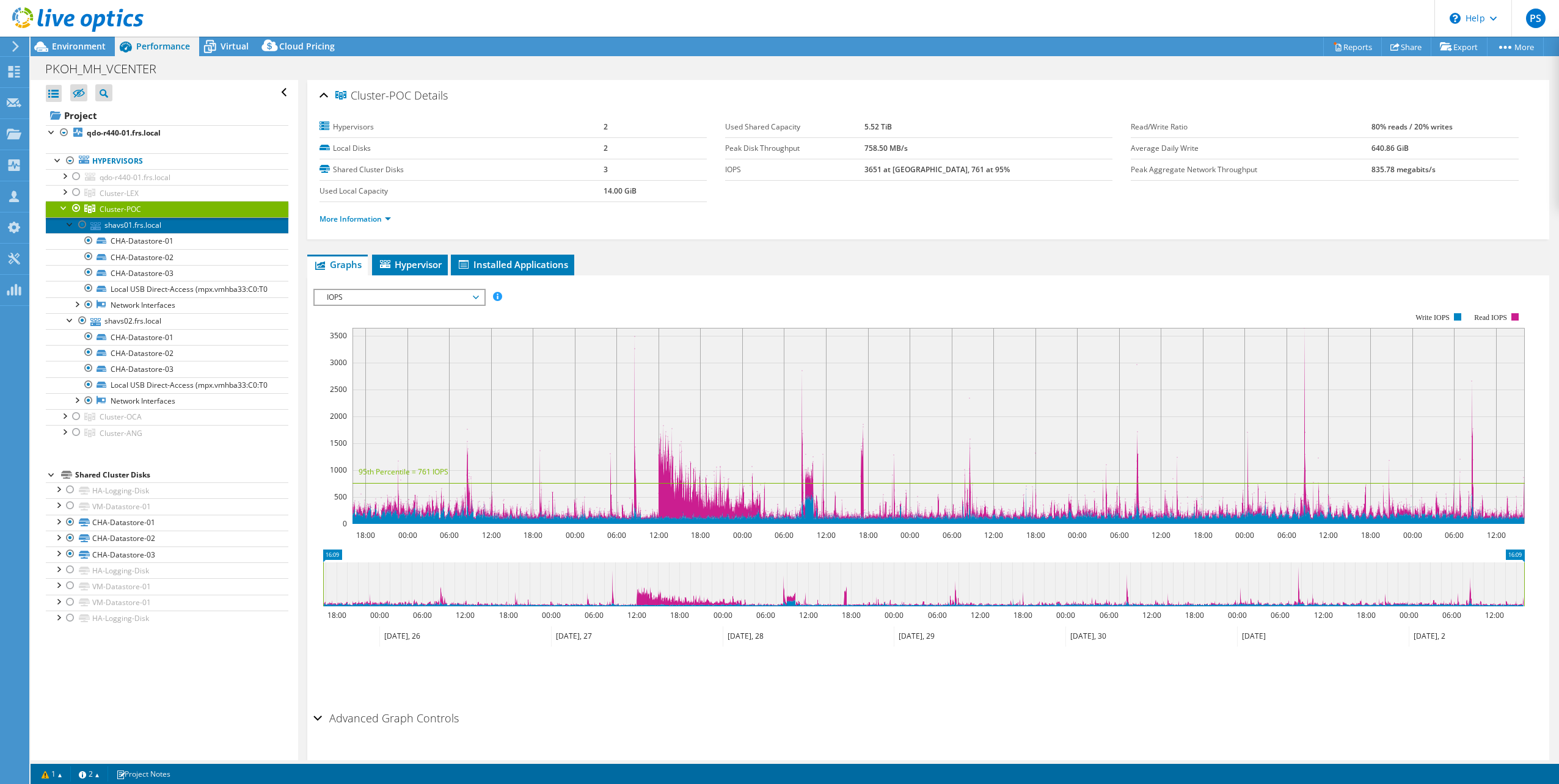
click at [145, 226] on link "shavs01.frs.local" at bounding box center [167, 225] width 243 height 15
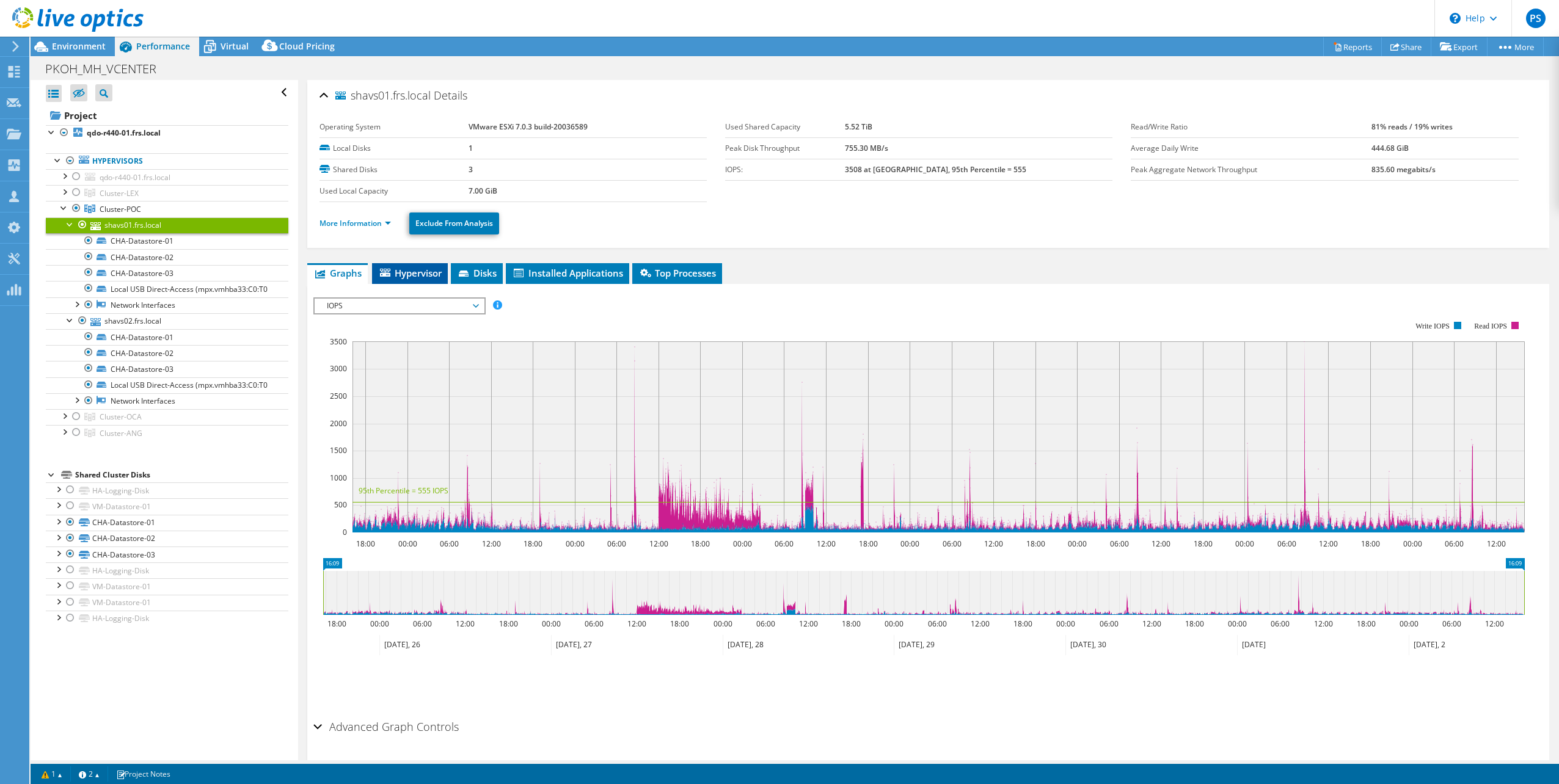
click at [418, 273] on span "Hypervisor" at bounding box center [410, 273] width 64 height 12
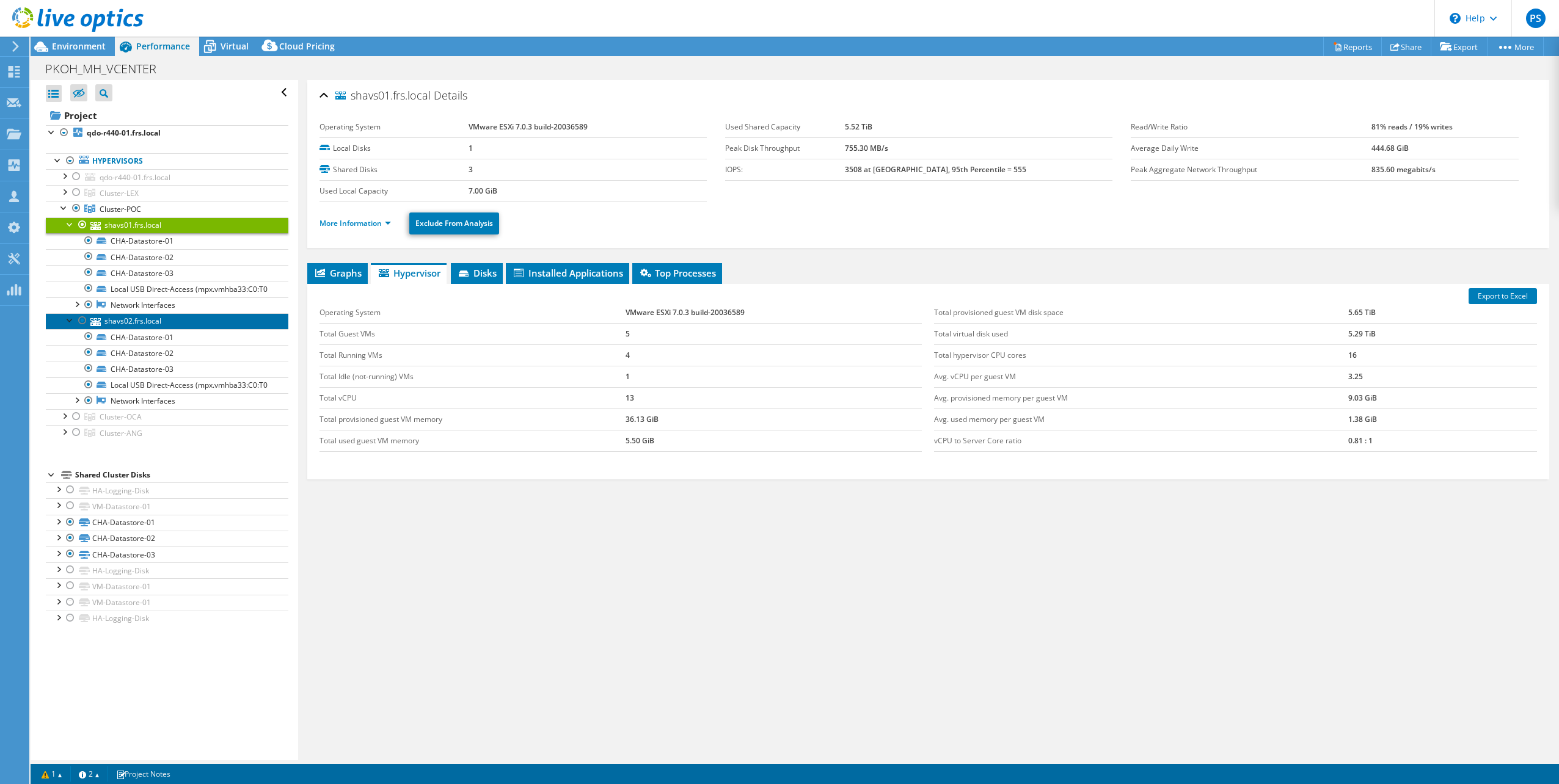
click at [150, 329] on link "shavs02.frs.local" at bounding box center [167, 321] width 243 height 15
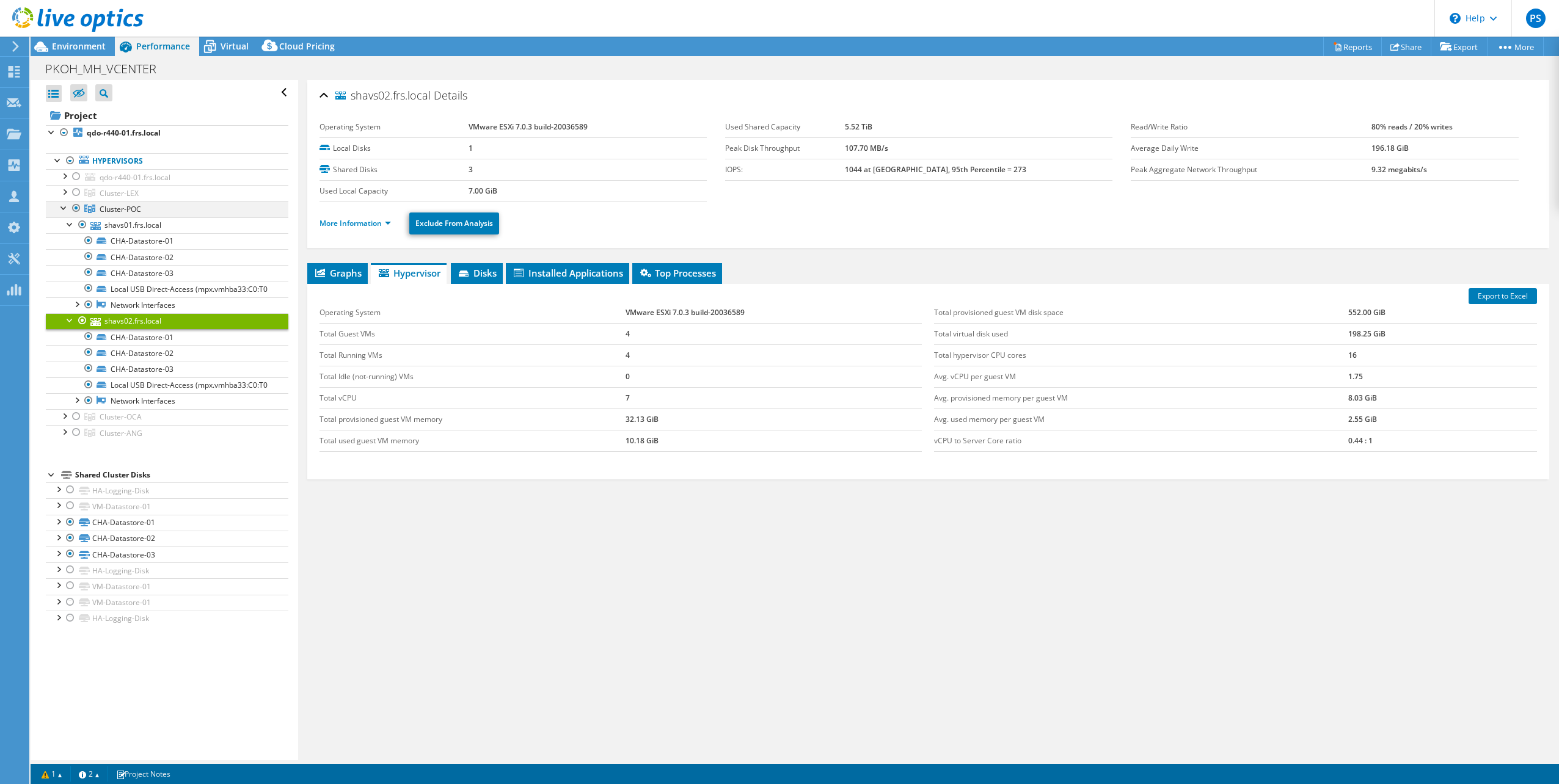
click at [75, 209] on div at bounding box center [76, 208] width 12 height 15
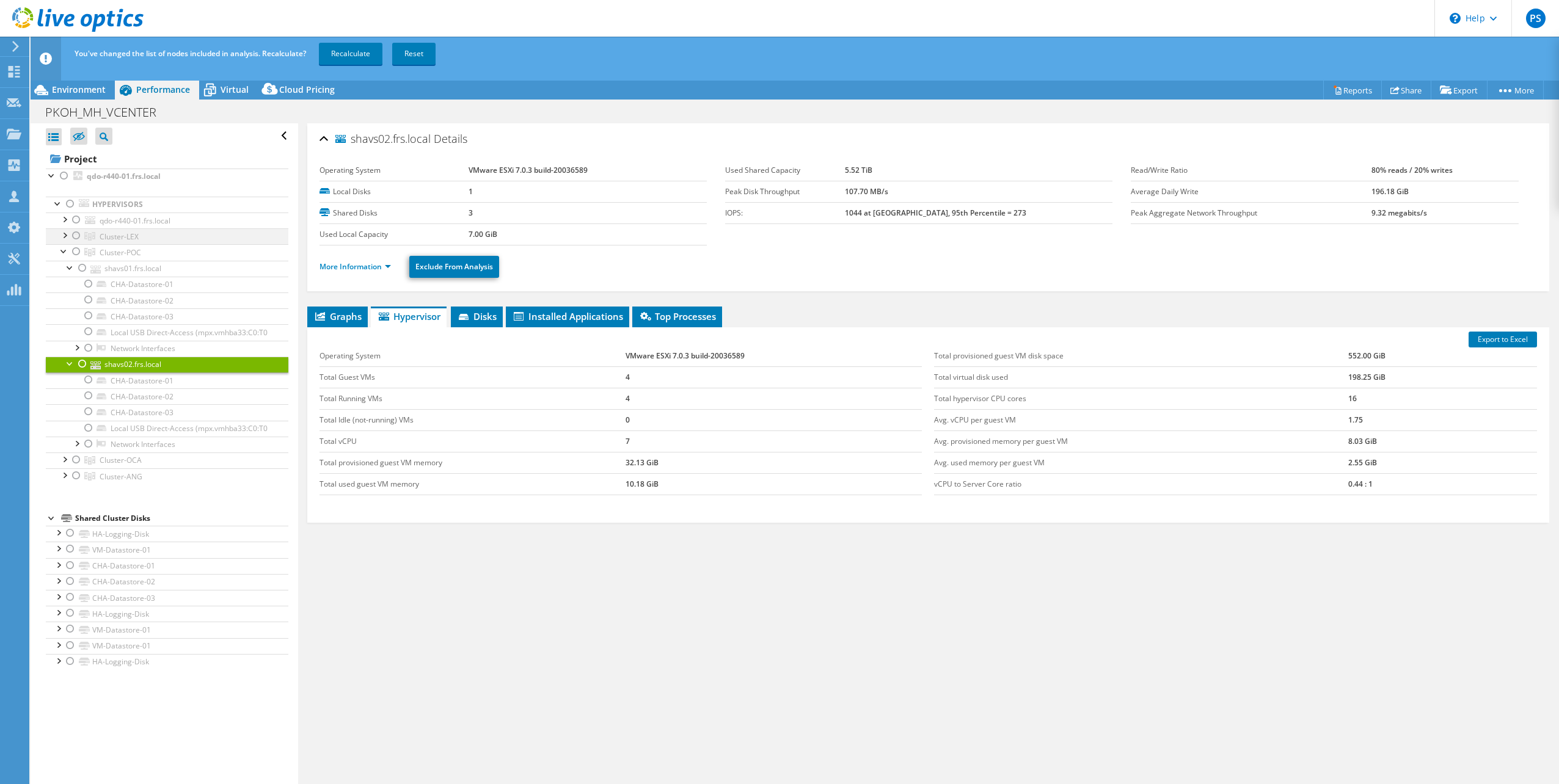
click at [76, 234] on div at bounding box center [76, 236] width 12 height 15
click at [332, 318] on span "Graphs" at bounding box center [337, 315] width 48 height 12
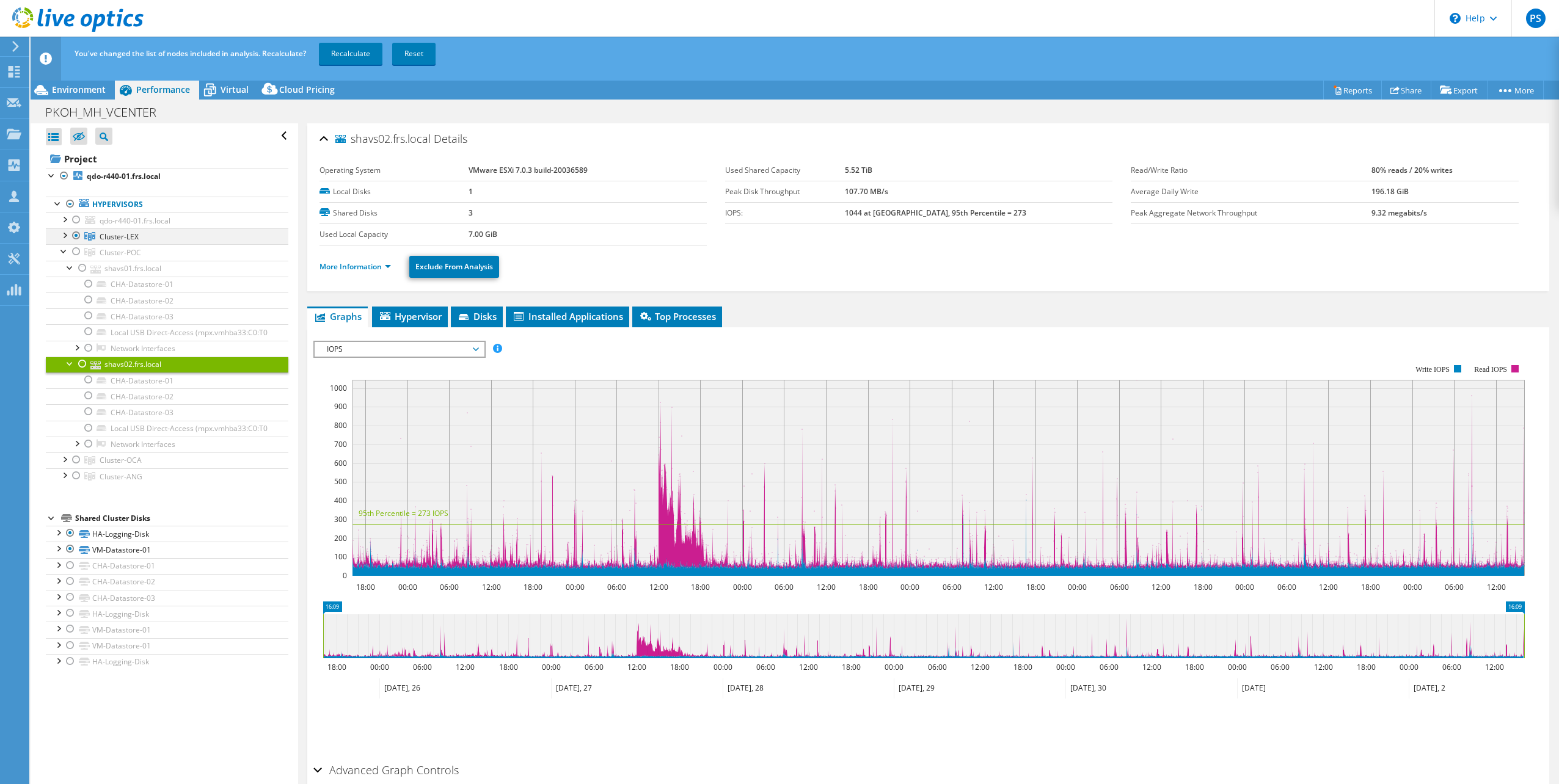
click at [75, 234] on div at bounding box center [76, 236] width 12 height 15
click at [76, 249] on div at bounding box center [76, 252] width 12 height 15
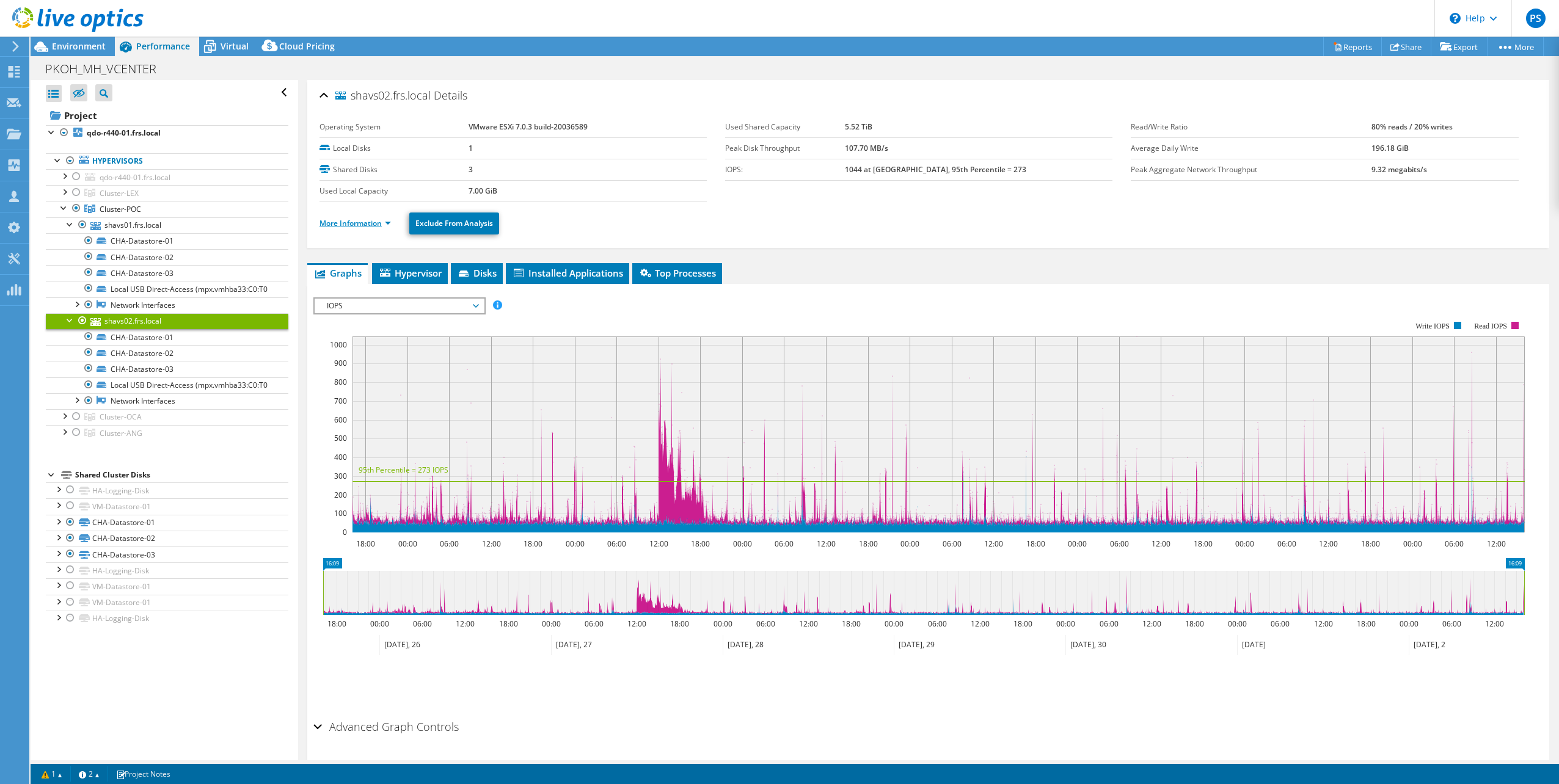
click at [390, 222] on link "More Information" at bounding box center [355, 222] width 71 height 10
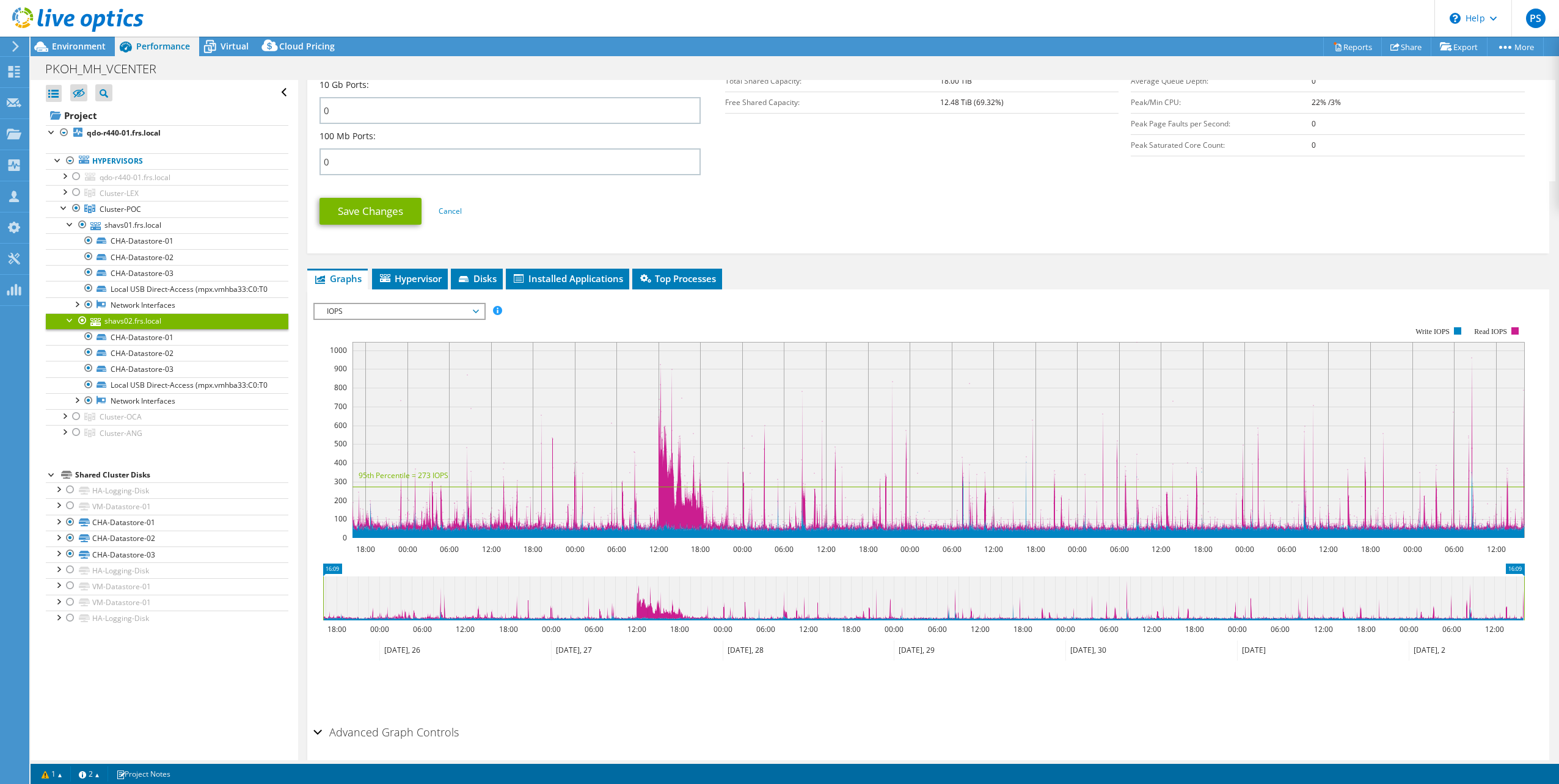
scroll to position [549, 0]
click at [77, 406] on div at bounding box center [76, 398] width 12 height 12
click at [76, 310] on div at bounding box center [76, 303] width 12 height 12
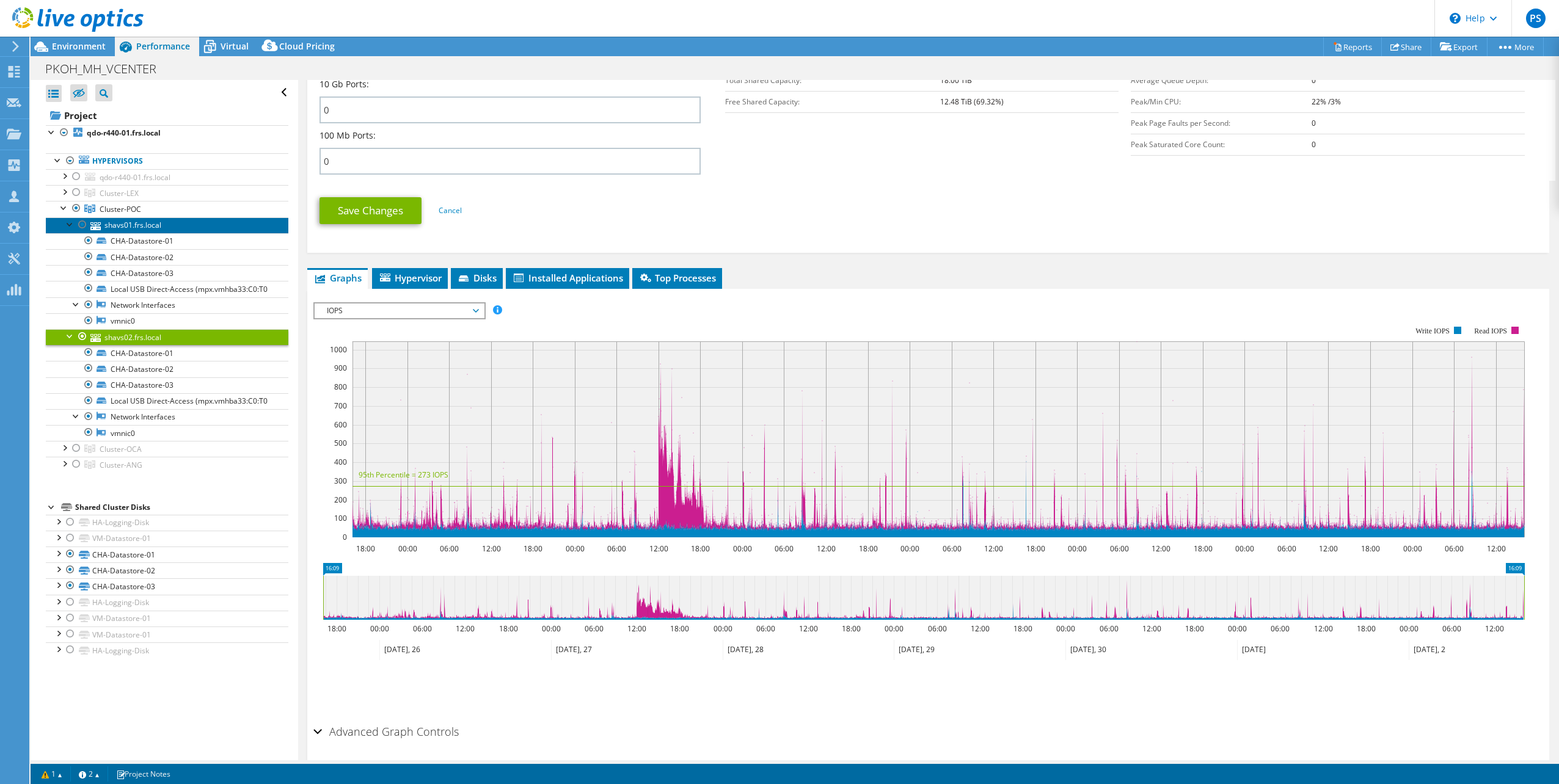
click at [150, 222] on link "shavs01.frs.local" at bounding box center [167, 225] width 243 height 15
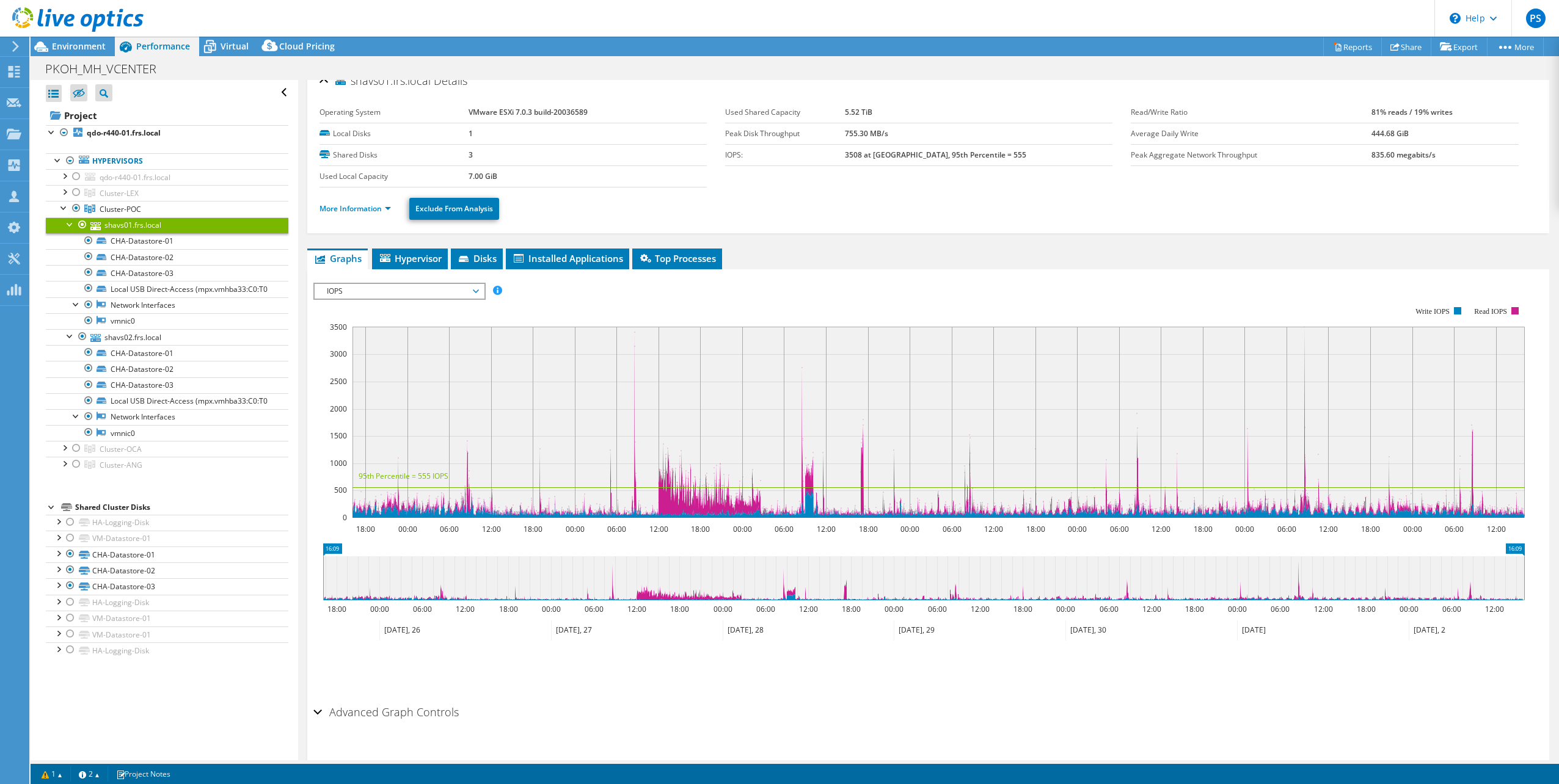
scroll to position [0, 0]
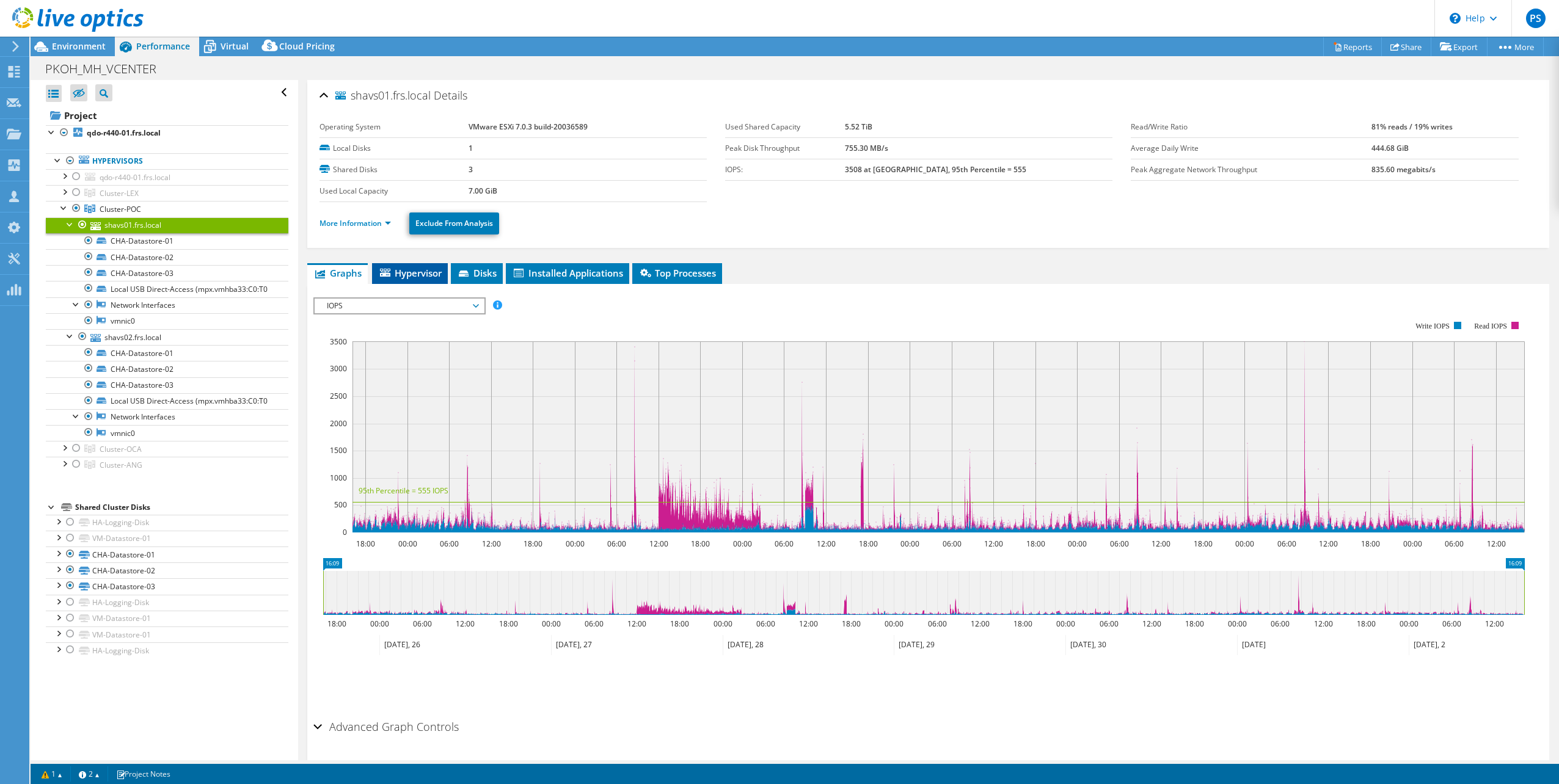
click at [399, 271] on span "Hypervisor" at bounding box center [410, 273] width 64 height 12
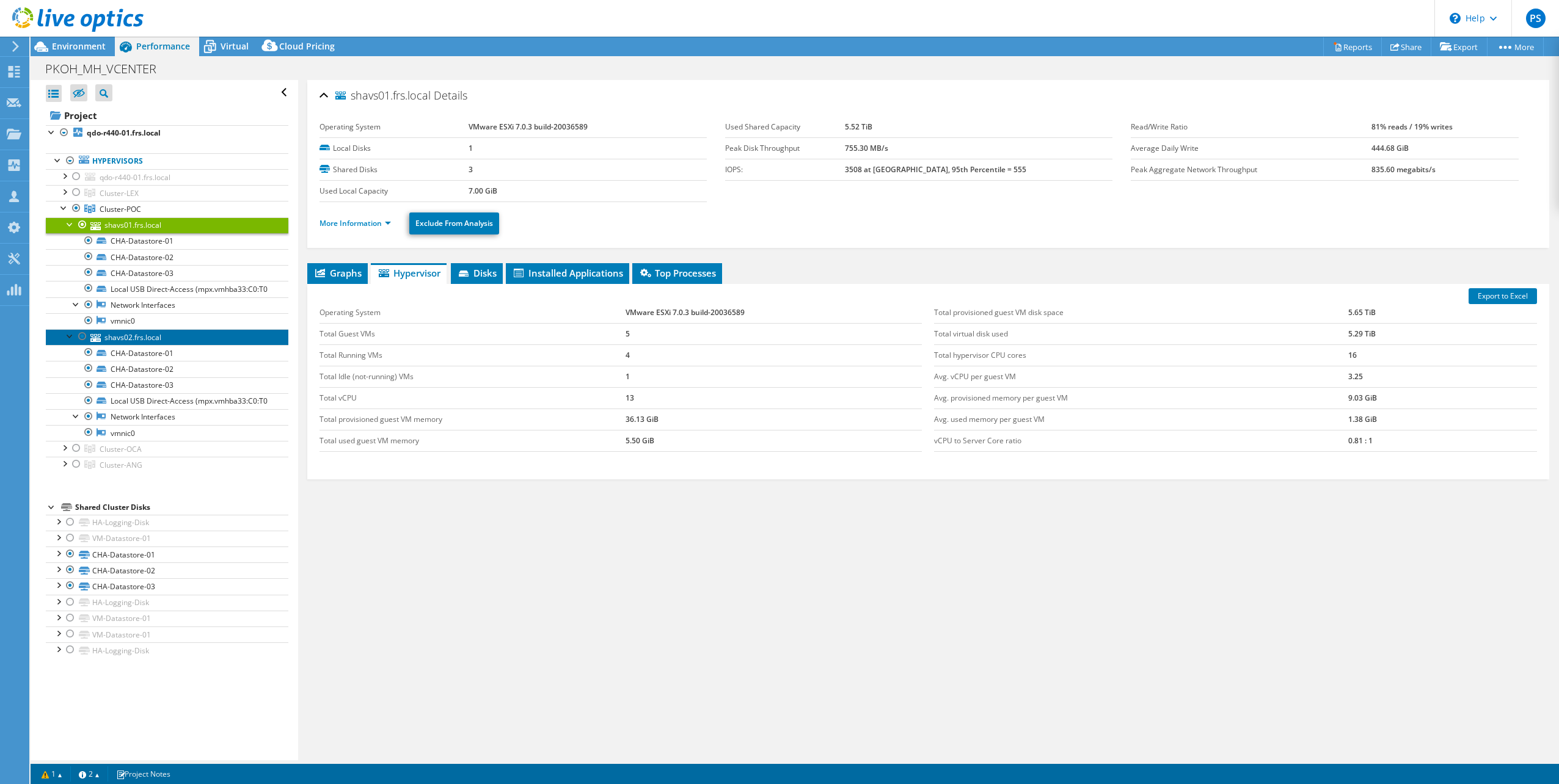
click at [139, 346] on link "shavs02.frs.local" at bounding box center [167, 336] width 243 height 15
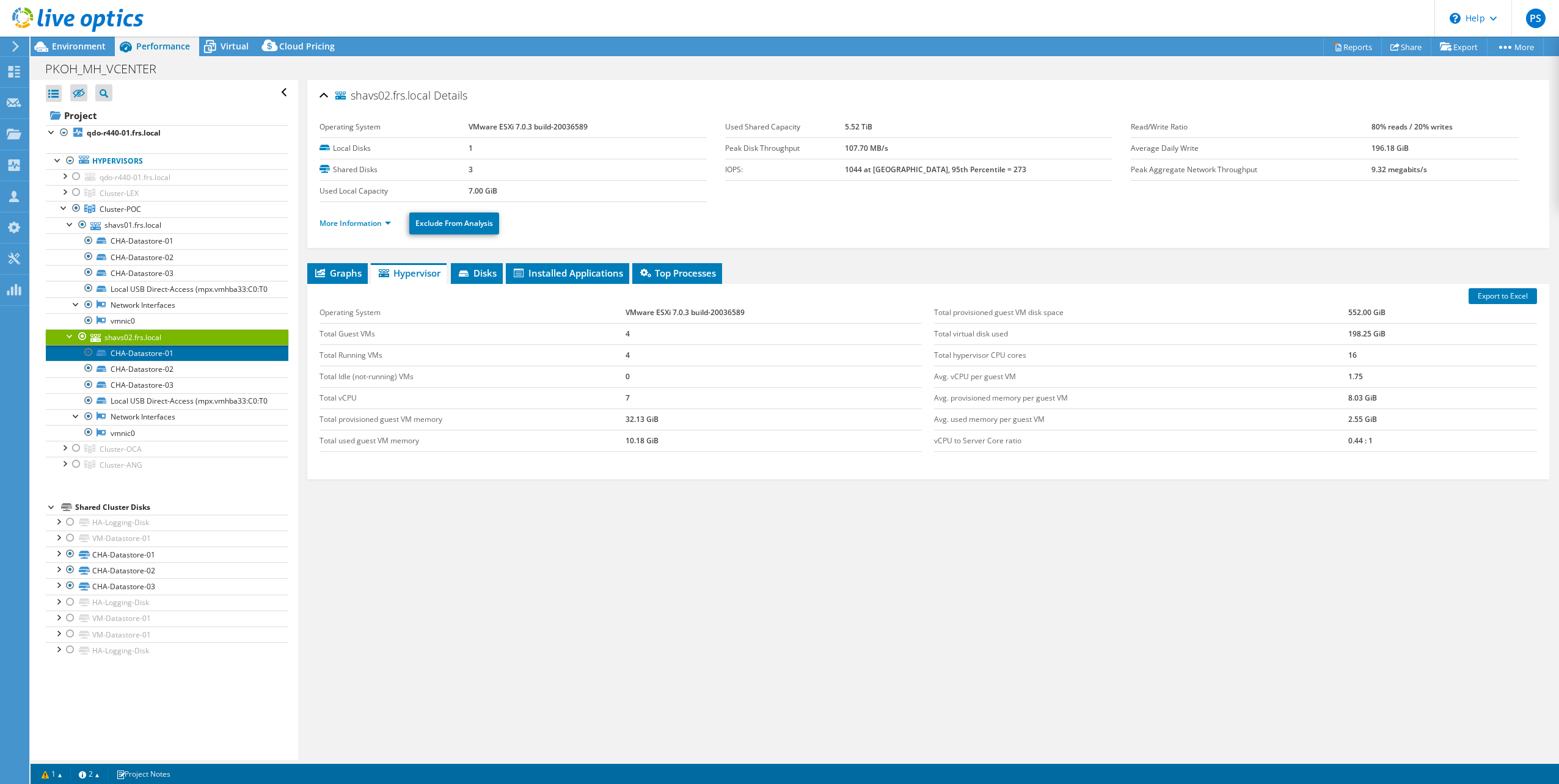
click at [165, 361] on link "CHA-Datastore-01" at bounding box center [167, 353] width 243 height 15
